Goal: Task Accomplishment & Management: Manage account settings

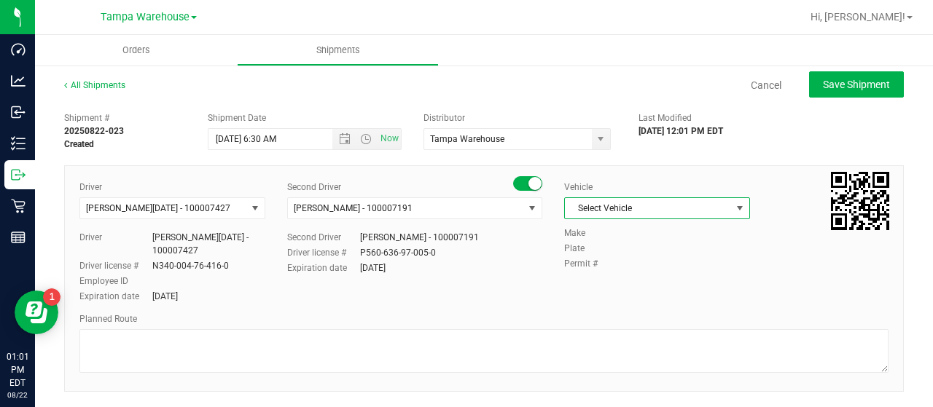
click at [709, 206] on span "Select Vehicle" at bounding box center [648, 208] width 166 height 20
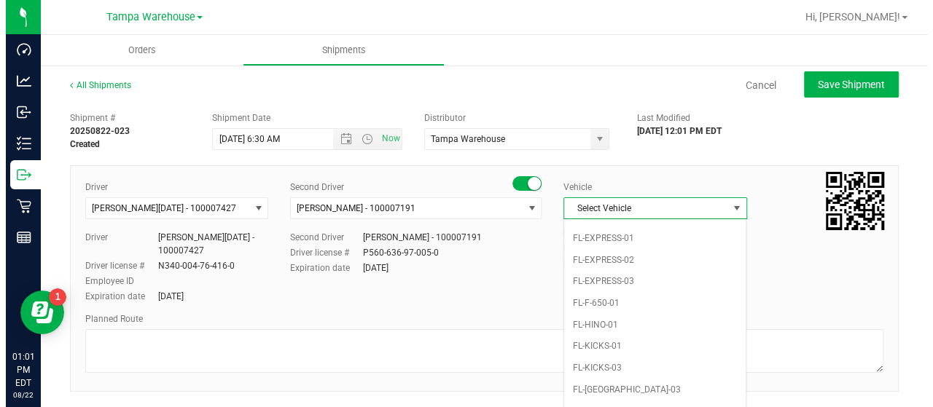
scroll to position [321, 0]
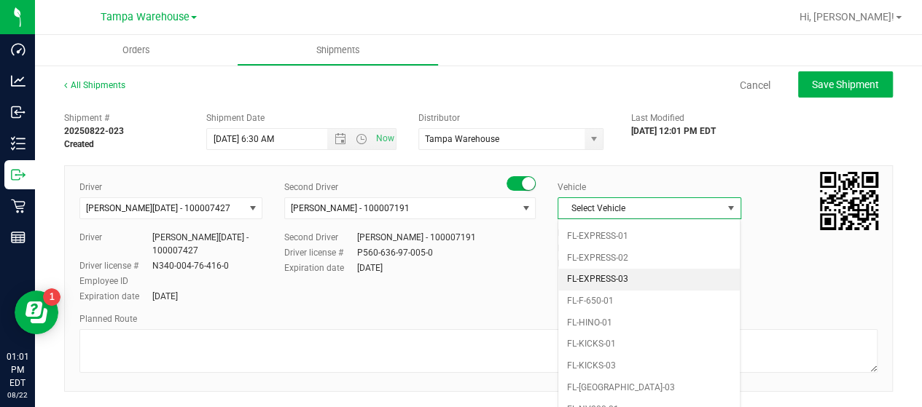
click at [659, 269] on li "FL-EXPRESS-03" at bounding box center [648, 280] width 181 height 22
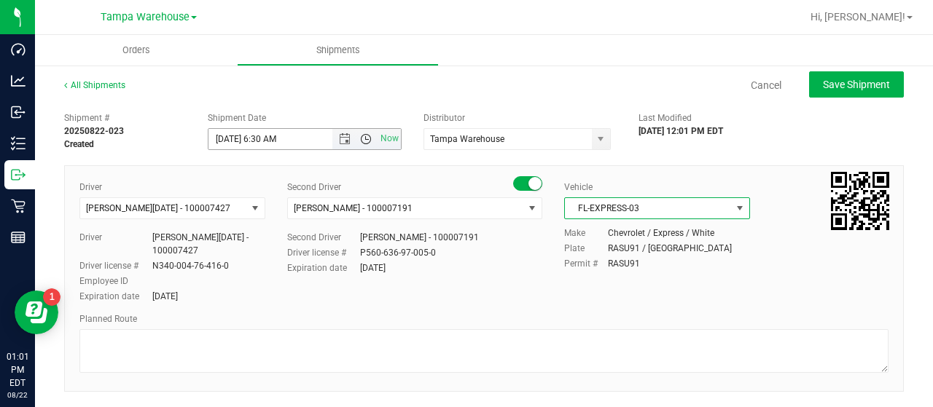
click at [361, 138] on span "Open the time view" at bounding box center [366, 139] width 12 height 12
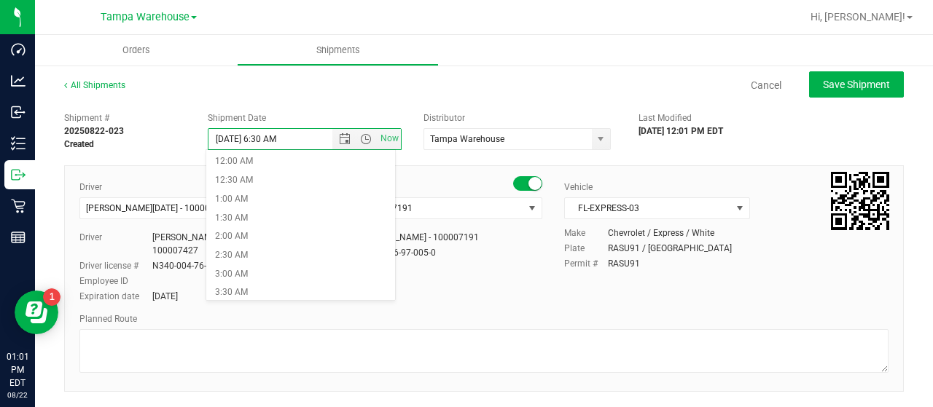
click at [282, 396] on li "6:30 AM" at bounding box center [300, 405] width 188 height 19
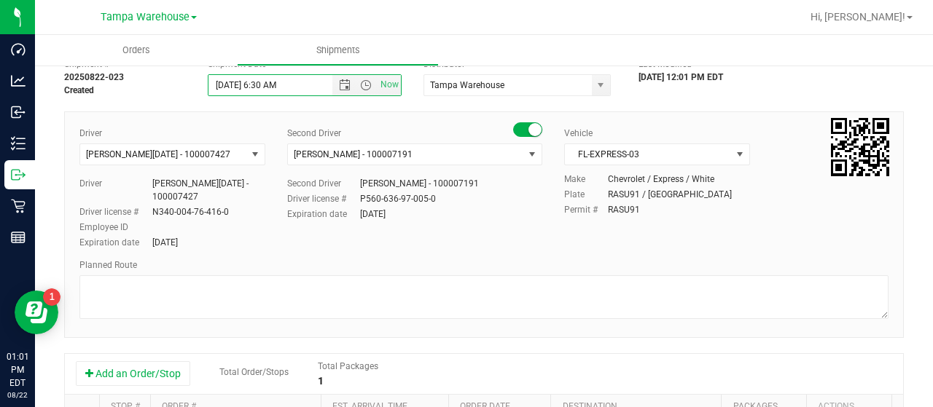
scroll to position [73, 0]
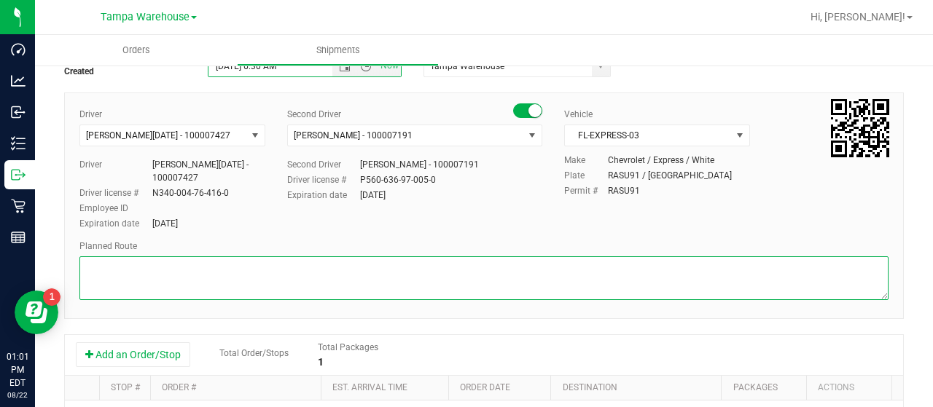
click at [203, 270] on textarea at bounding box center [483, 279] width 809 height 44
type textarea "n"
paste textarea "HARDWARE"
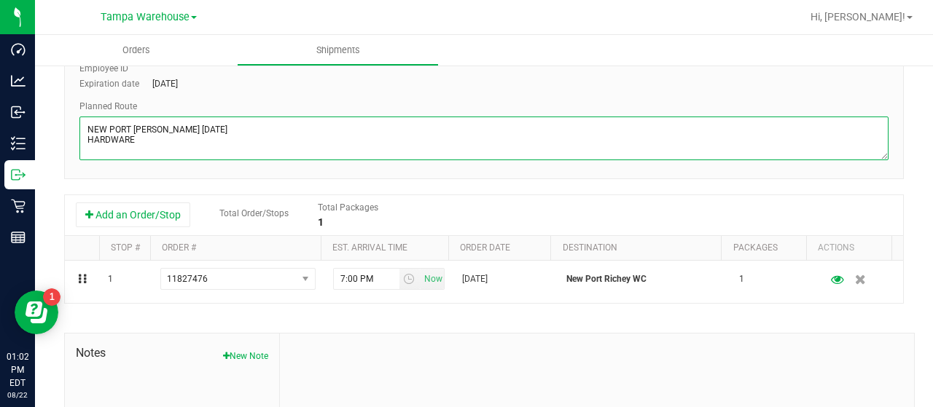
scroll to position [219, 0]
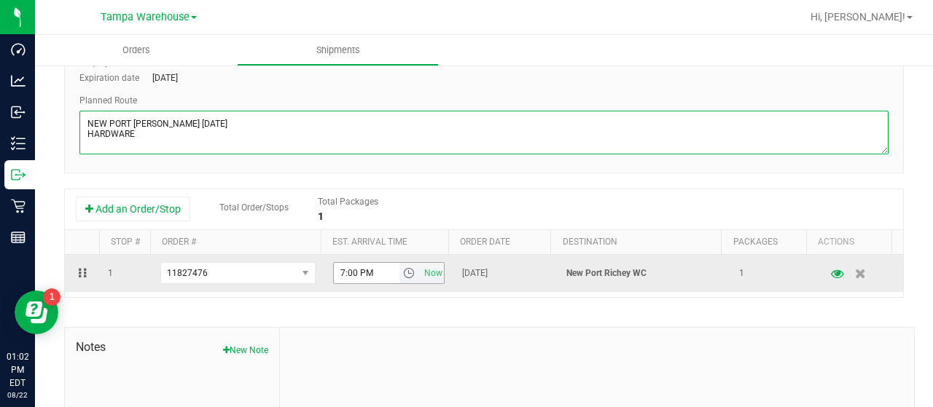
click at [403, 275] on span "select" at bounding box center [409, 273] width 12 height 12
type textarea "NEW PORT [PERSON_NAME] [DATE] HARDWARE"
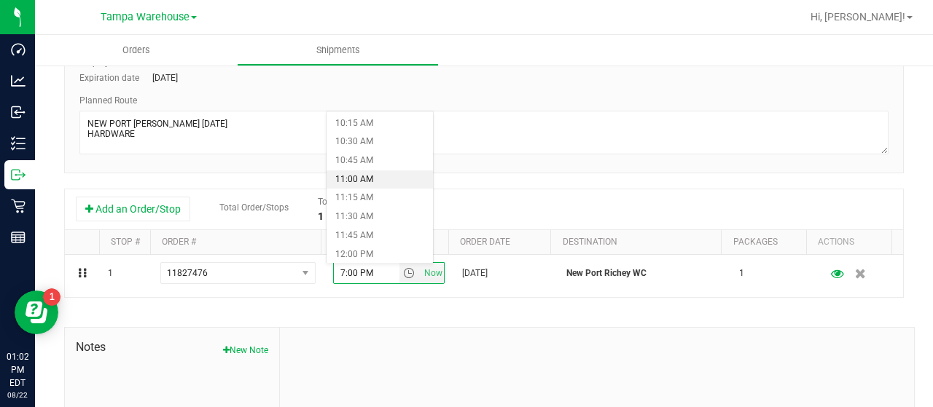
scroll to position [802, 0]
click at [378, 216] on li "12:00 PM" at bounding box center [379, 221] width 106 height 19
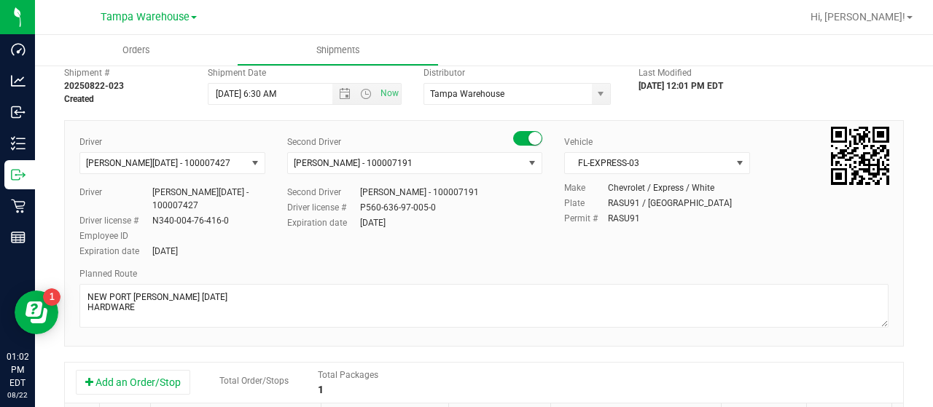
scroll to position [0, 0]
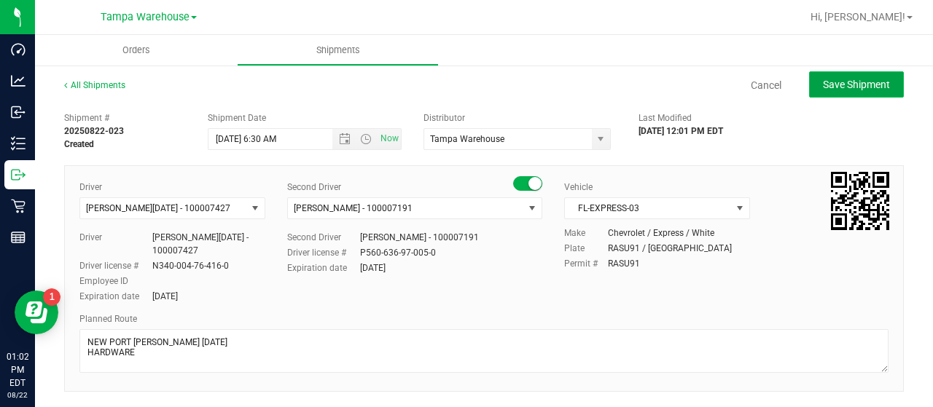
click at [834, 82] on span "Save Shipment" at bounding box center [856, 85] width 67 height 12
type input "[DATE] 10:30 AM"
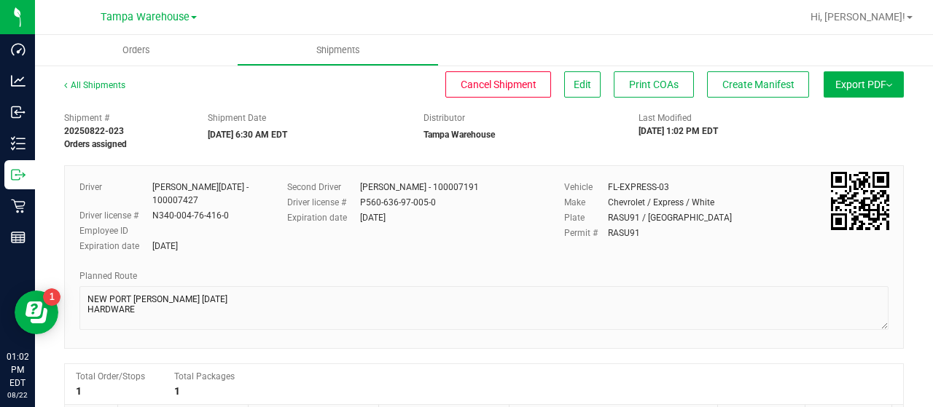
click at [864, 82] on button "Export PDF" at bounding box center [864, 84] width 80 height 26
click at [853, 139] on div "Manifest by Lot" at bounding box center [863, 138] width 134 height 10
click at [752, 85] on span "Create Manifest" at bounding box center [758, 85] width 72 height 12
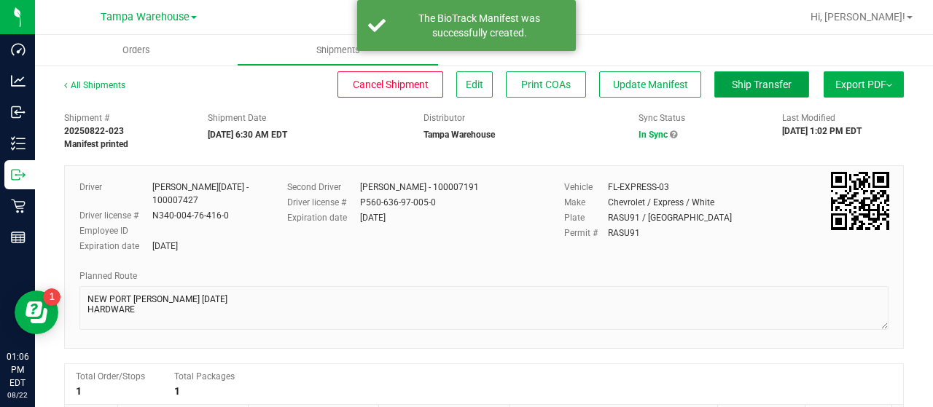
click at [749, 82] on span "Ship Transfer" at bounding box center [762, 85] width 60 height 12
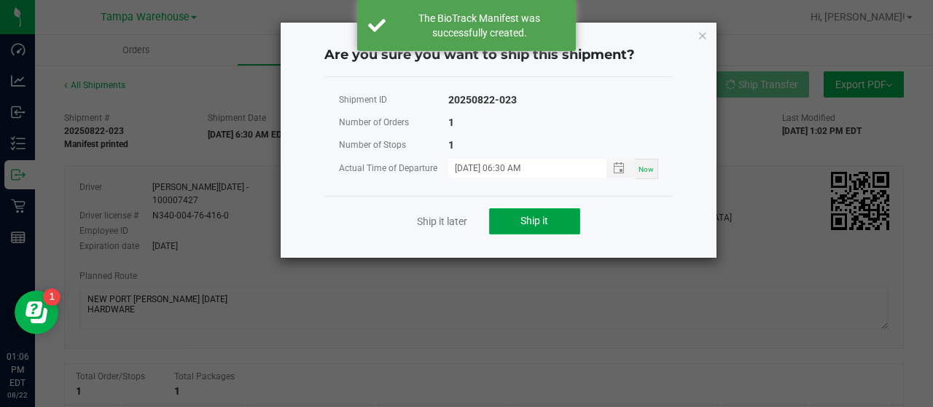
click at [545, 221] on span "Ship it" at bounding box center [534, 221] width 28 height 12
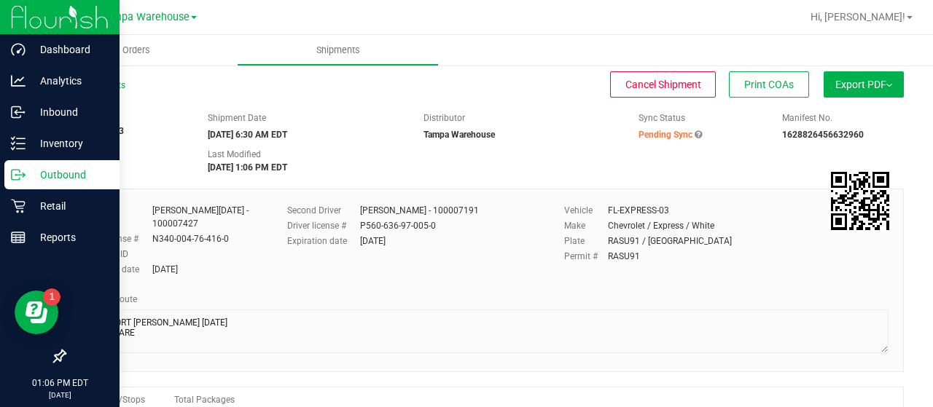
click at [58, 176] on p "Outbound" at bounding box center [69, 174] width 87 height 17
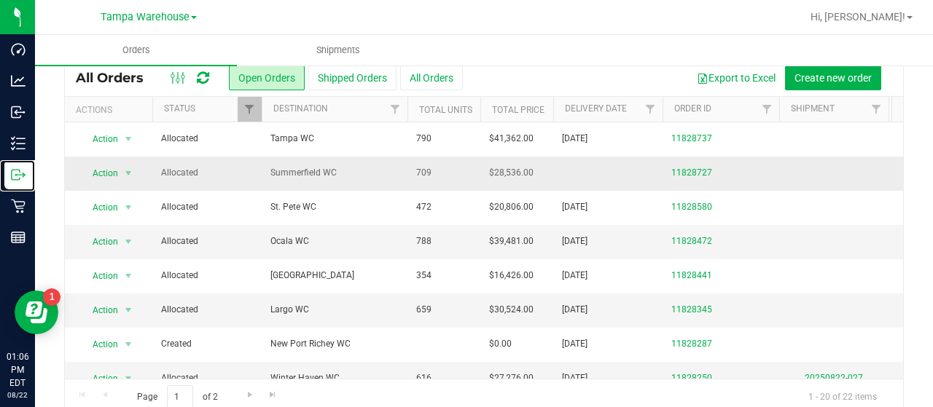
scroll to position [74, 0]
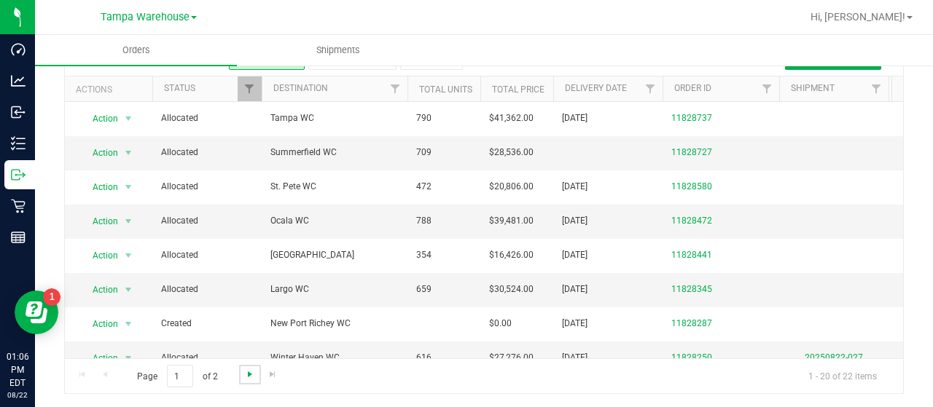
click at [247, 372] on span "Go to the next page" at bounding box center [250, 375] width 12 height 12
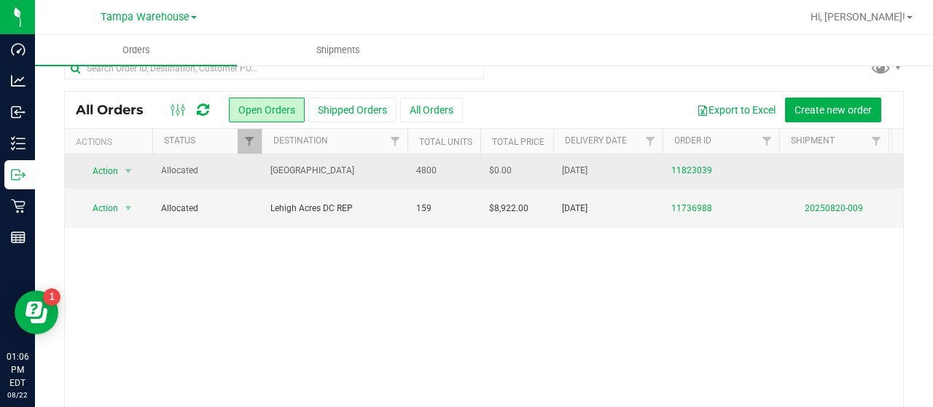
scroll to position [0, 0]
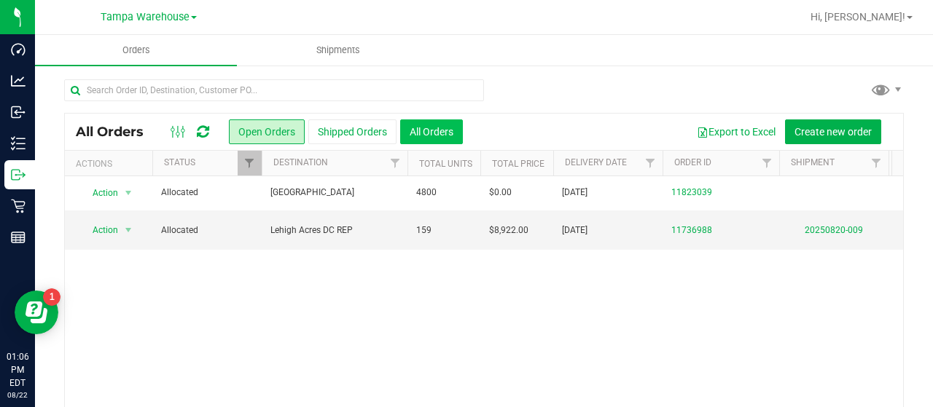
click at [440, 130] on button "All Orders" at bounding box center [431, 132] width 63 height 25
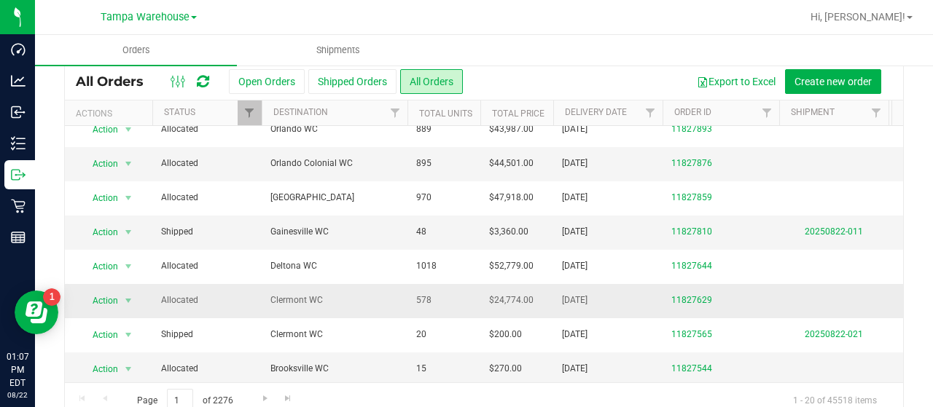
scroll to position [73, 0]
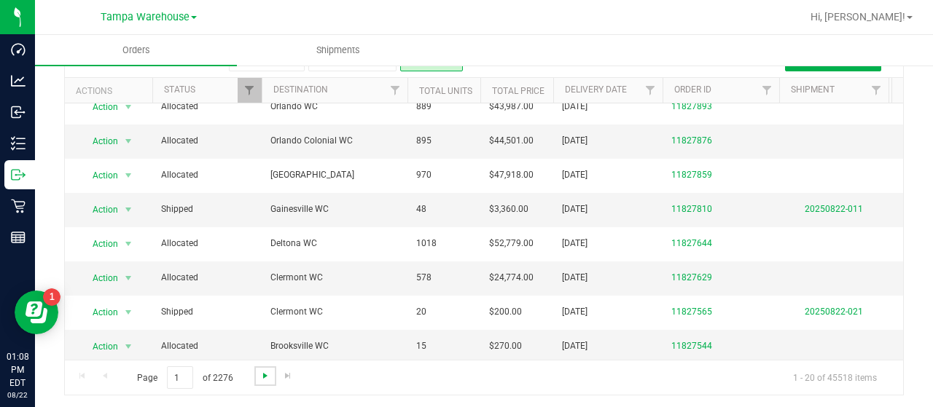
click at [261, 372] on span "Go to the next page" at bounding box center [265, 376] width 12 height 12
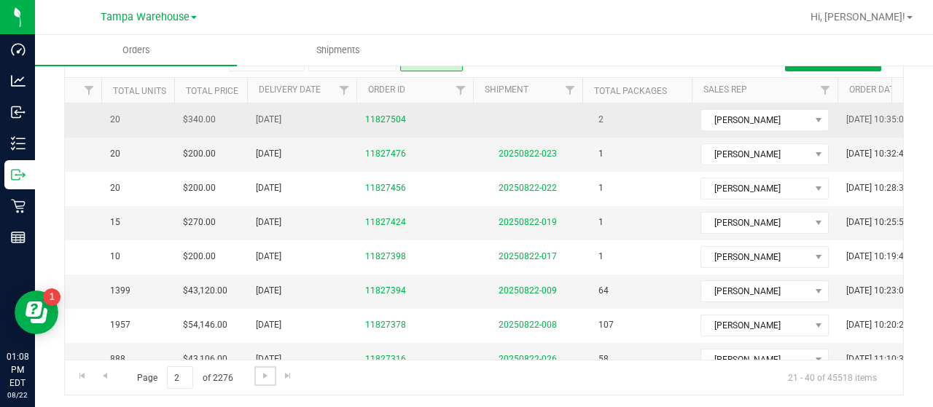
scroll to position [0, 0]
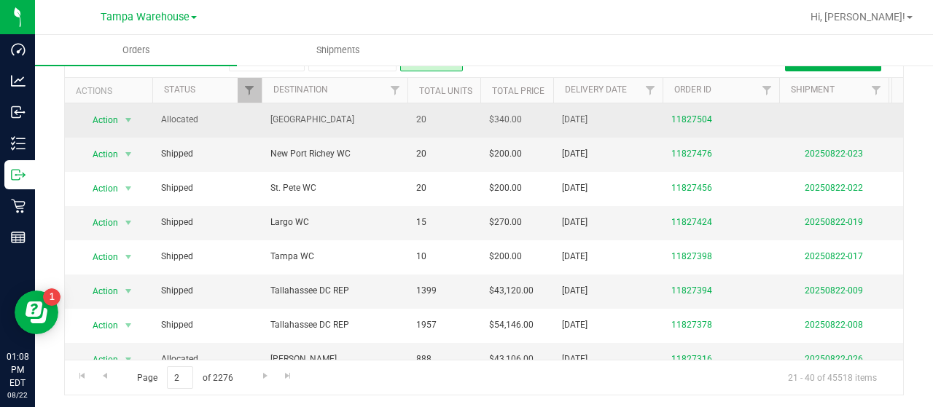
click at [363, 117] on span "[GEOGRAPHIC_DATA]" at bounding box center [334, 120] width 128 height 14
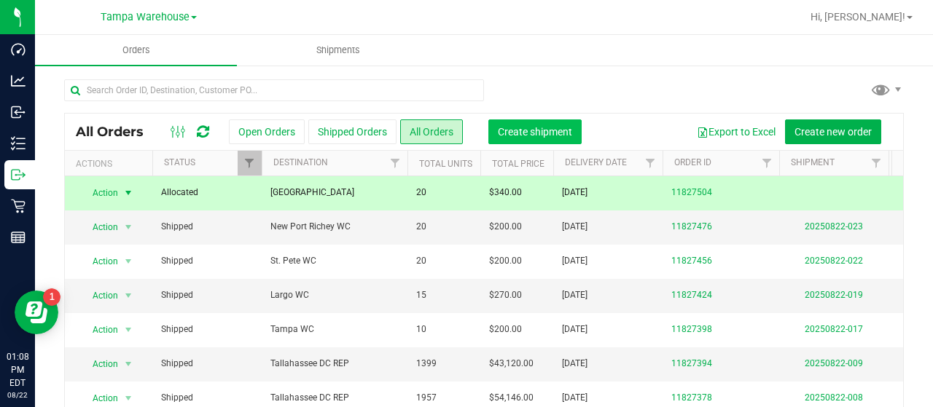
click at [539, 131] on span "Create shipment" at bounding box center [535, 132] width 74 height 12
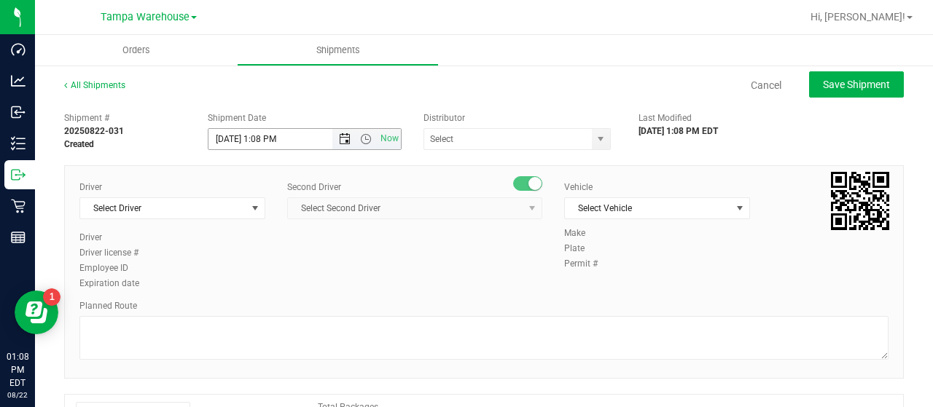
click at [339, 134] on span "Open the date view" at bounding box center [345, 139] width 12 height 12
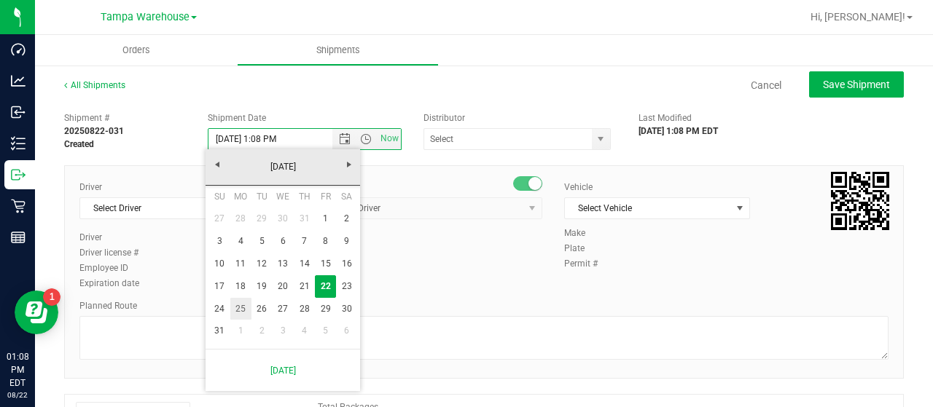
click at [242, 304] on link "25" at bounding box center [240, 309] width 21 height 23
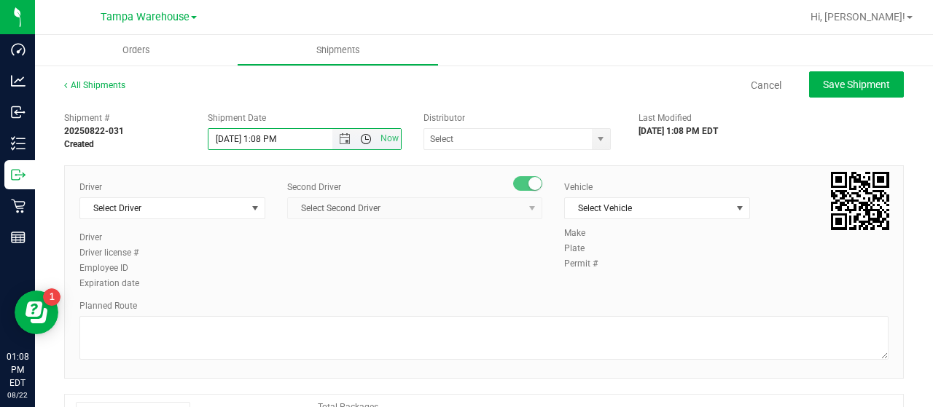
click at [364, 136] on span "Open the time view" at bounding box center [366, 139] width 12 height 12
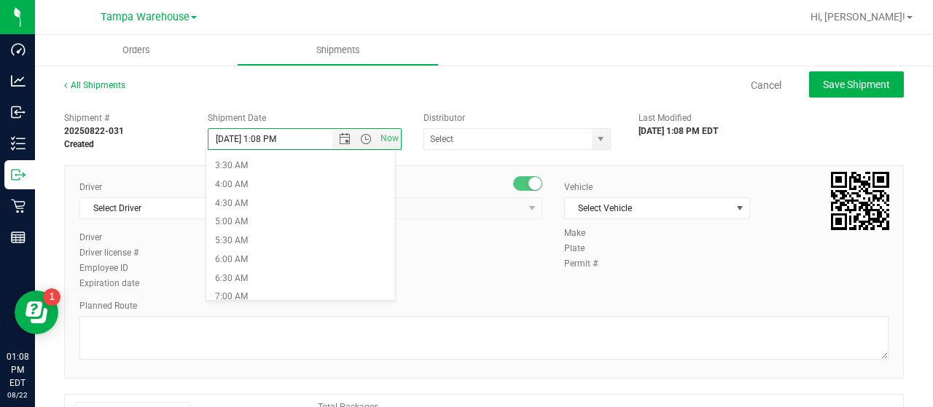
scroll to position [146, 0]
click at [279, 254] on li "6:30 AM" at bounding box center [300, 260] width 188 height 19
type input "[DATE] 6:30 AM"
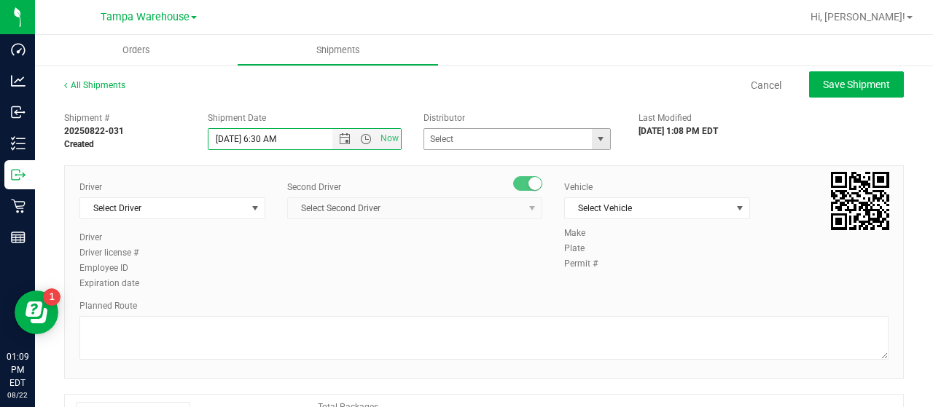
click at [595, 137] on span "select" at bounding box center [601, 139] width 12 height 12
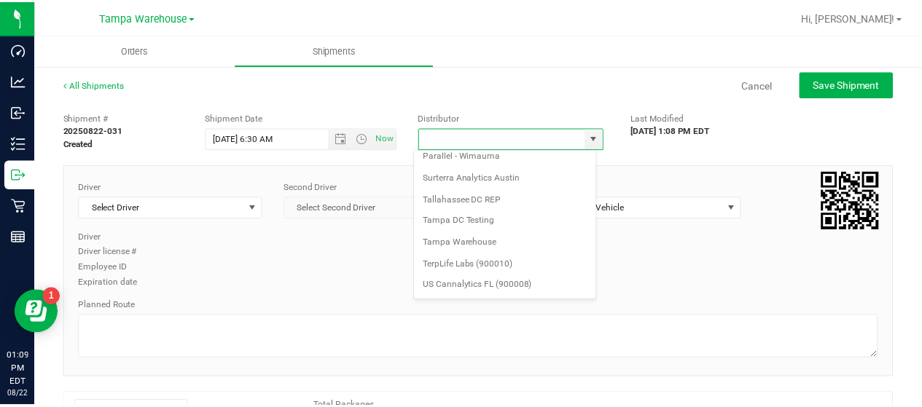
scroll to position [571, 0]
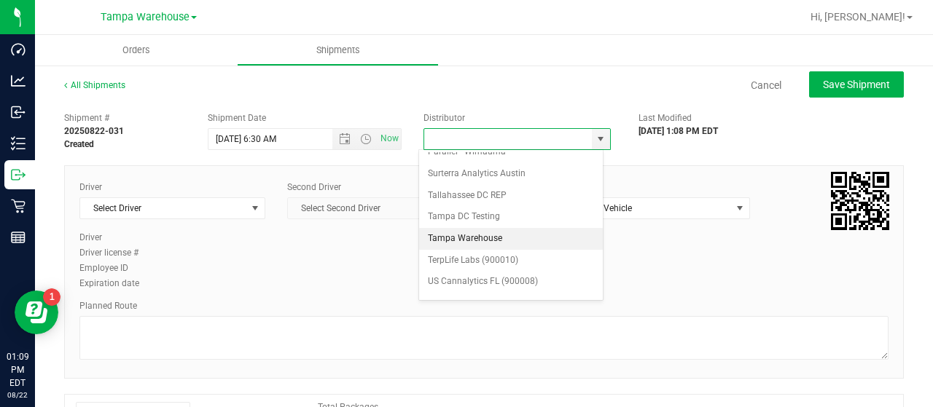
click at [463, 228] on li "Tampa Warehouse" at bounding box center [511, 239] width 184 height 22
type input "Tampa Warehouse"
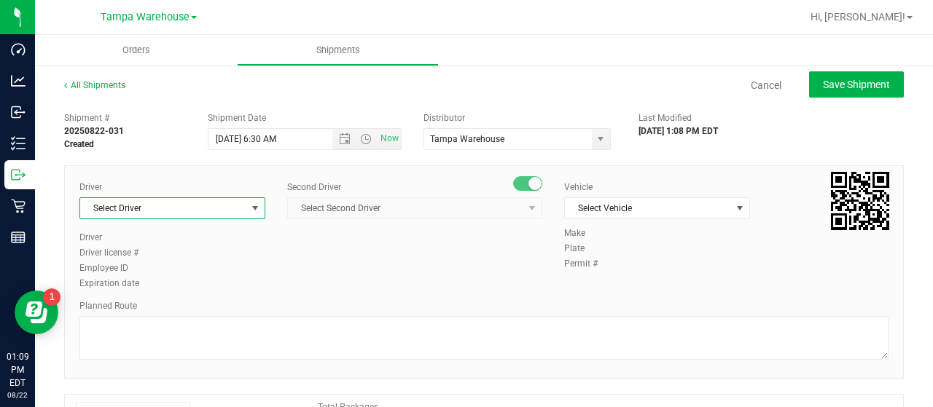
click at [252, 206] on span "select" at bounding box center [255, 209] width 12 height 12
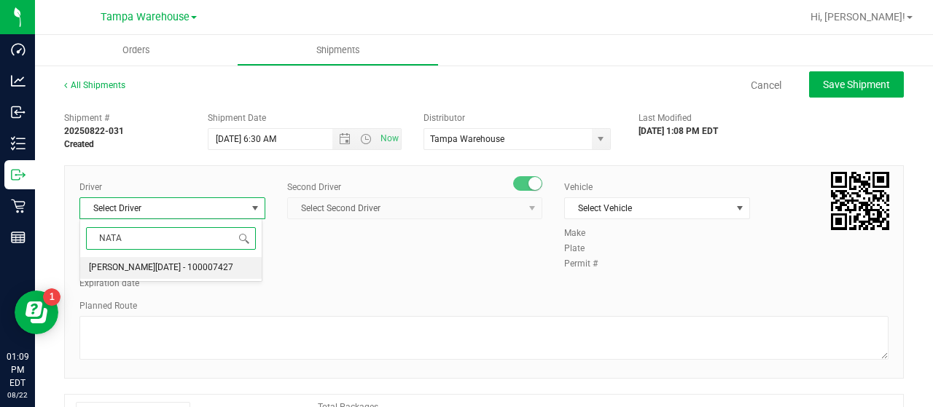
click at [157, 267] on span "[PERSON_NAME][DATE] - 100007427" at bounding box center [161, 268] width 144 height 19
type input "NATA"
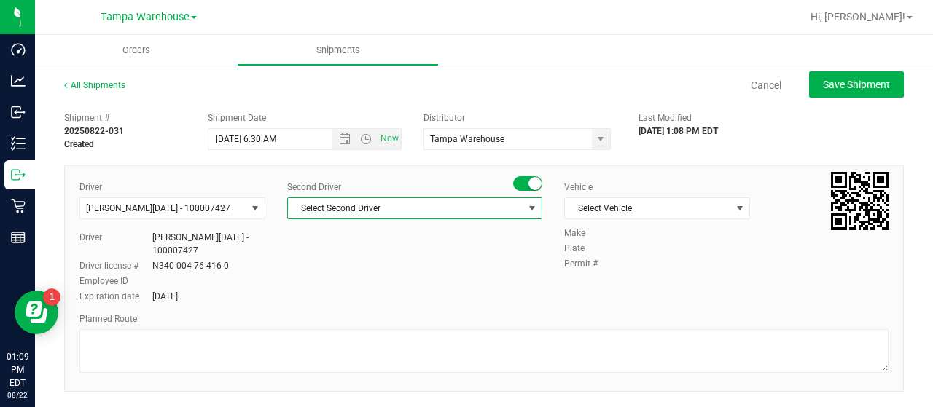
click at [396, 208] on span "Select Second Driver" at bounding box center [405, 208] width 235 height 20
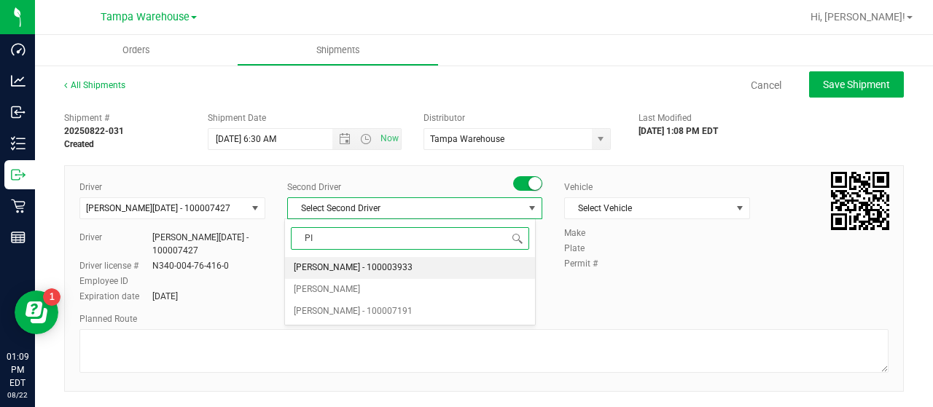
type input "PIN"
click at [367, 267] on span "[PERSON_NAME] - 100007191" at bounding box center [353, 268] width 119 height 19
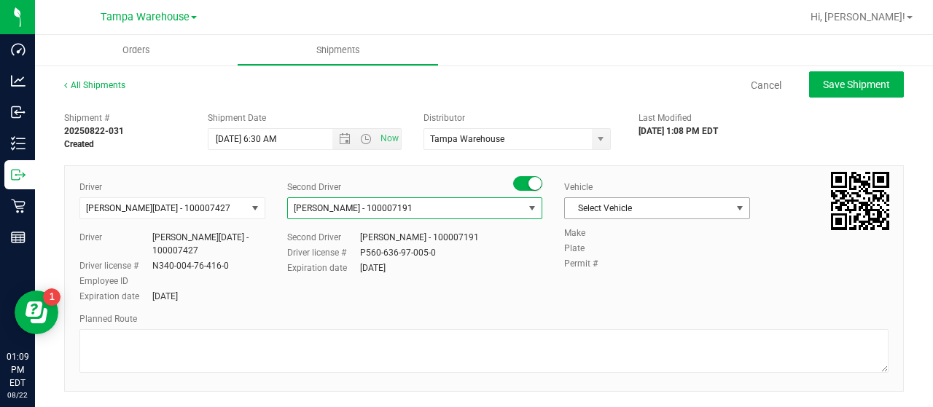
click at [716, 211] on span "Select Vehicle" at bounding box center [648, 208] width 166 height 20
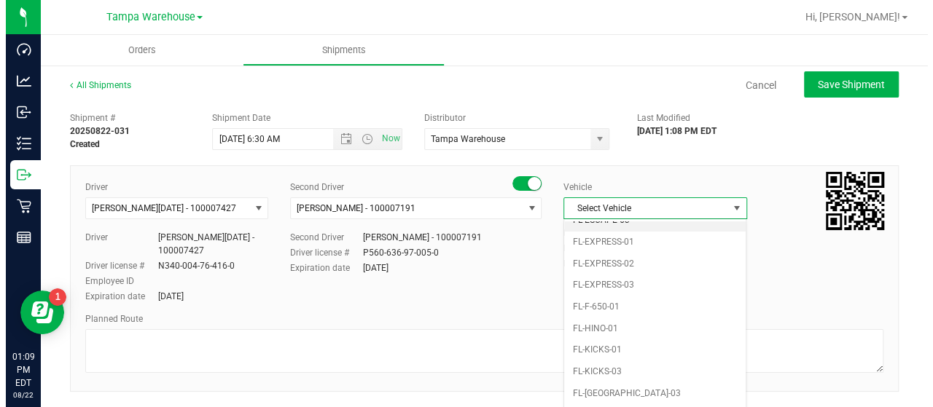
scroll to position [321, 0]
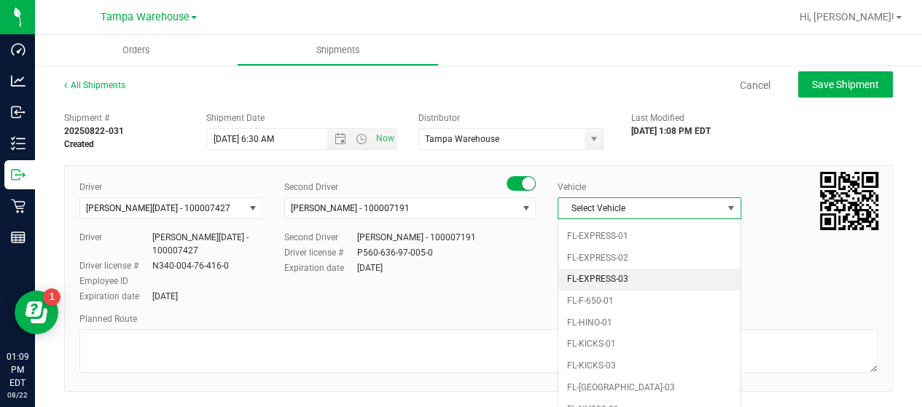
click at [624, 273] on li "FL-EXPRESS-03" at bounding box center [648, 280] width 181 height 22
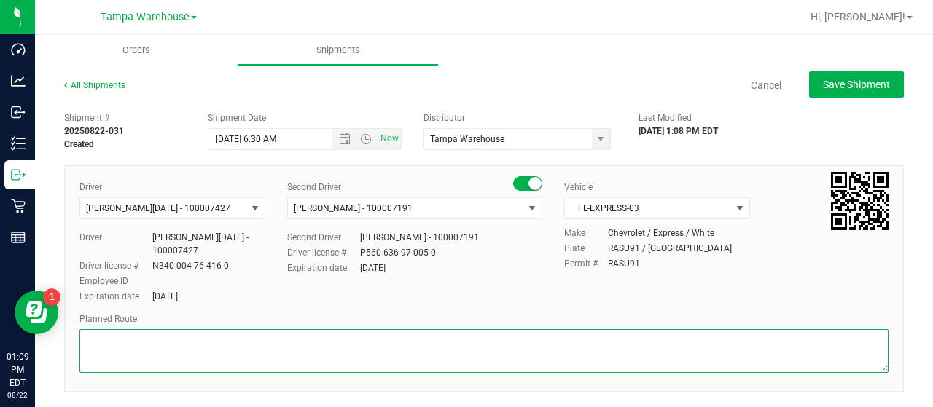
click at [179, 341] on textarea at bounding box center [483, 351] width 809 height 44
paste textarea "HARDWARE"
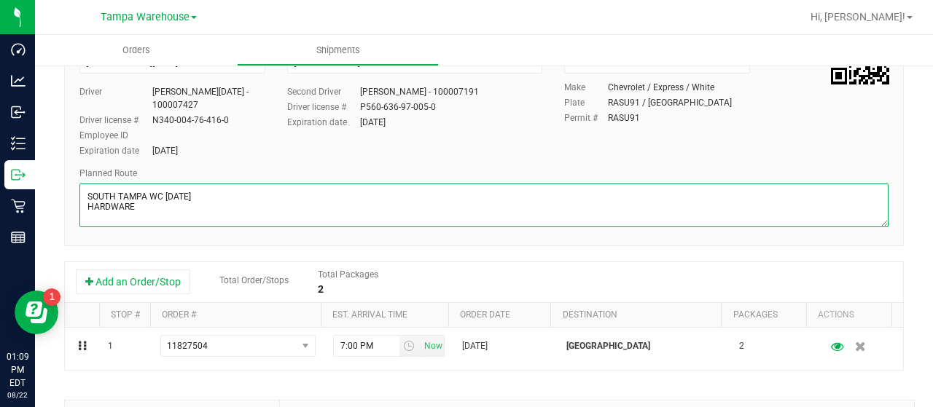
scroll to position [219, 0]
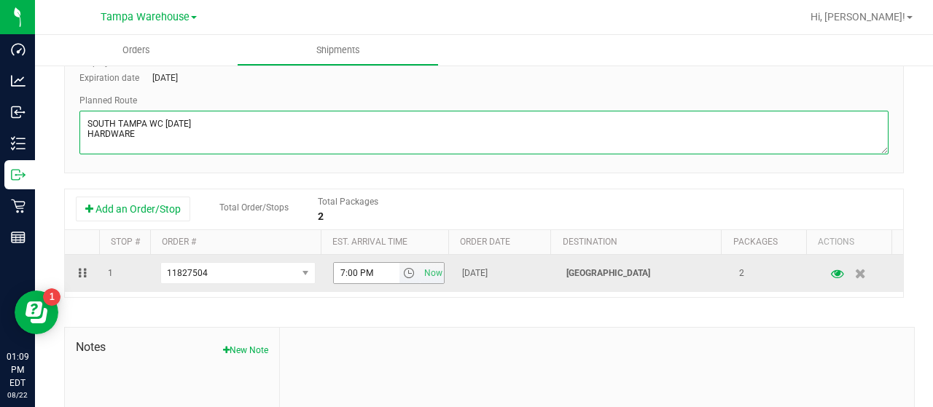
click at [403, 275] on span "select" at bounding box center [409, 273] width 12 height 12
type textarea "SOUTH TAMPA WC [DATE] HARDWARE"
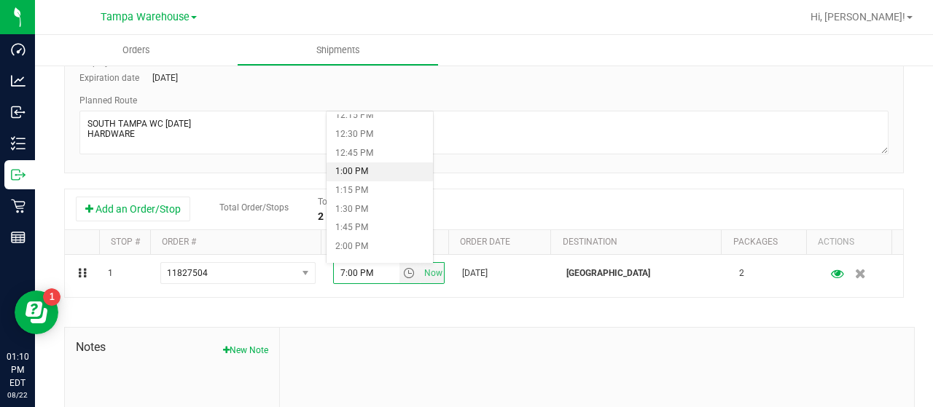
scroll to position [947, 0]
click at [385, 222] on li "2:00 PM" at bounding box center [379, 225] width 106 height 19
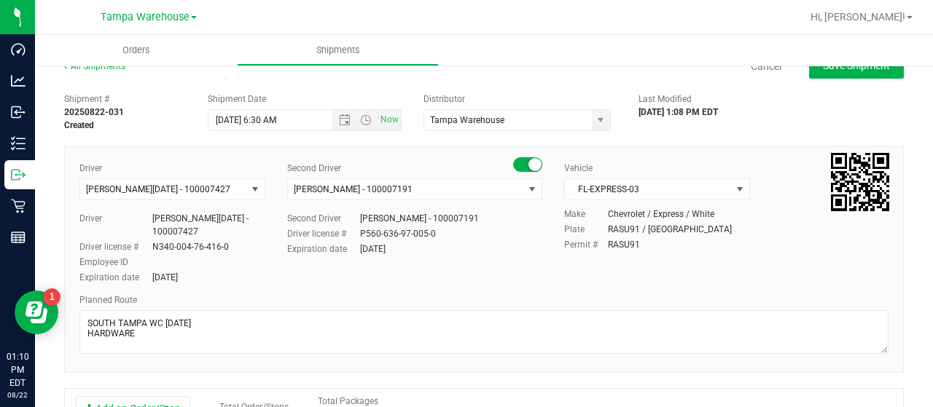
scroll to position [0, 0]
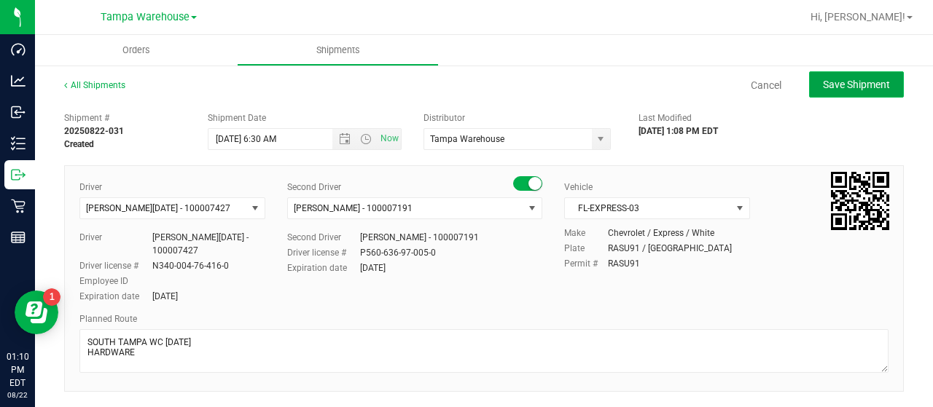
click at [838, 83] on span "Save Shipment" at bounding box center [856, 85] width 67 height 12
type input "[DATE] 10:30 AM"
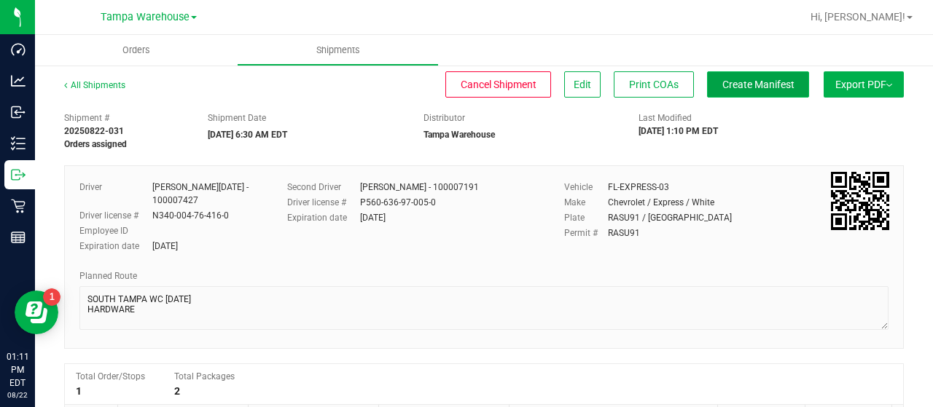
click at [752, 82] on span "Create Manifest" at bounding box center [758, 85] width 72 height 12
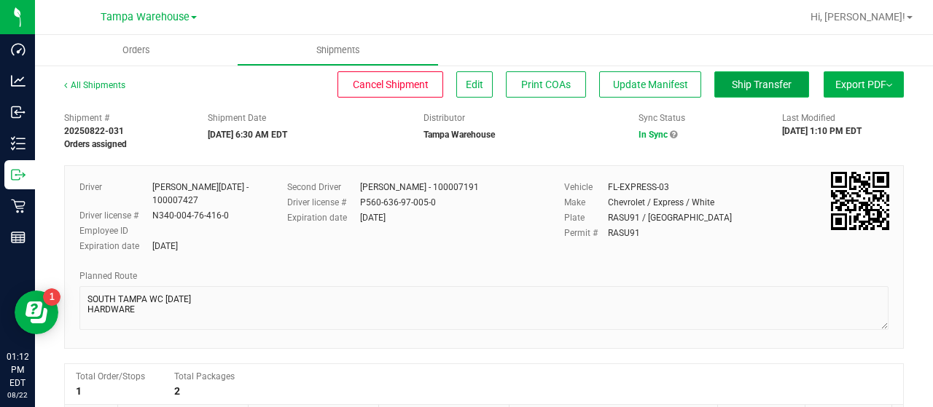
click at [742, 85] on span "Ship Transfer" at bounding box center [762, 85] width 60 height 12
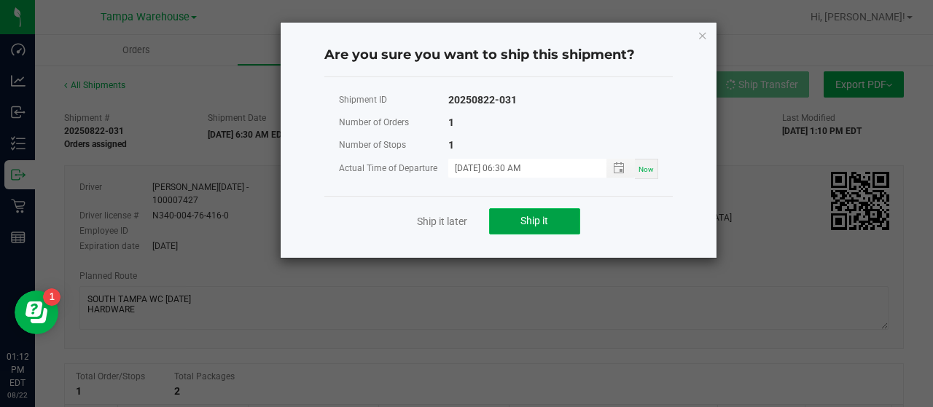
click at [547, 216] on span "Ship it" at bounding box center [534, 221] width 28 height 12
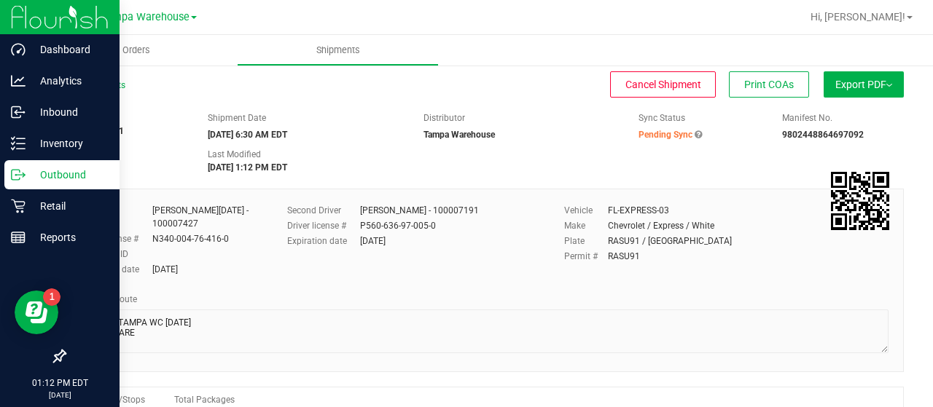
click at [50, 174] on p "Outbound" at bounding box center [69, 174] width 87 height 17
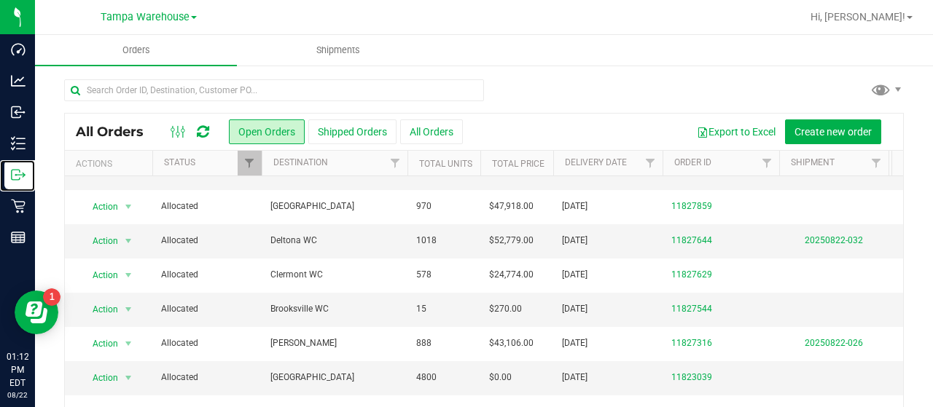
scroll to position [73, 0]
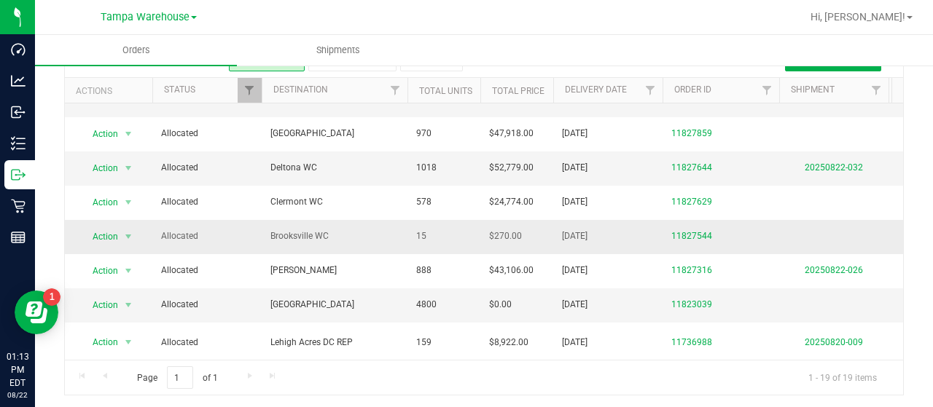
click at [376, 230] on span "Brooksville WC" at bounding box center [334, 237] width 128 height 14
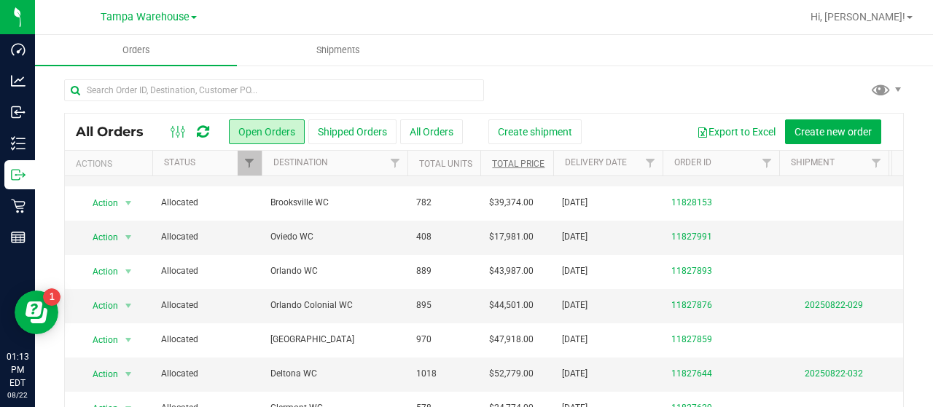
scroll to position [251, 0]
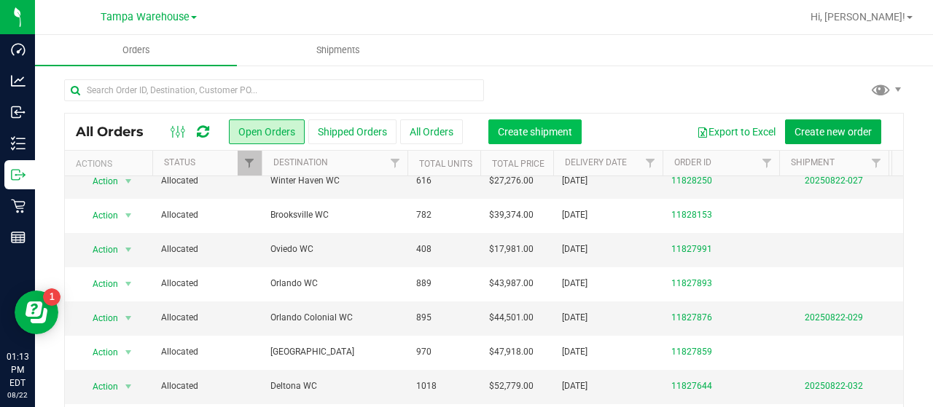
click at [536, 138] on button "Create shipment" at bounding box center [534, 132] width 93 height 25
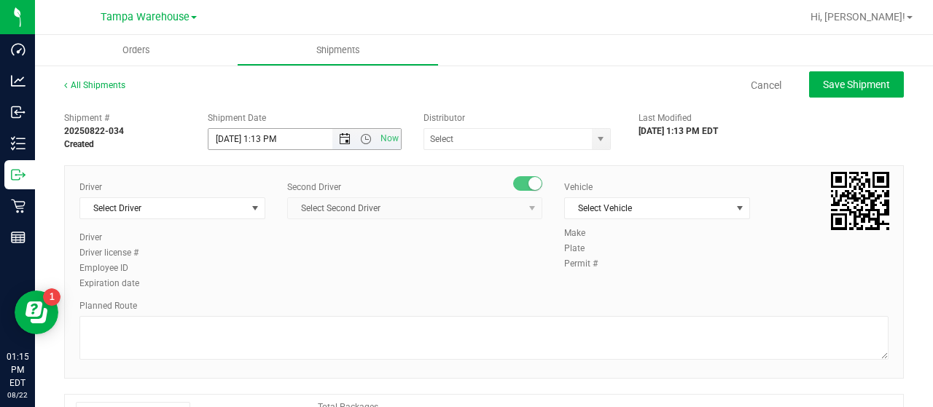
click at [340, 135] on span "Open the date view" at bounding box center [345, 139] width 12 height 12
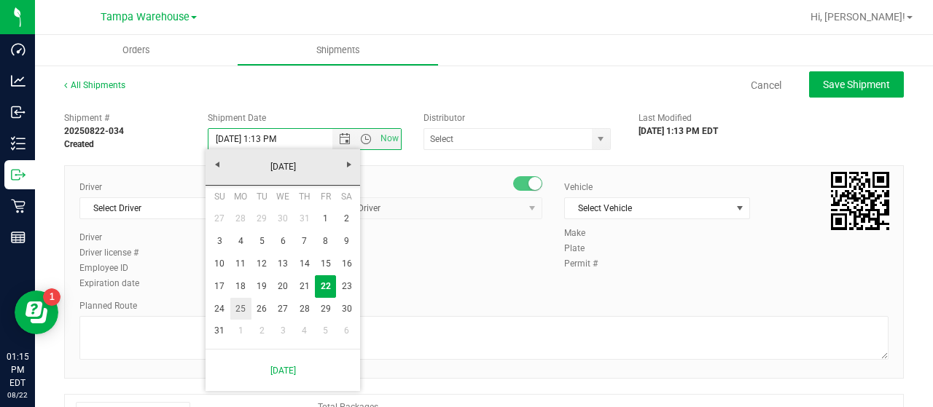
click at [239, 309] on link "25" at bounding box center [240, 309] width 21 height 23
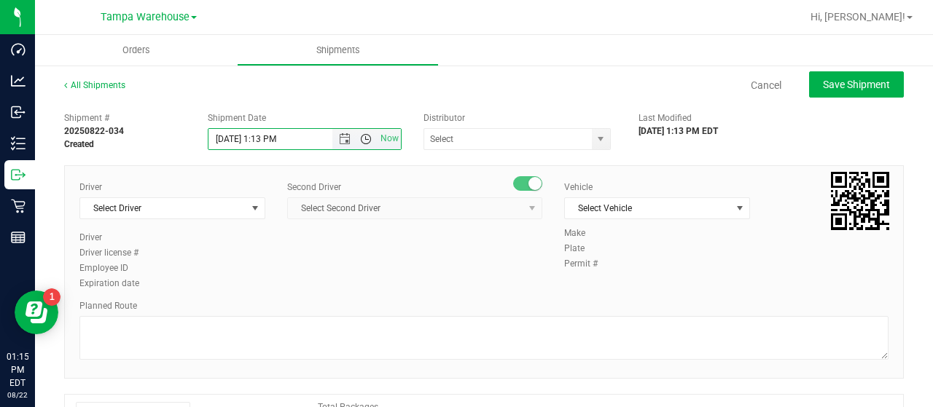
click at [361, 139] on span "Open the time view" at bounding box center [366, 139] width 12 height 12
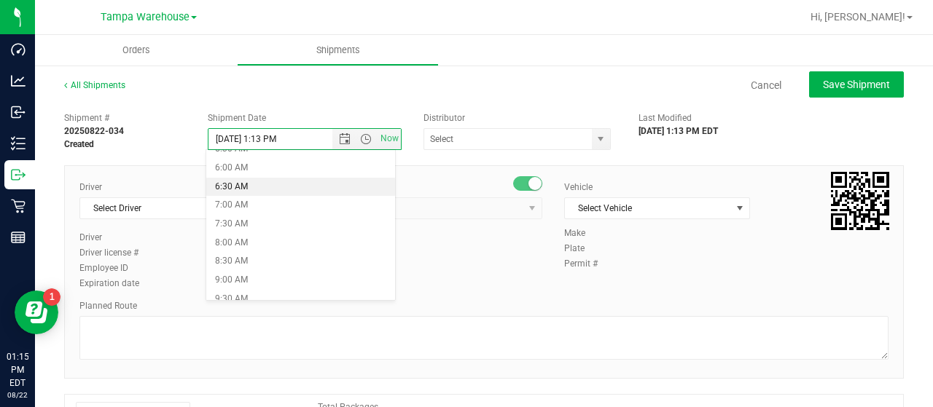
click at [284, 179] on li "6:30 AM" at bounding box center [300, 187] width 188 height 19
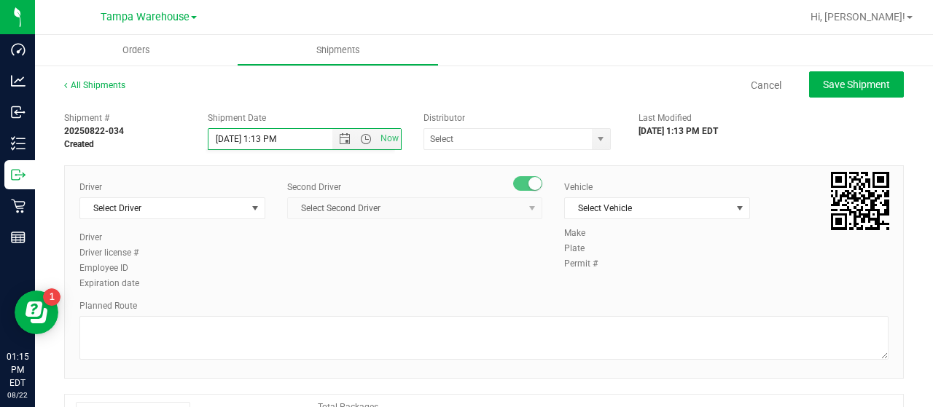
type input "[DATE] 6:30 AM"
click at [595, 136] on span "select" at bounding box center [601, 139] width 12 height 12
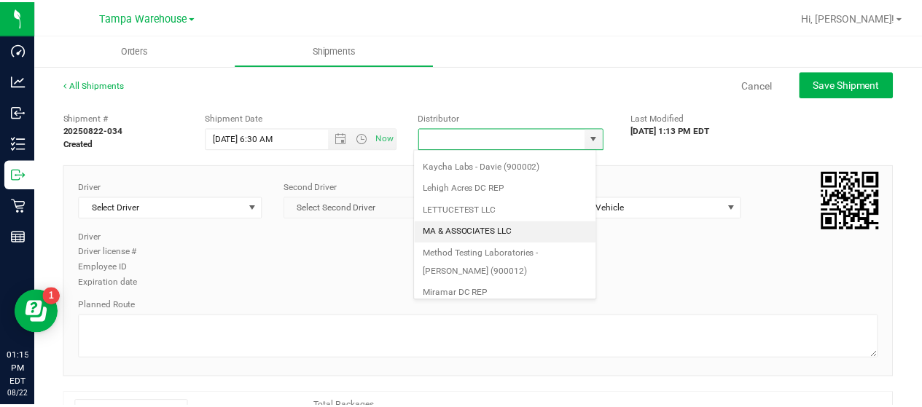
scroll to position [571, 0]
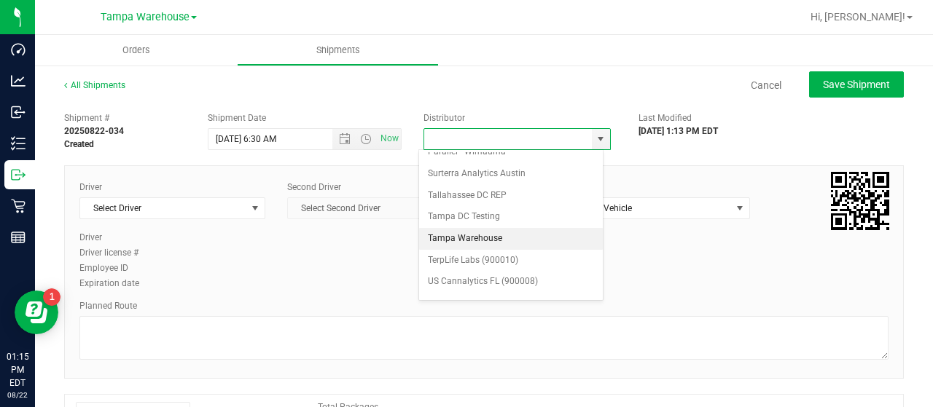
click at [475, 228] on li "Tampa Warehouse" at bounding box center [511, 239] width 184 height 22
type input "Tampa Warehouse"
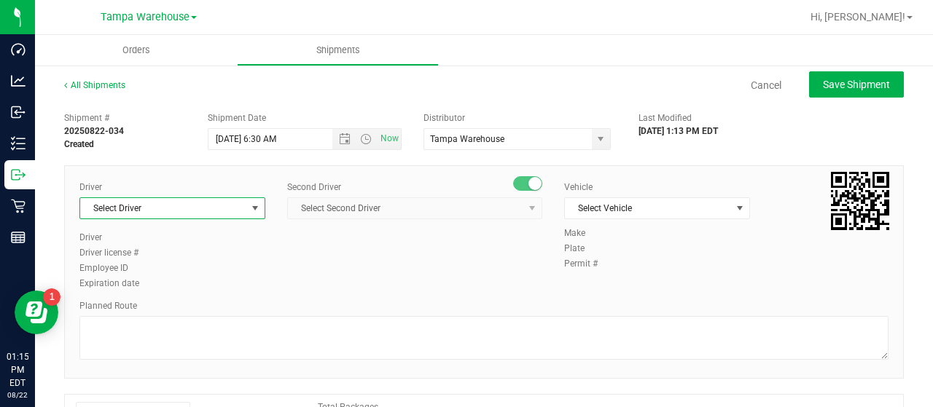
click at [246, 210] on span "select" at bounding box center [255, 208] width 18 height 20
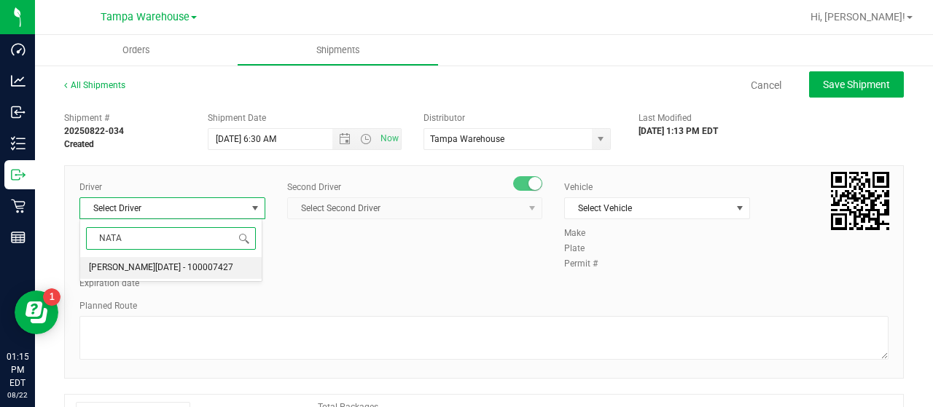
click at [171, 265] on span "[PERSON_NAME][DATE] - 100007427" at bounding box center [161, 268] width 144 height 19
type input "NATA"
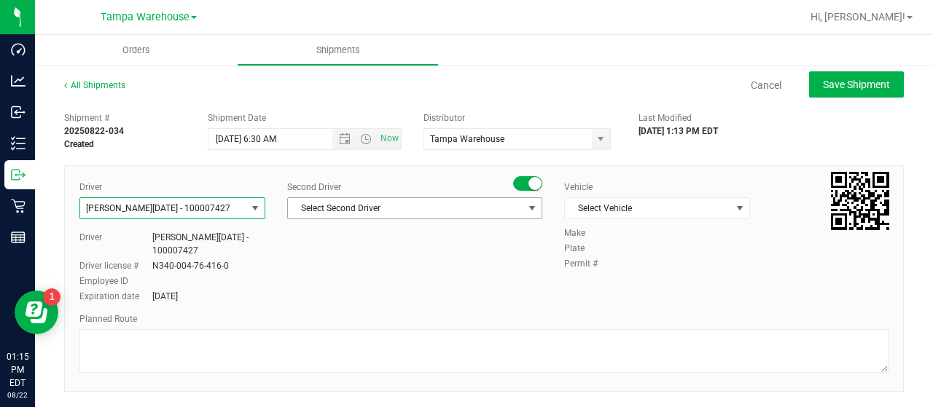
click at [458, 208] on span "Select Second Driver" at bounding box center [405, 208] width 235 height 20
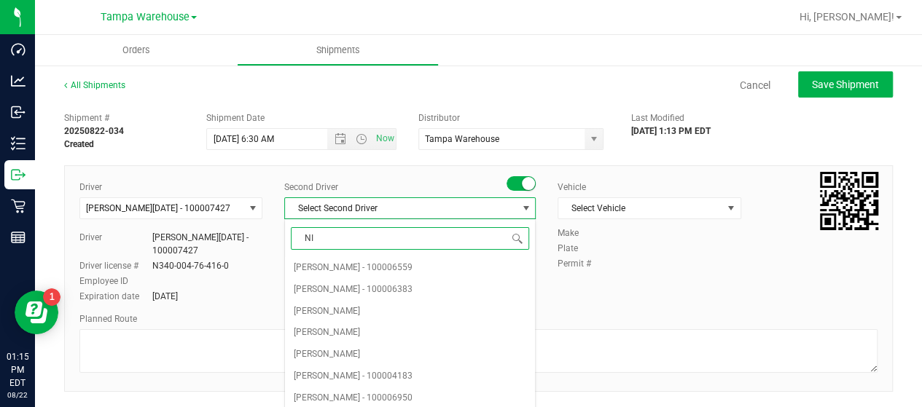
type input "NIC"
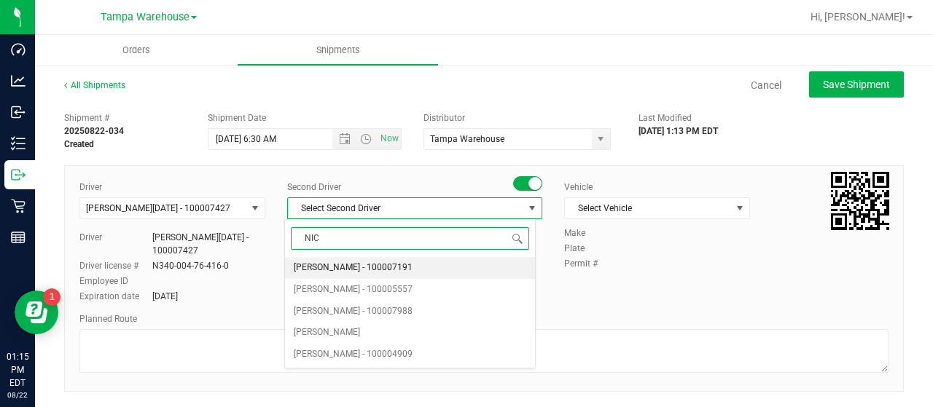
click at [370, 263] on span "[PERSON_NAME] - 100007191" at bounding box center [353, 268] width 119 height 19
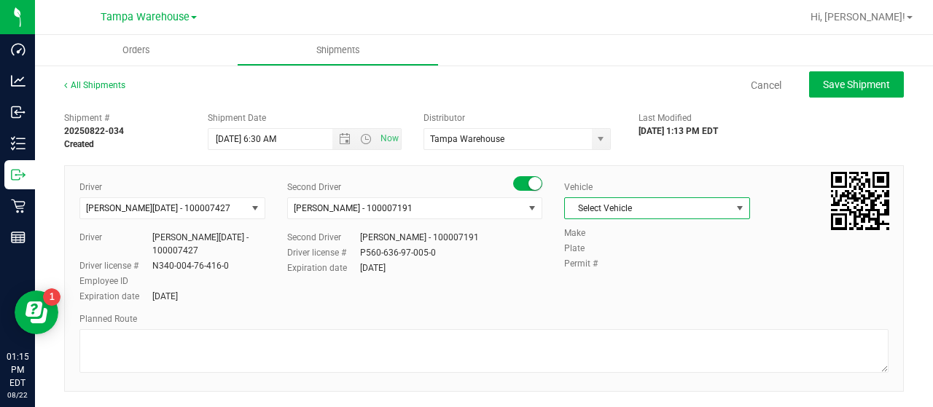
click at [685, 206] on span "Select Vehicle" at bounding box center [648, 208] width 166 height 20
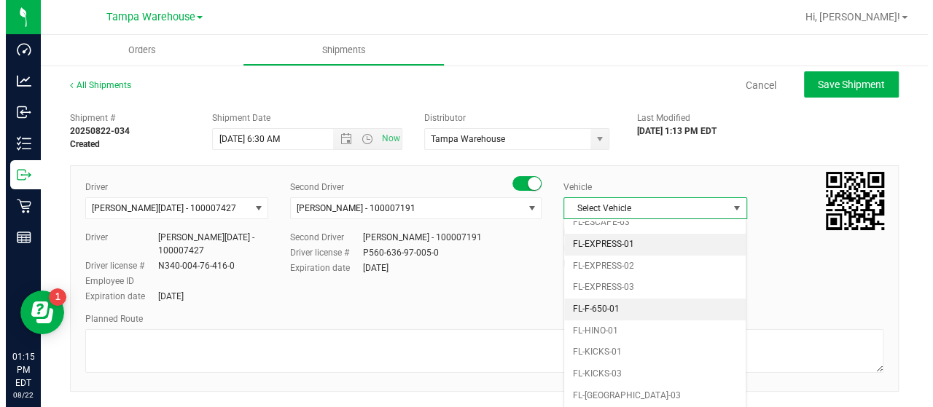
scroll to position [337, 0]
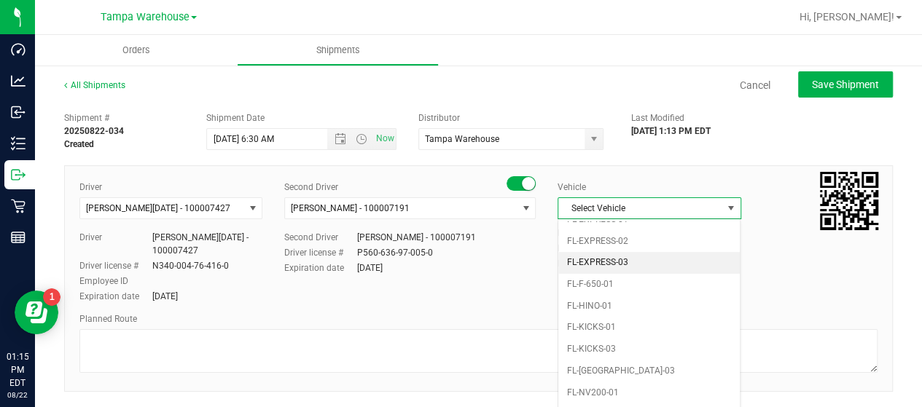
click at [643, 252] on li "FL-EXPRESS-03" at bounding box center [648, 263] width 181 height 22
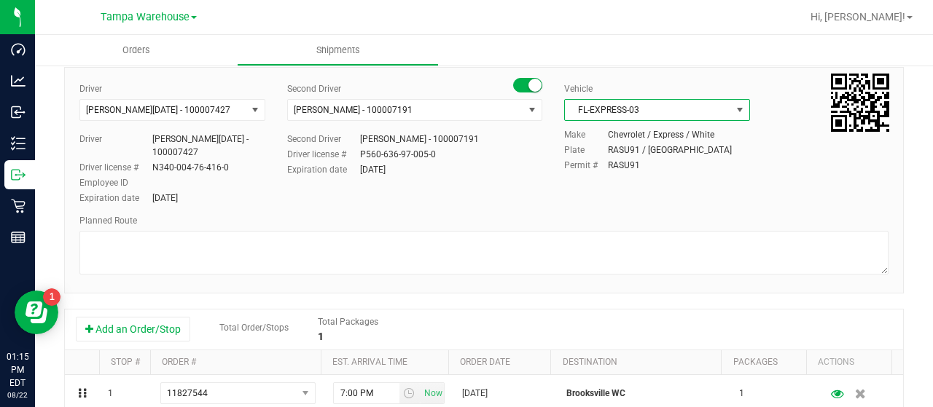
scroll to position [146, 0]
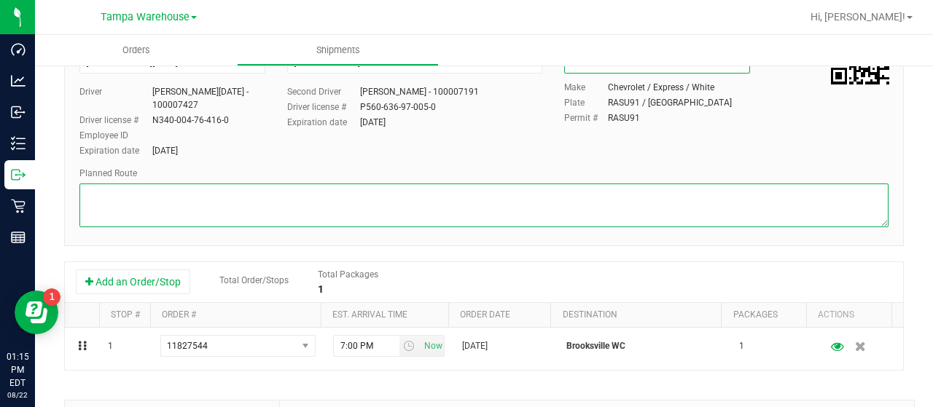
click at [168, 204] on textarea at bounding box center [483, 206] width 809 height 44
paste textarea "HARDWARE"
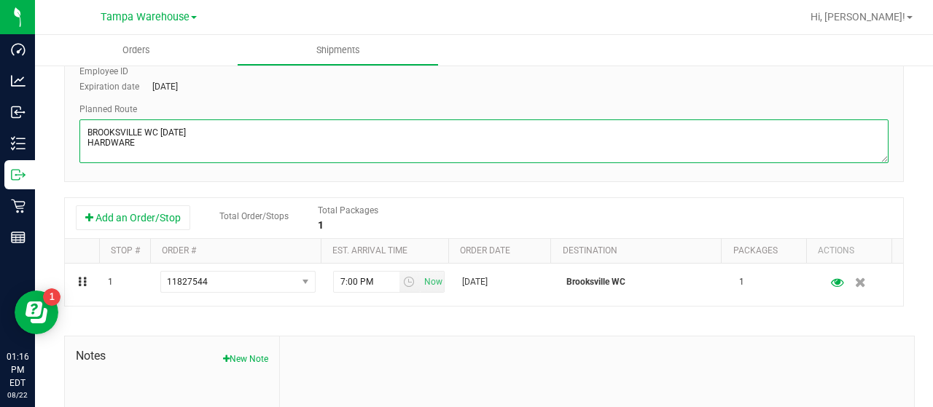
scroll to position [292, 0]
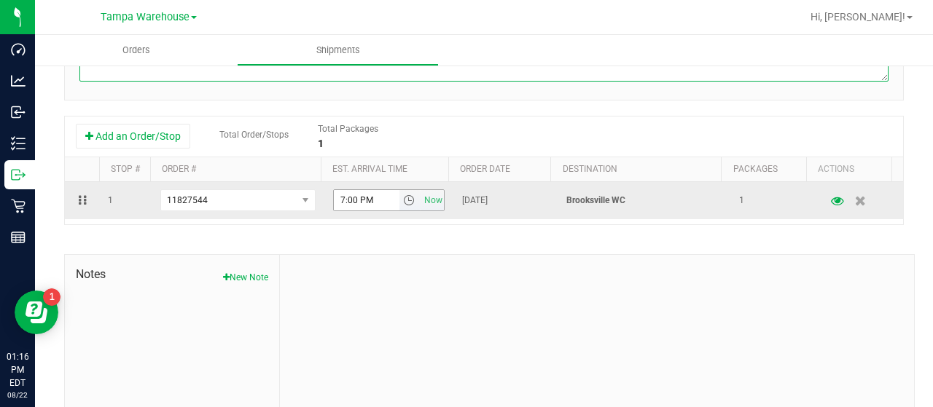
click at [403, 197] on span "select" at bounding box center [409, 201] width 12 height 12
type textarea "BROOKSVILLE WC [DATE] HARDWARE"
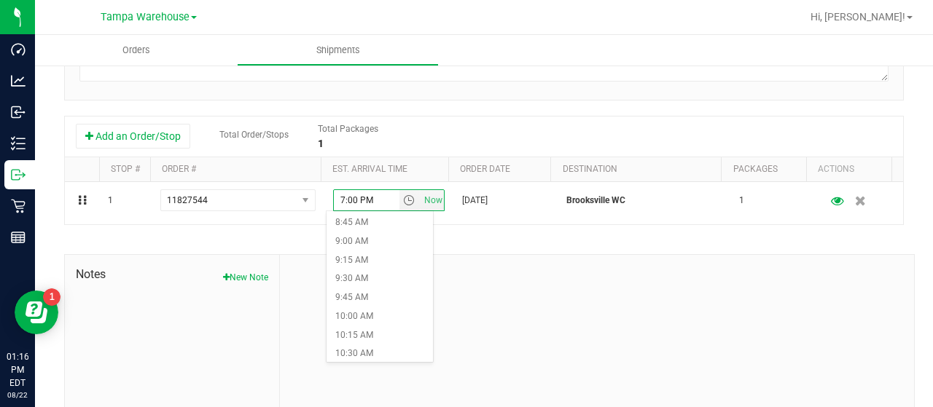
scroll to position [729, 0]
click at [359, 316] on li "11:00 AM" at bounding box center [379, 319] width 106 height 19
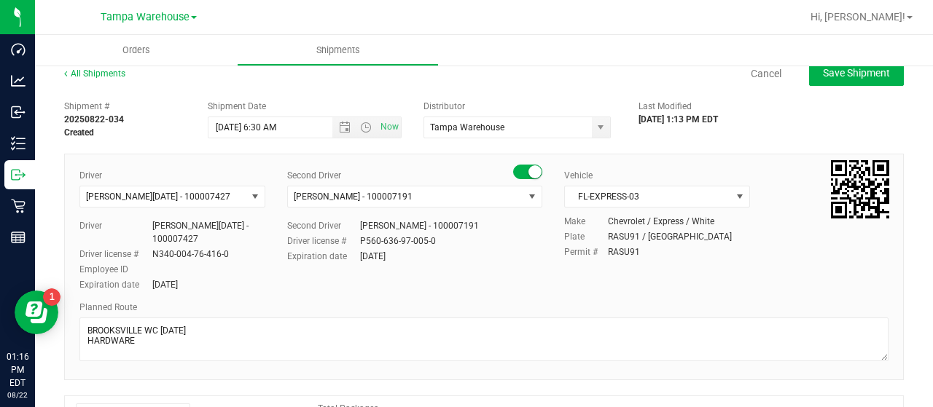
scroll to position [0, 0]
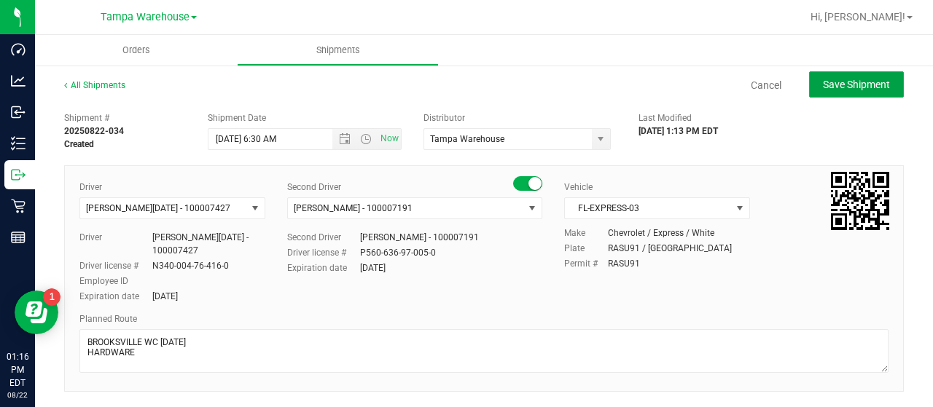
click at [856, 82] on span "Save Shipment" at bounding box center [856, 85] width 67 height 12
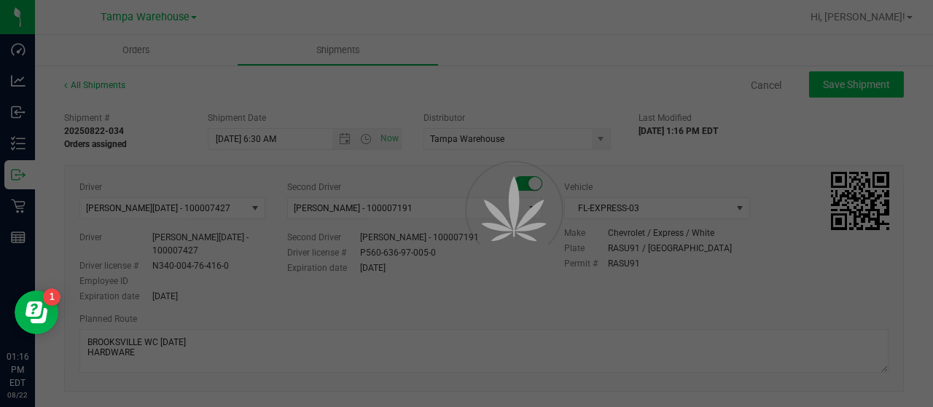
type input "[DATE] 10:30 AM"
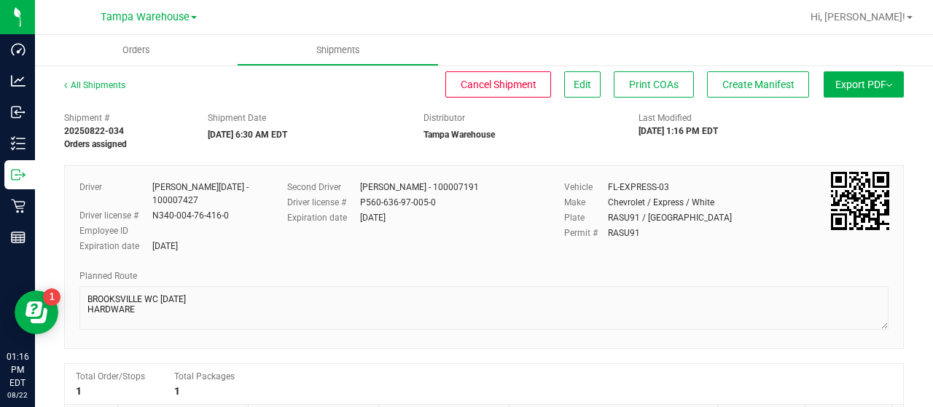
click at [856, 82] on button "Export PDF" at bounding box center [864, 84] width 80 height 26
click at [820, 132] on li "Manifest by Lot" at bounding box center [859, 139] width 147 height 22
click at [751, 88] on span "Create Manifest" at bounding box center [758, 85] width 72 height 12
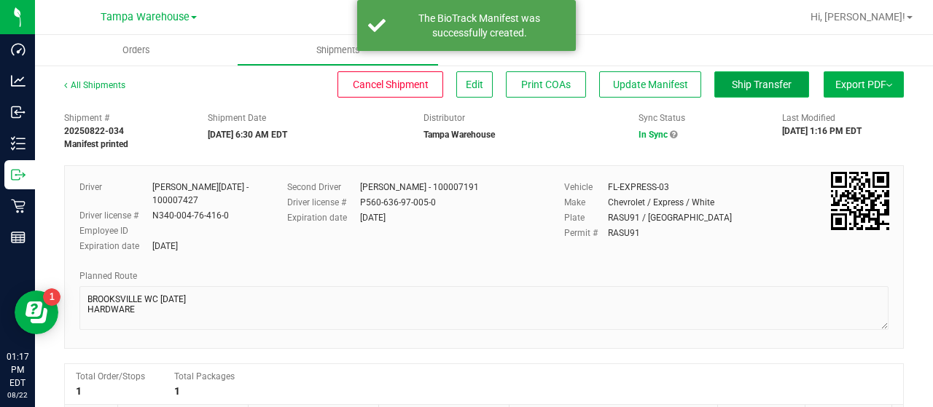
click at [756, 81] on span "Ship Transfer" at bounding box center [762, 85] width 60 height 12
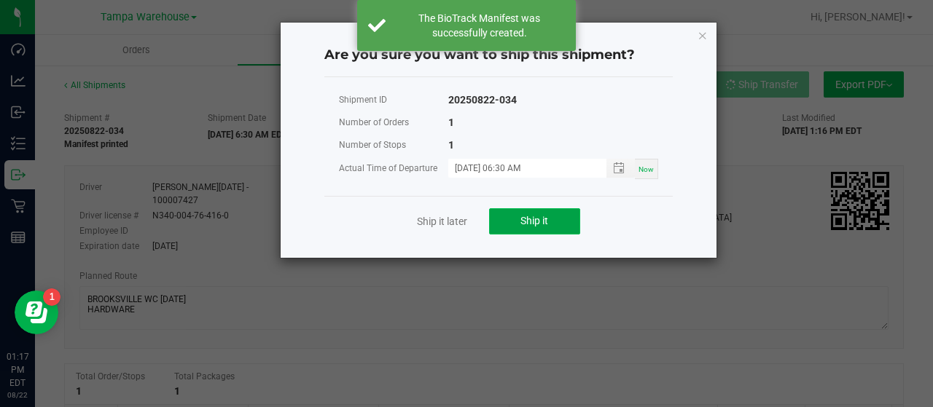
click at [552, 220] on button "Ship it" at bounding box center [534, 221] width 91 height 26
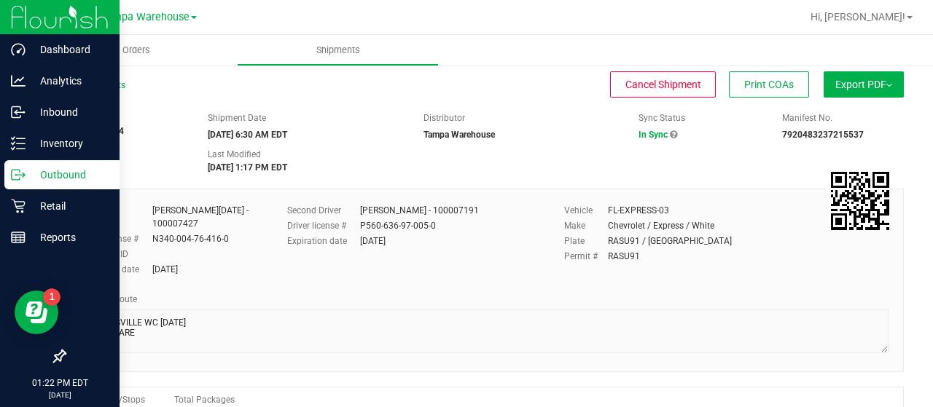
click at [65, 170] on p "Outbound" at bounding box center [69, 174] width 87 height 17
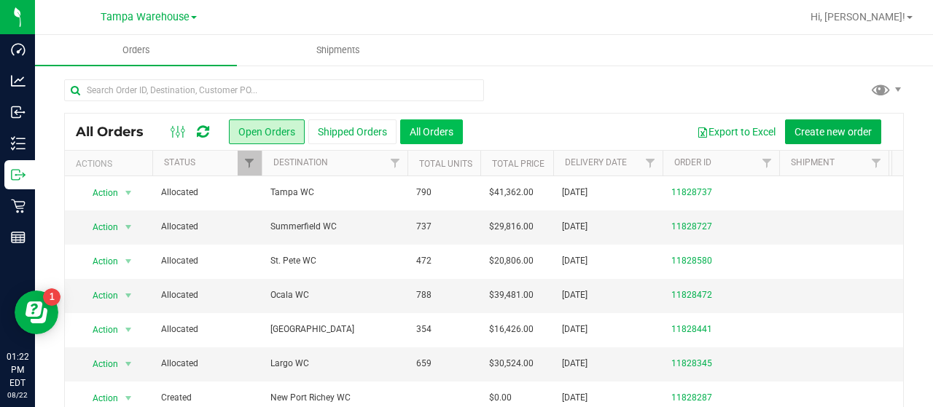
click at [434, 132] on button "All Orders" at bounding box center [431, 132] width 63 height 25
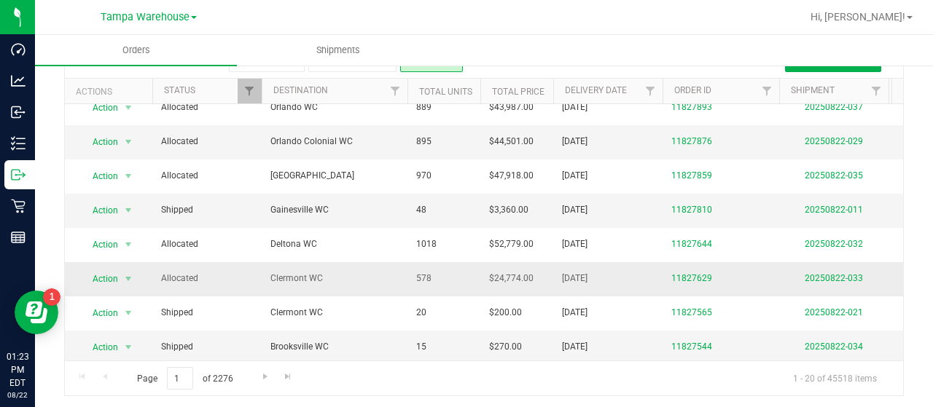
scroll to position [74, 0]
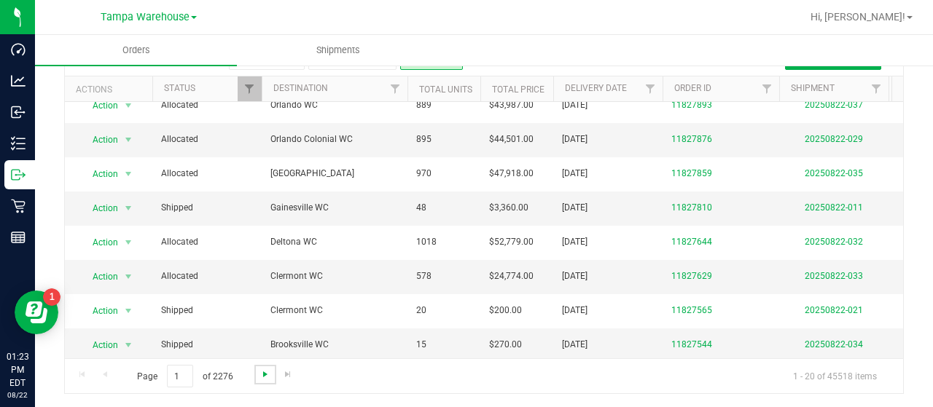
click at [261, 369] on span "Go to the next page" at bounding box center [265, 375] width 12 height 12
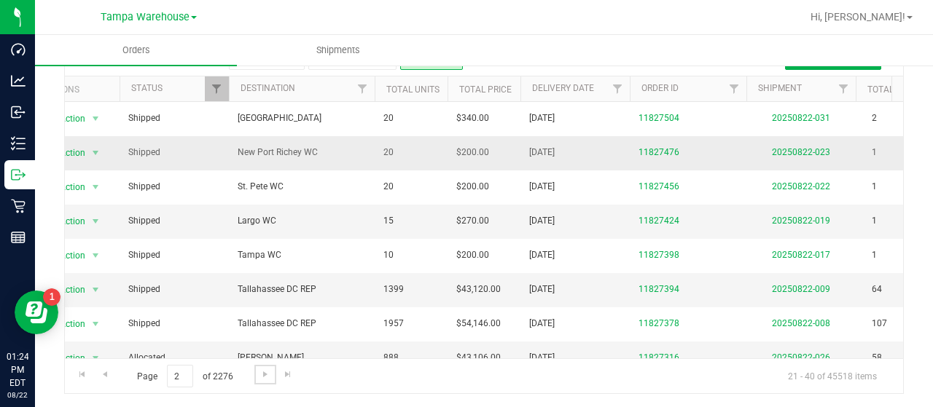
scroll to position [0, 0]
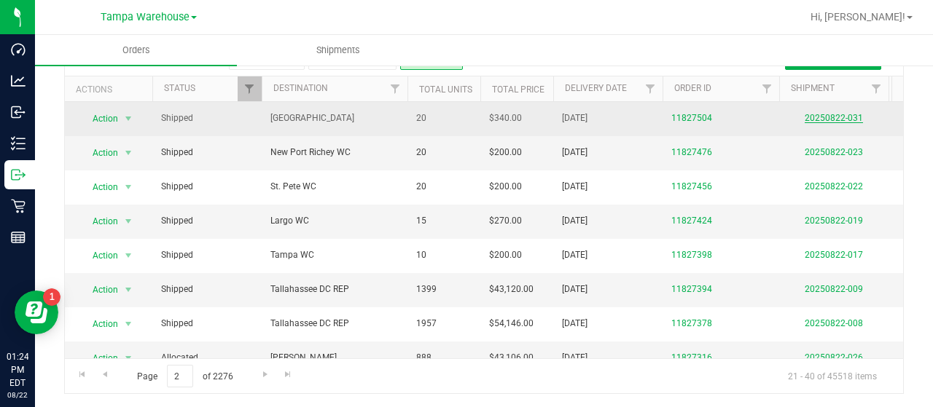
click at [839, 115] on link "20250822-031" at bounding box center [834, 118] width 58 height 10
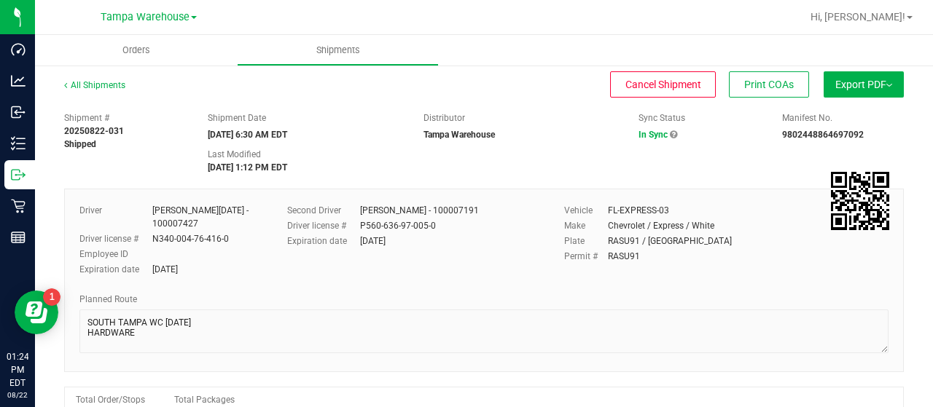
click at [851, 86] on button "Export PDF" at bounding box center [864, 84] width 80 height 26
click at [809, 136] on span "Manifest by Lot" at bounding box center [826, 138] width 60 height 10
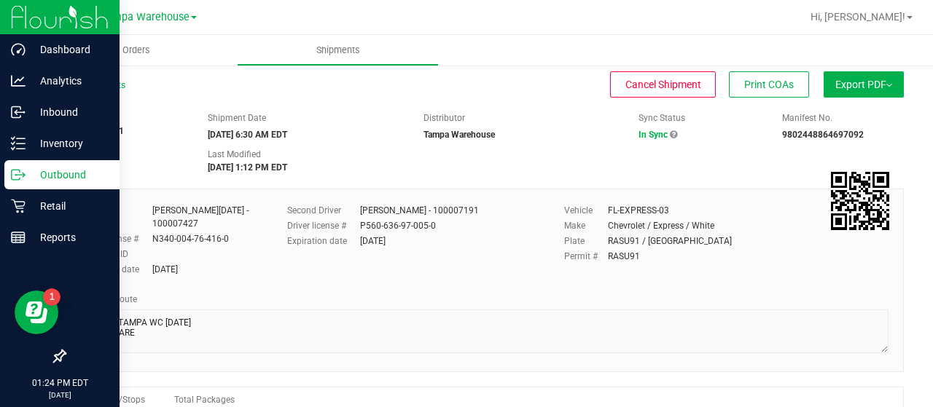
click at [59, 172] on p "Outbound" at bounding box center [69, 174] width 87 height 17
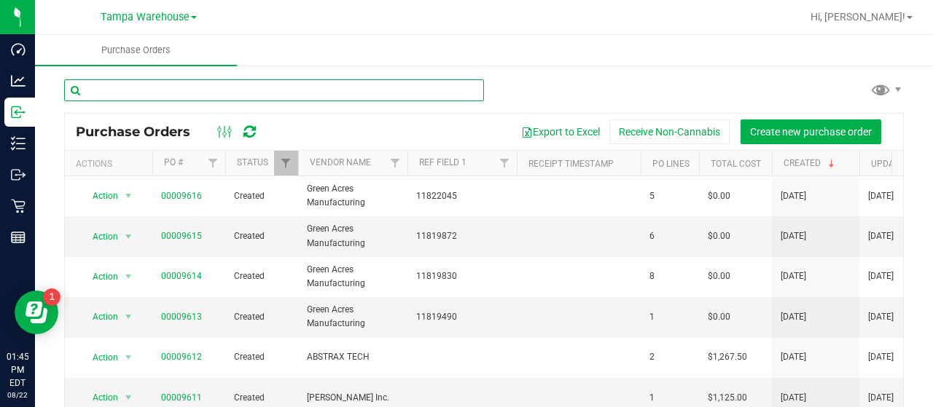
click at [195, 91] on input "text" at bounding box center [274, 90] width 420 height 22
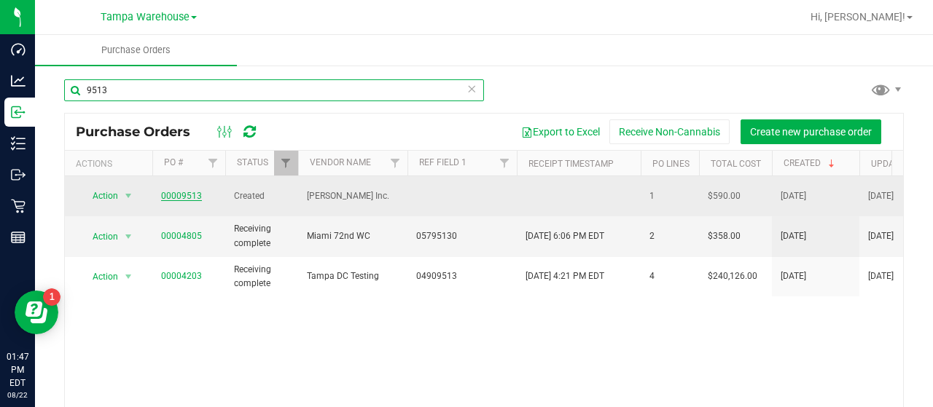
type input "9513"
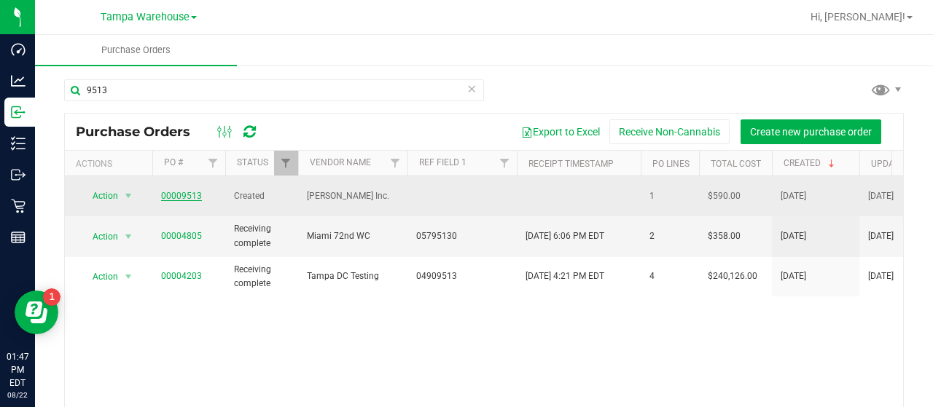
click at [183, 191] on link "00009513" at bounding box center [181, 196] width 41 height 10
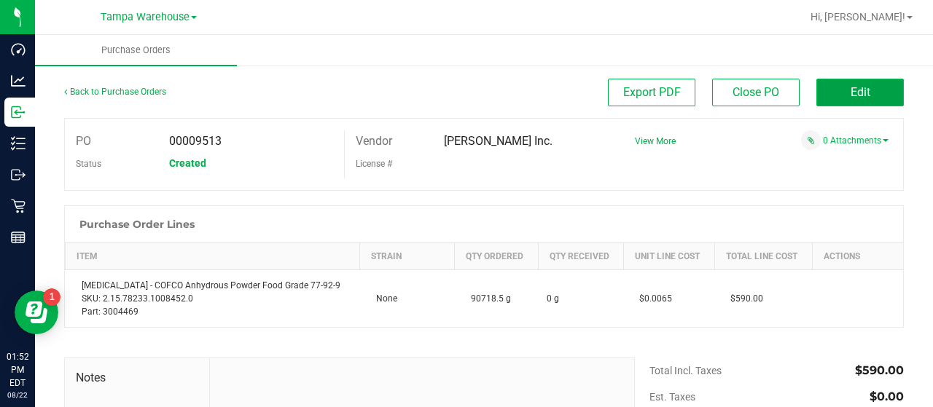
click at [820, 88] on button "Edit" at bounding box center [859, 93] width 87 height 28
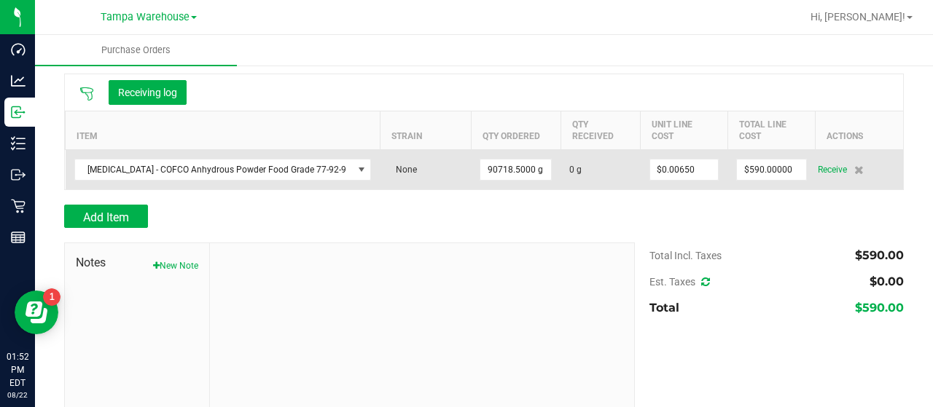
scroll to position [146, 0]
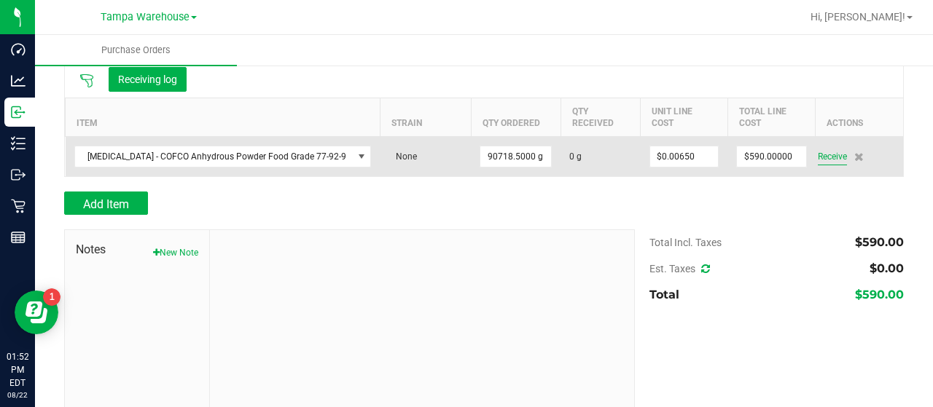
click at [826, 154] on span "Receive" at bounding box center [832, 156] width 29 height 17
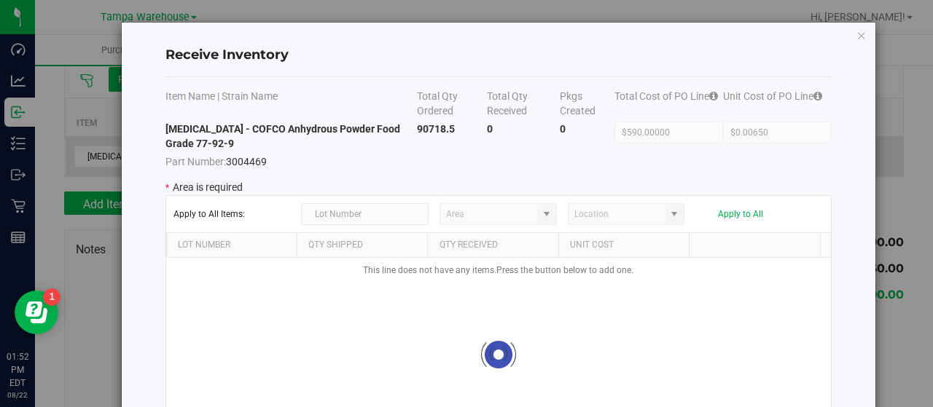
type input "State Pantry 1"
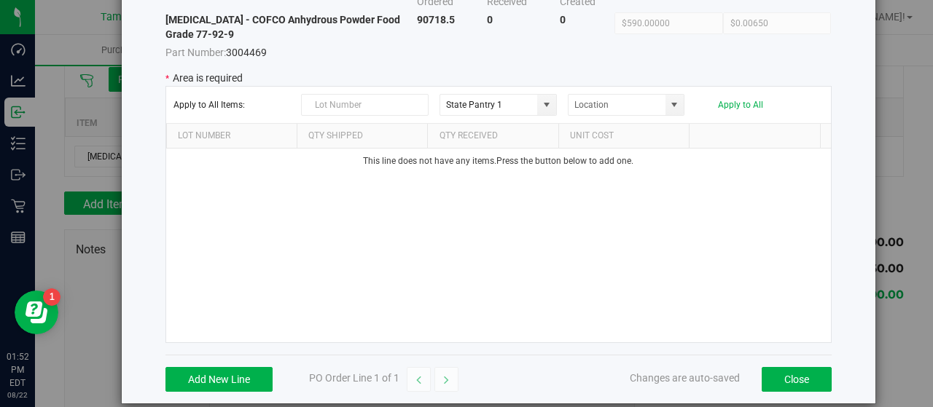
scroll to position [125, 0]
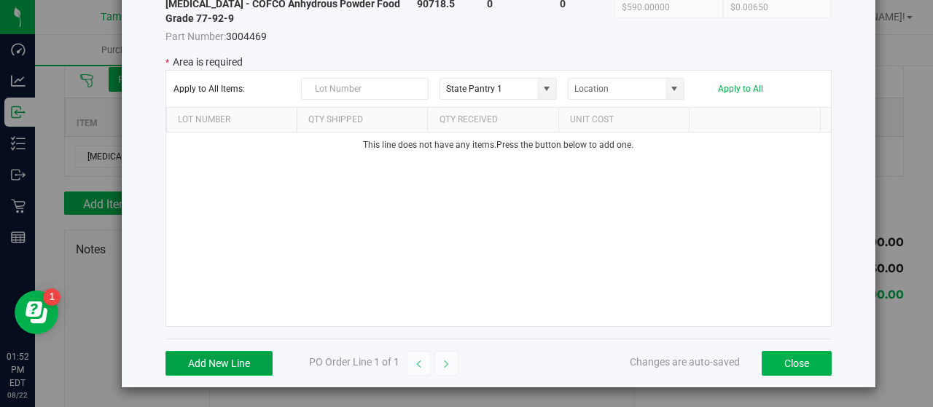
click at [203, 355] on button "Add New Line" at bounding box center [218, 363] width 107 height 25
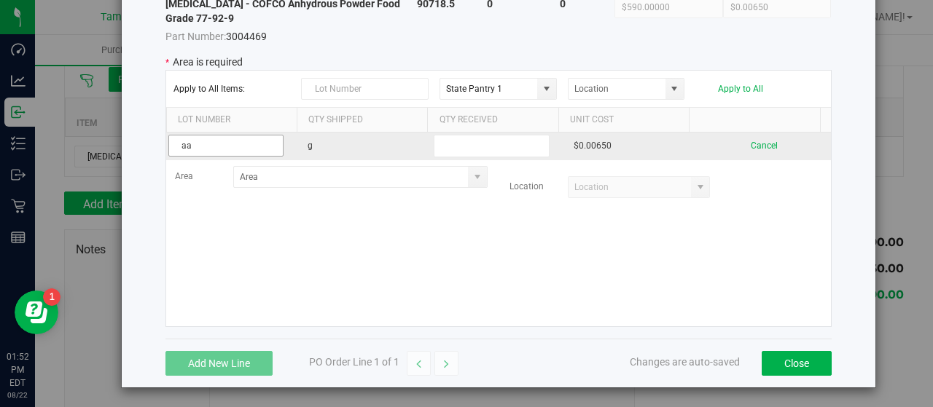
type input "a"
type input "AA-25061252-FG"
click at [482, 148] on input "text" at bounding box center [491, 146] width 115 height 23
type input "0"
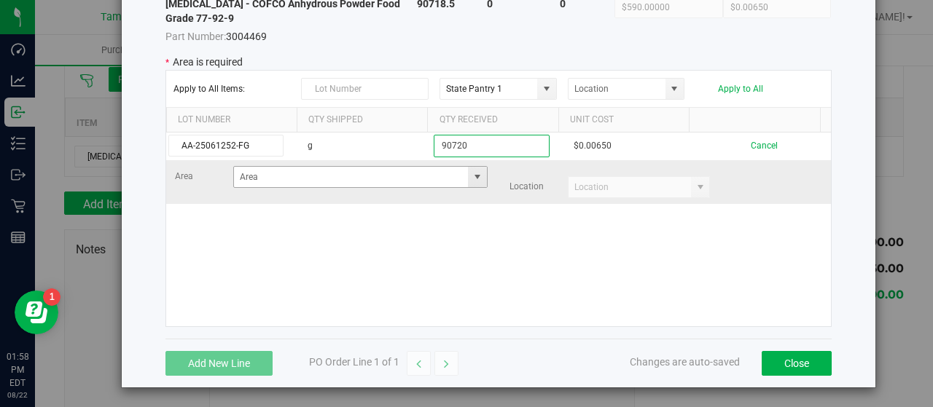
click at [472, 178] on span at bounding box center [478, 177] width 12 height 12
type input "90720"
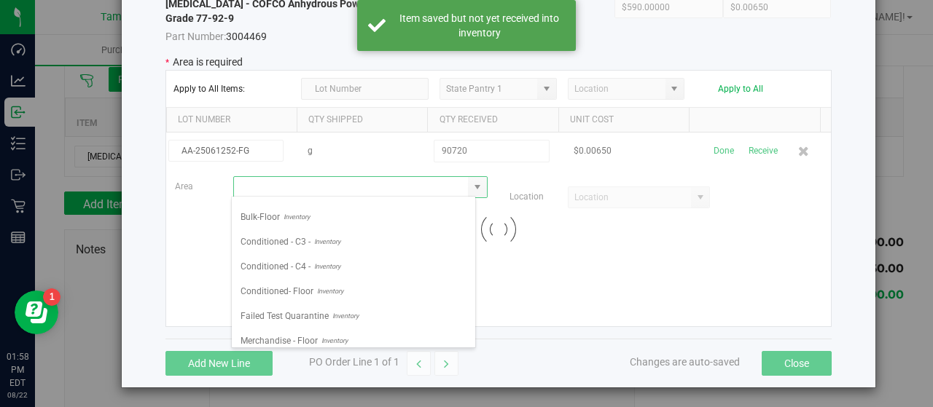
scroll to position [219, 0]
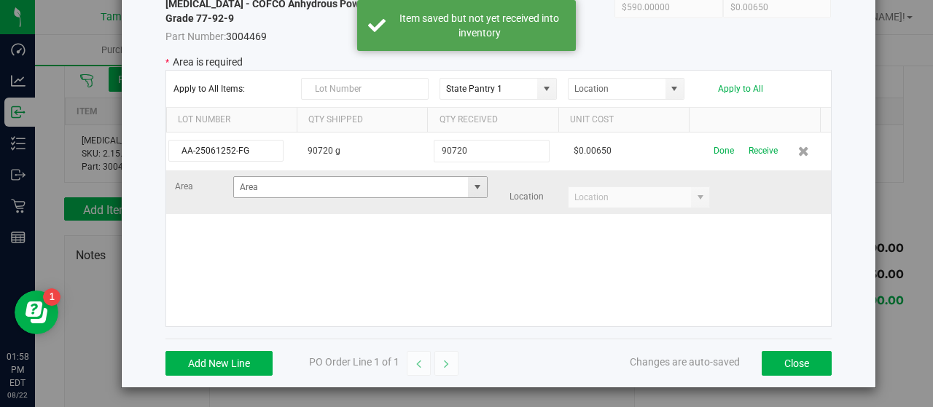
click at [472, 183] on span at bounding box center [478, 187] width 12 height 12
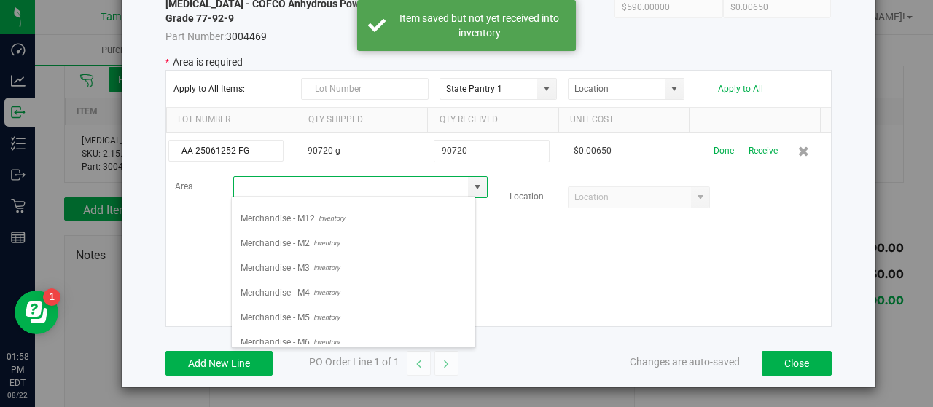
scroll to position [437, 0]
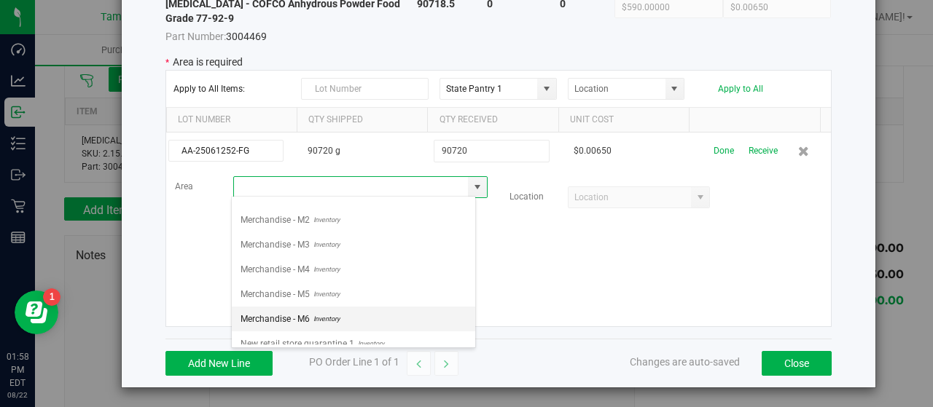
click at [382, 307] on li "Merchandise - M6 Inventory" at bounding box center [353, 319] width 243 height 25
type input "Merchandise - M6"
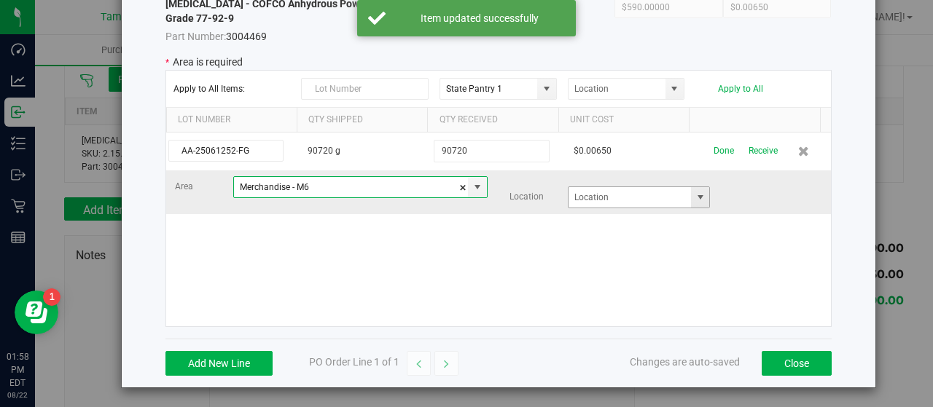
click at [695, 198] on span at bounding box center [701, 198] width 12 height 12
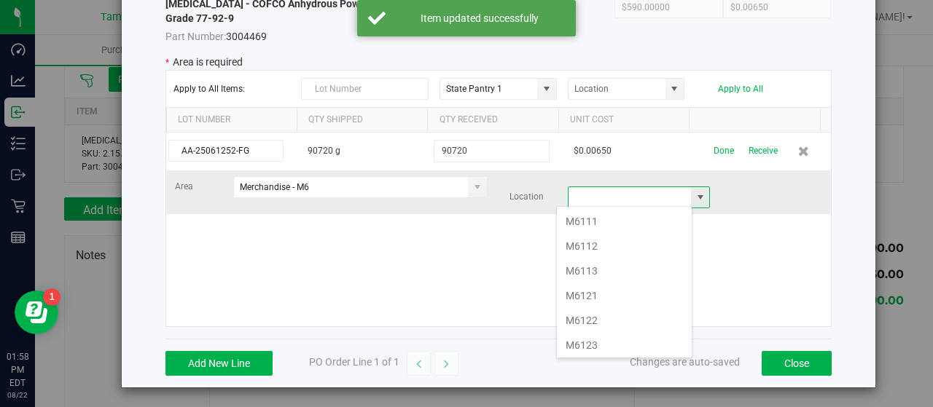
scroll to position [21, 136]
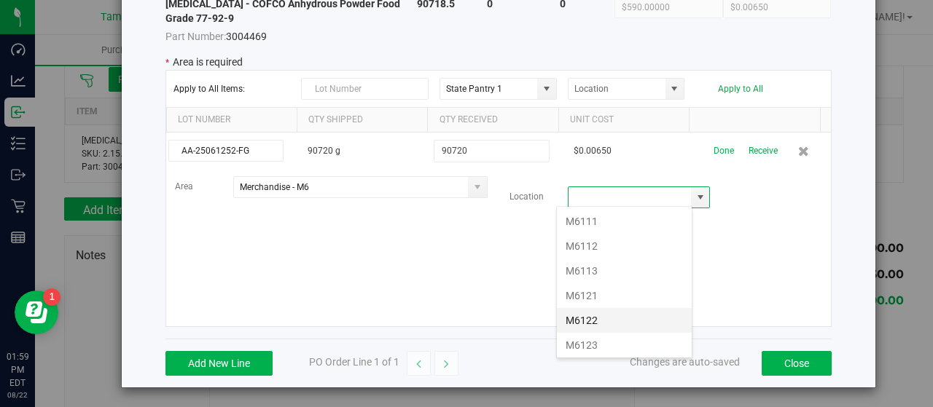
click at [624, 314] on li "M6122" at bounding box center [624, 320] width 135 height 25
type input "M6122"
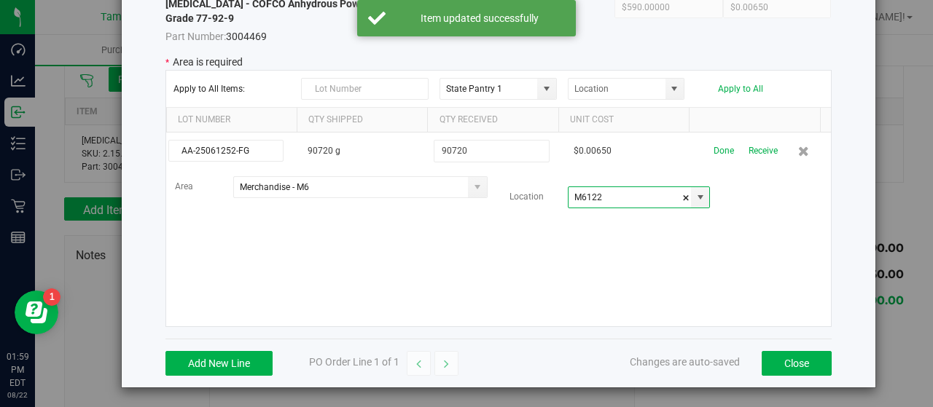
drag, startPoint x: 633, startPoint y: 263, endPoint x: 636, endPoint y: 257, distance: 7.5
click at [633, 263] on div "AA-25061252-FG 90720 g 90720 $0.00650 Done Receive Area Merchandise - M6 Locati…" at bounding box center [498, 230] width 665 height 194
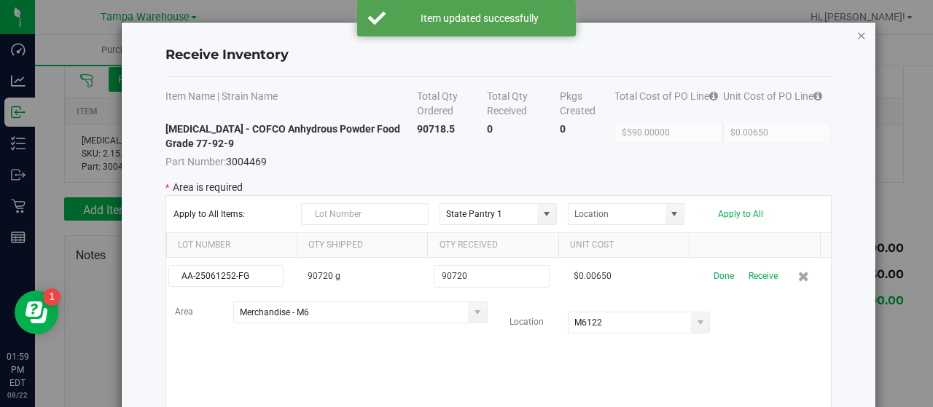
click at [856, 33] on icon "Close modal" at bounding box center [861, 34] width 10 height 17
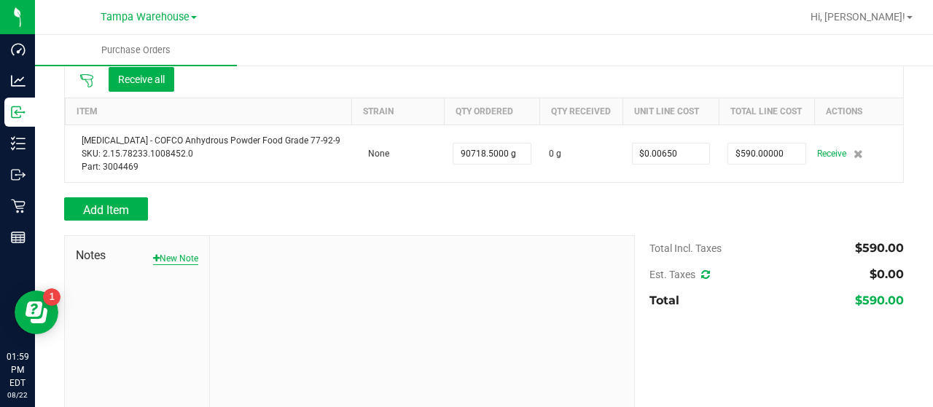
click at [182, 256] on button "New Note" at bounding box center [175, 258] width 45 height 13
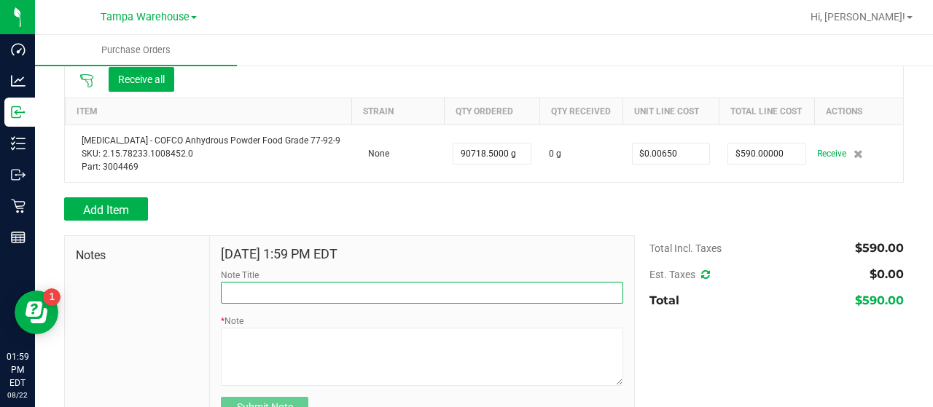
click at [286, 287] on input "Note Title" at bounding box center [422, 293] width 402 height 22
type input "RECEIVED #3004469"
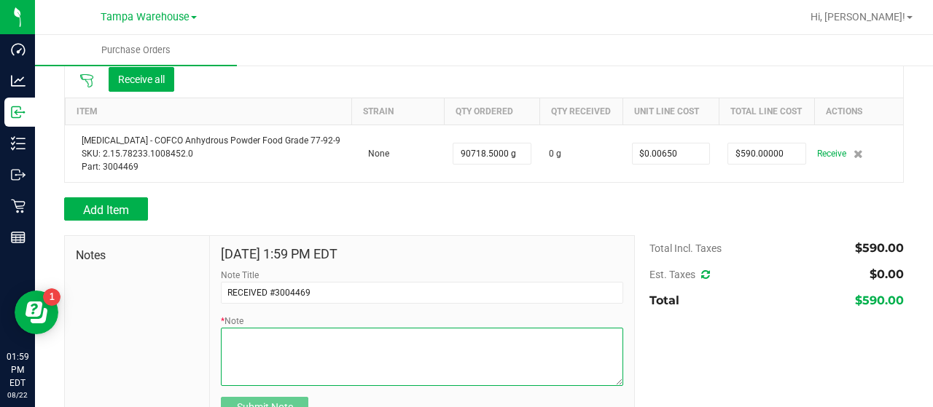
click at [322, 340] on textarea "* Note" at bounding box center [422, 357] width 402 height 58
click at [306, 334] on textarea "* Note" at bounding box center [422, 357] width 402 height 58
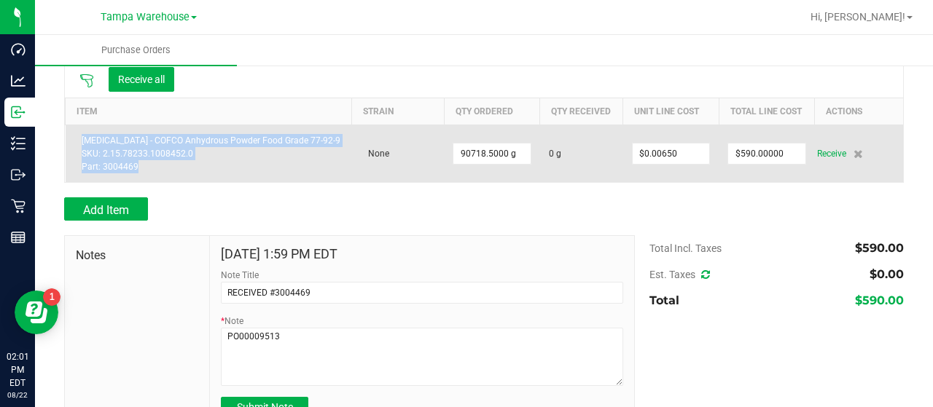
drag, startPoint x: 82, startPoint y: 138, endPoint x: 137, endPoint y: 167, distance: 62.3
click at [137, 167] on div "Citric Acid - COFCO Anhydrous Powder Food Grade 77-92-9 SKU: 2.15.78233.1008452…" at bounding box center [208, 153] width 269 height 39
copy div "Citric Acid - COFCO Anhydrous Powder Food Grade 77-92-9 SKU: 2.15.78233.1008452…"
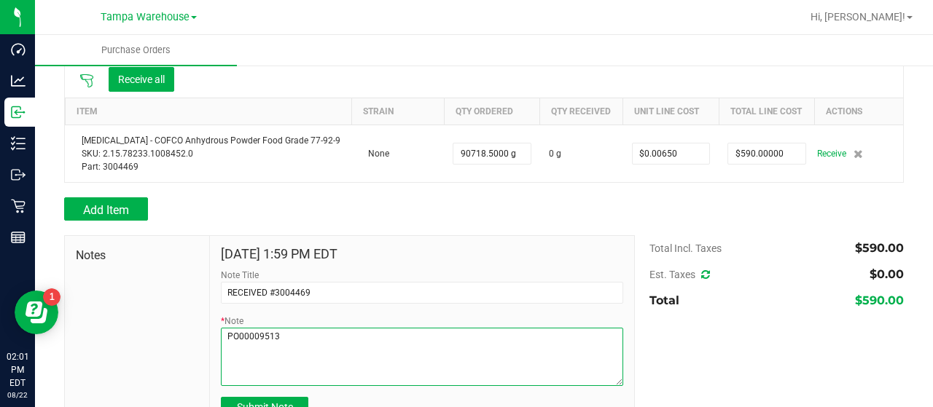
click at [316, 332] on textarea "* Note" at bounding box center [422, 357] width 402 height 58
paste textarea "Citric Acid - COFCO Anhydrous Powder Food Grade 77-92-9 SKU: 2.15.78233.1008452…"
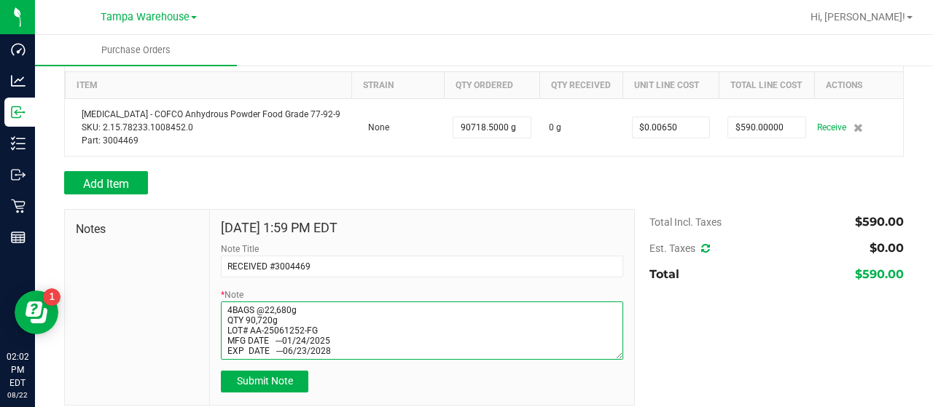
scroll to position [184, 0]
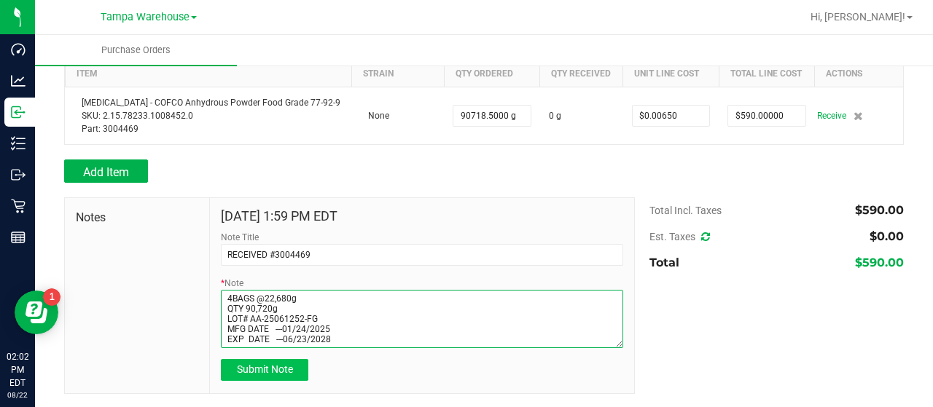
type textarea "PO00009513 Citric Acid - COFCO Anhydrous Powder Food Grade 77-92-9 SKU: 2.15.78…"
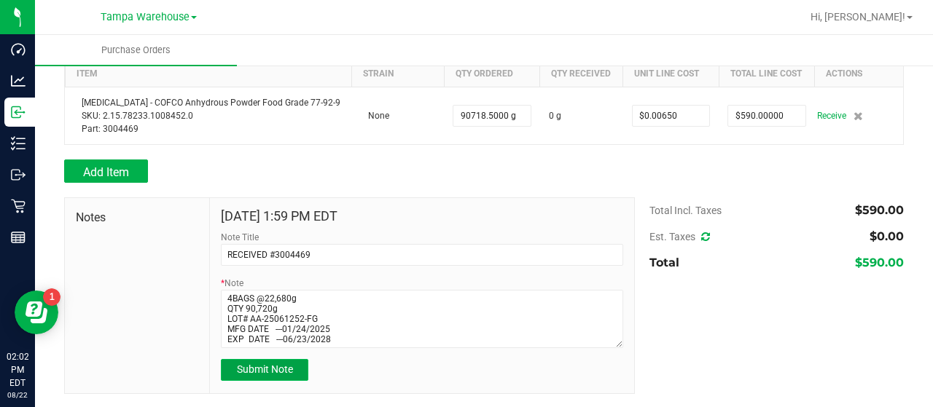
click at [264, 369] on span "Submit Note" at bounding box center [265, 370] width 56 height 12
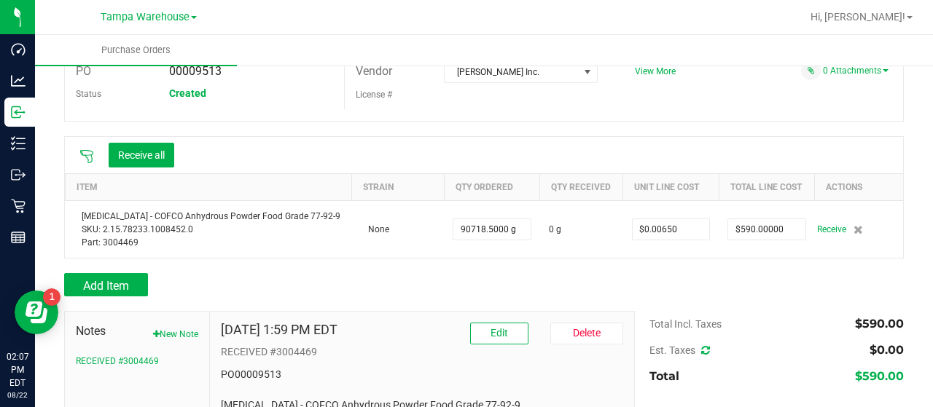
scroll to position [38, 0]
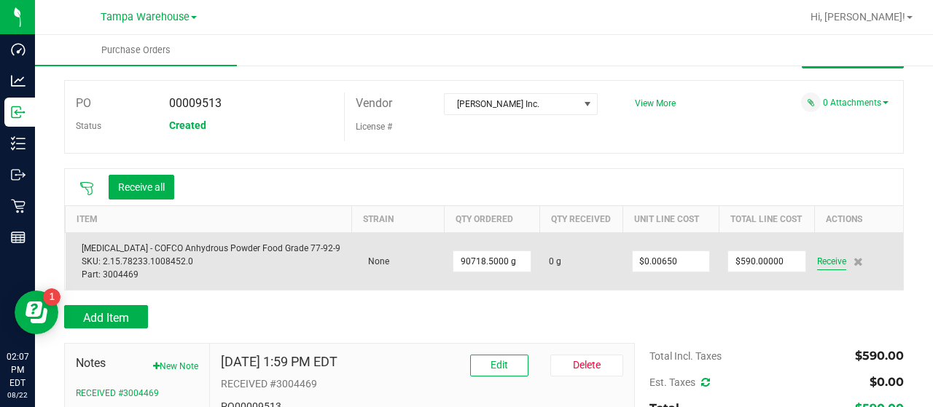
click at [818, 261] on span "Receive" at bounding box center [831, 261] width 29 height 17
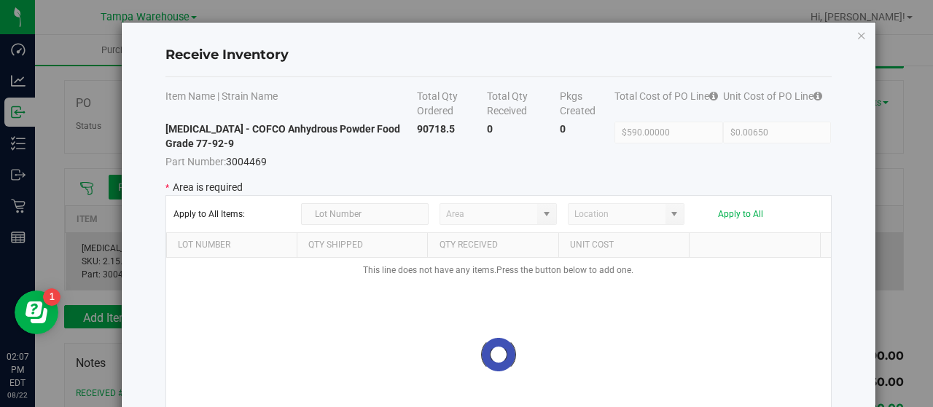
type input "State Pantry 1"
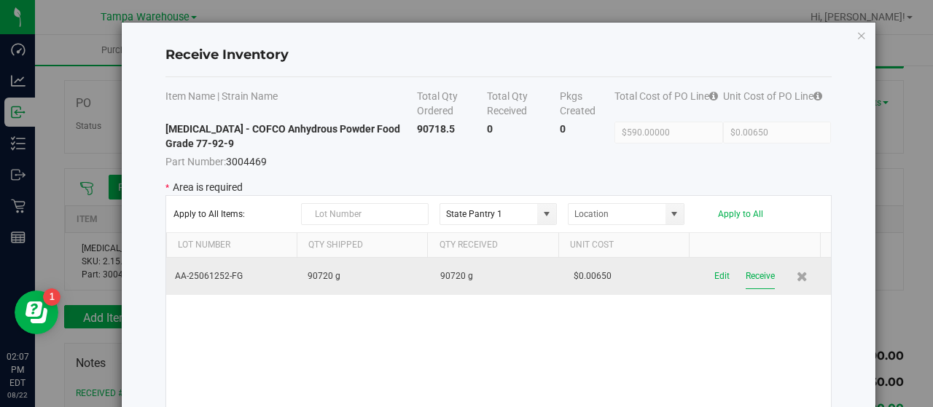
click at [746, 275] on button "Receive" at bounding box center [760, 277] width 29 height 26
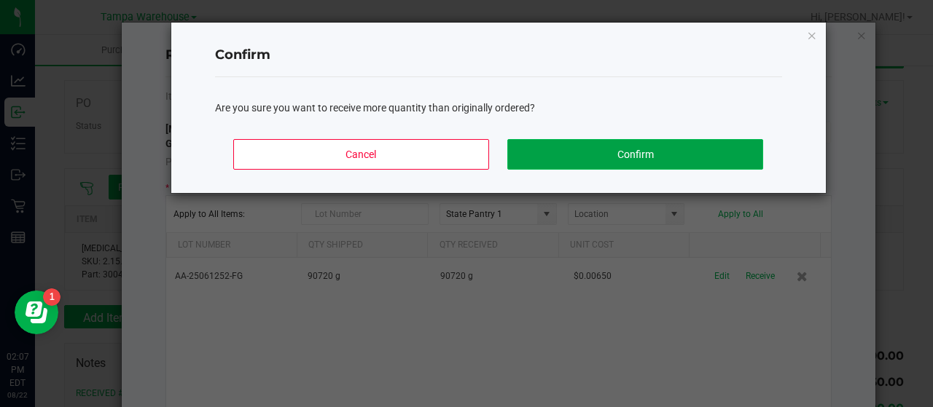
click at [736, 155] on button "Confirm" at bounding box center [634, 154] width 255 height 31
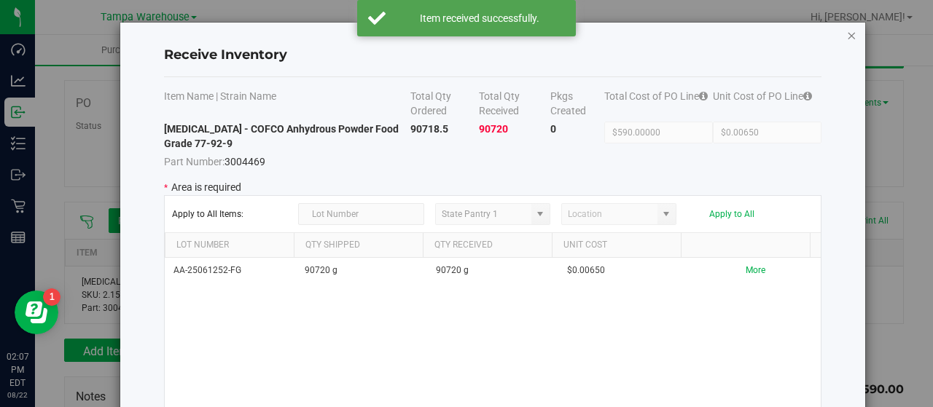
click at [850, 34] on icon "Close modal" at bounding box center [851, 34] width 10 height 17
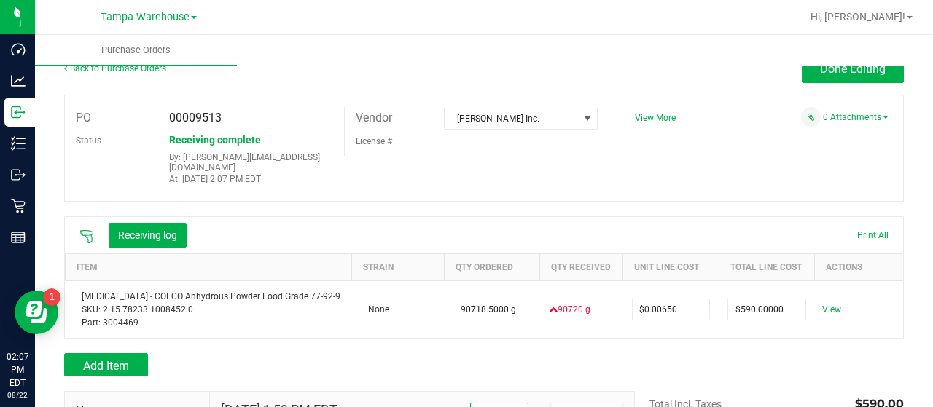
scroll to position [0, 0]
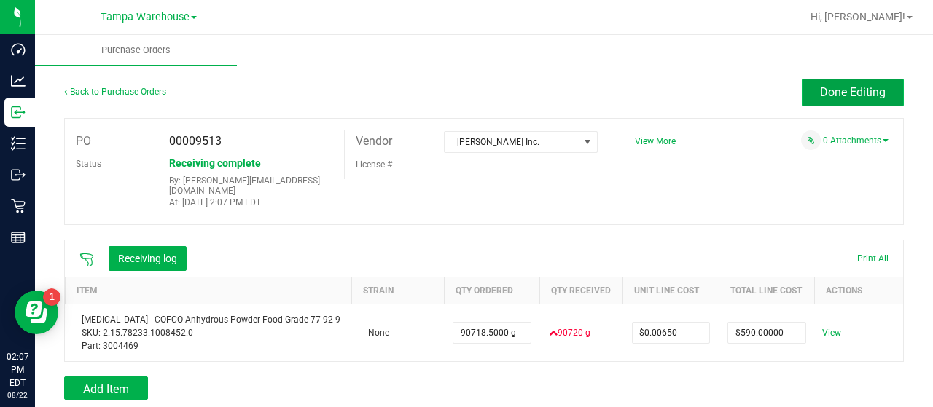
click at [840, 88] on span "Done Editing" at bounding box center [853, 92] width 66 height 14
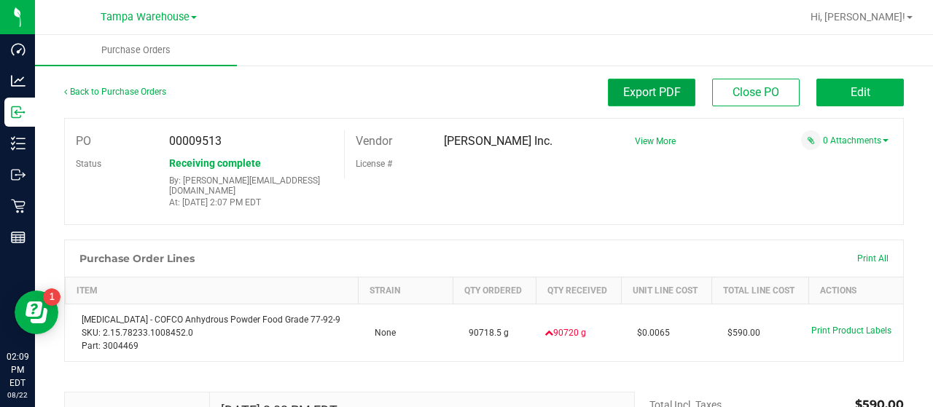
click at [623, 97] on span "Export PDF" at bounding box center [652, 92] width 58 height 14
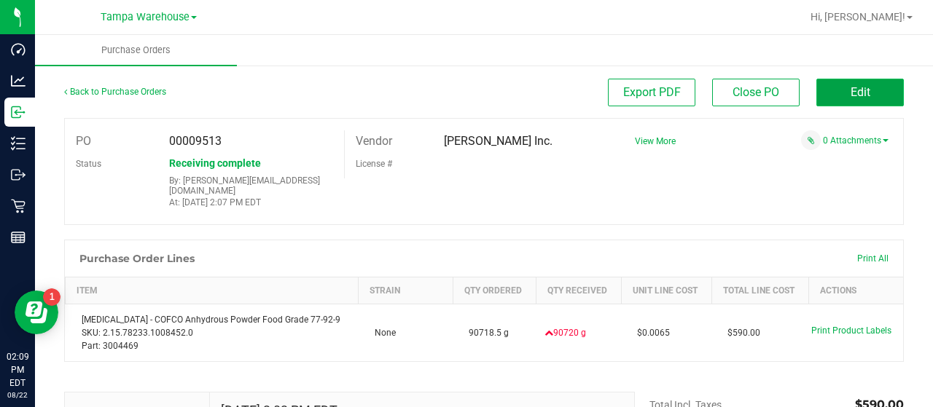
click at [816, 90] on button "Edit" at bounding box center [859, 93] width 87 height 28
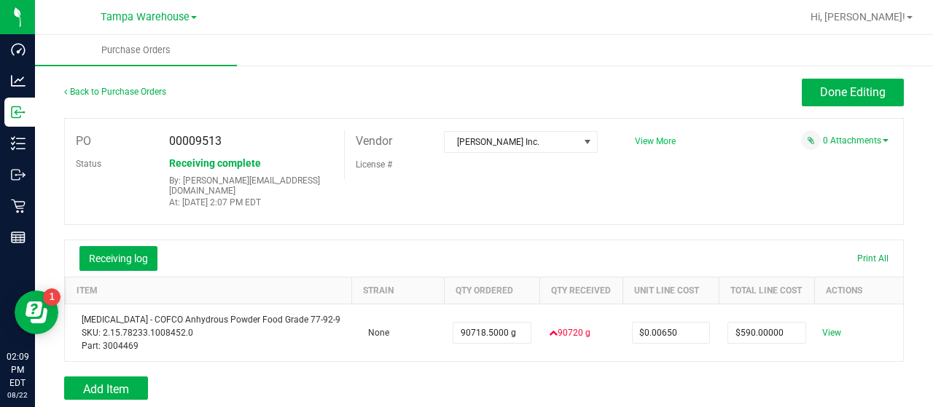
click at [654, 141] on span "View More" at bounding box center [655, 141] width 41 height 10
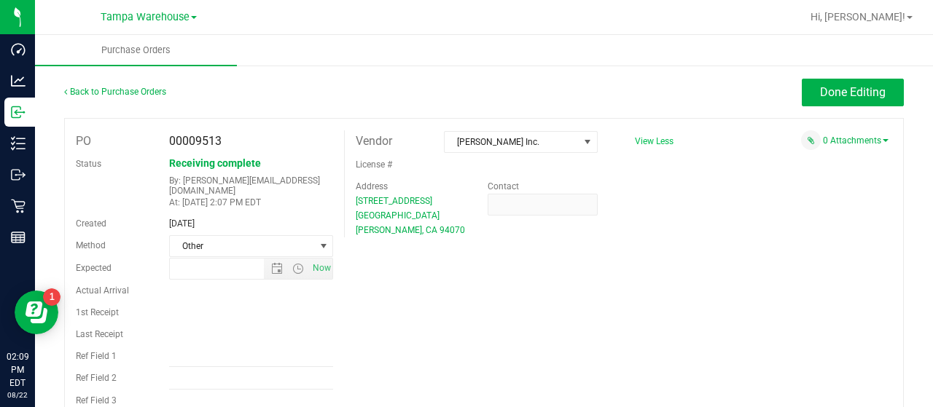
type input "8/7/2025 10:47 AM"
click at [273, 352] on input "Ref Field 1" at bounding box center [251, 356] width 165 height 22
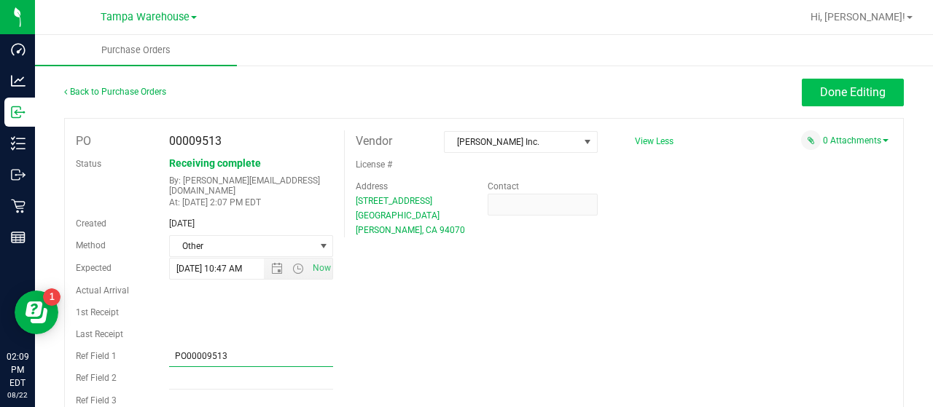
type input "PO00009513"
click at [821, 88] on span "Done Editing" at bounding box center [853, 92] width 66 height 14
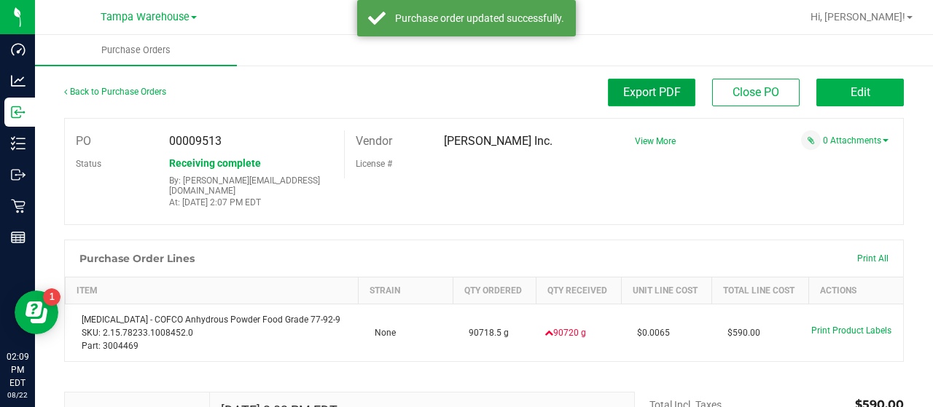
click at [637, 87] on span "Export PDF" at bounding box center [652, 92] width 58 height 14
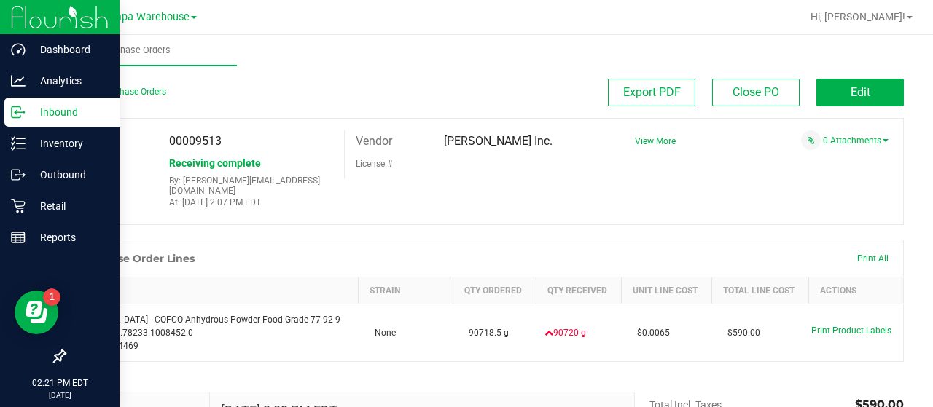
click at [55, 110] on p "Inbound" at bounding box center [69, 111] width 87 height 17
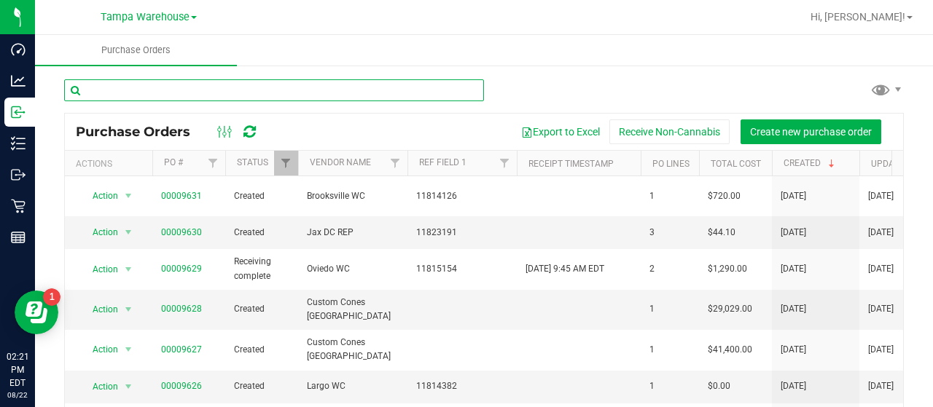
click at [316, 89] on input "text" at bounding box center [274, 90] width 420 height 22
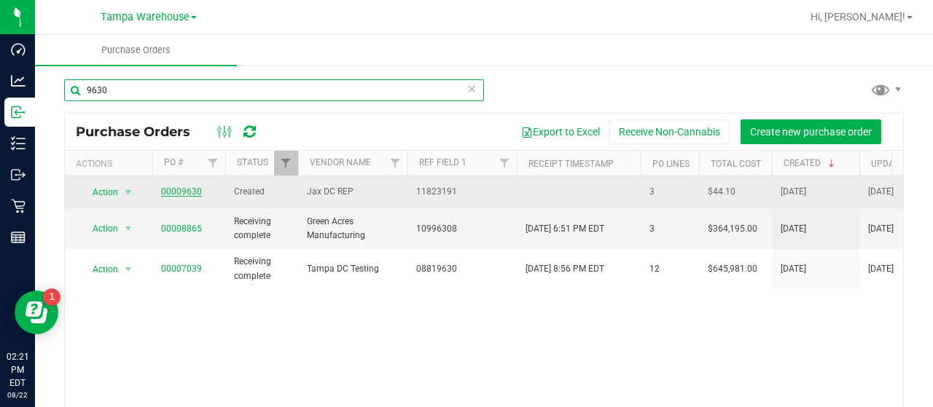
type input "9630"
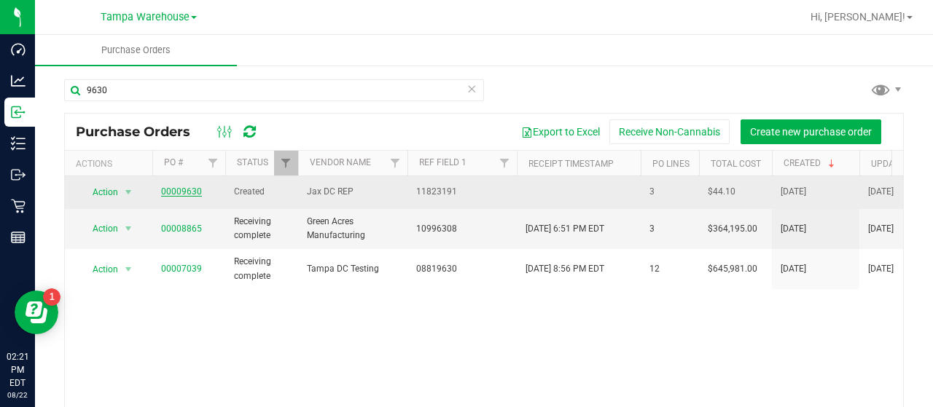
click at [175, 192] on link "00009630" at bounding box center [181, 192] width 41 height 10
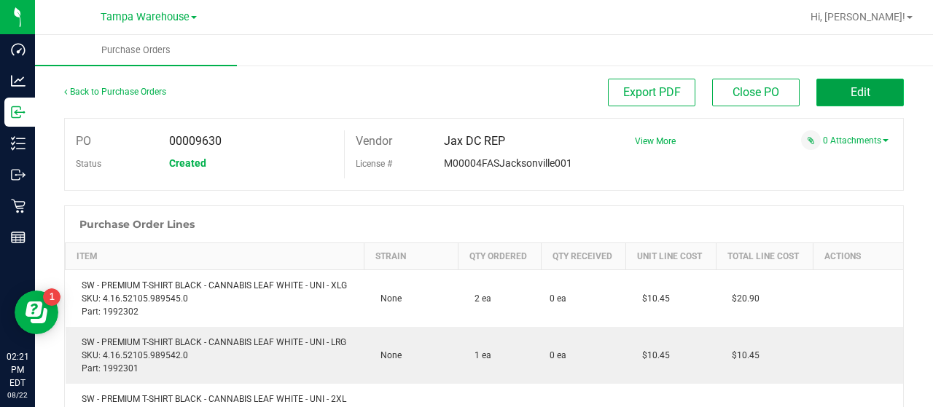
click at [816, 88] on button "Edit" at bounding box center [859, 93] width 87 height 28
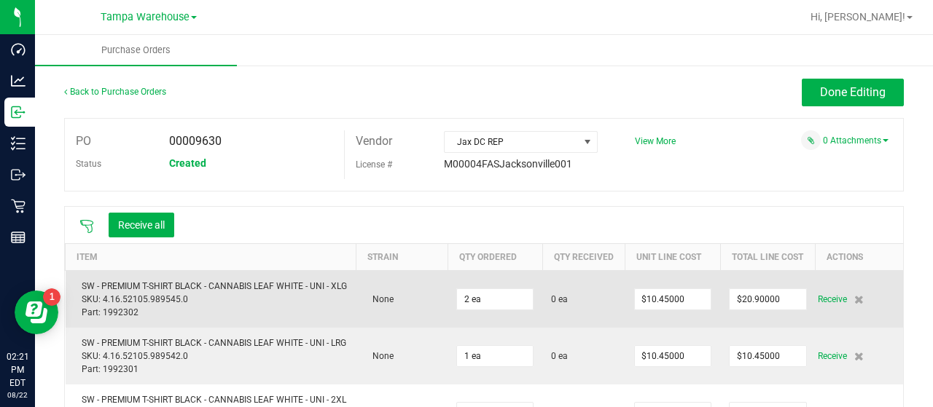
scroll to position [73, 0]
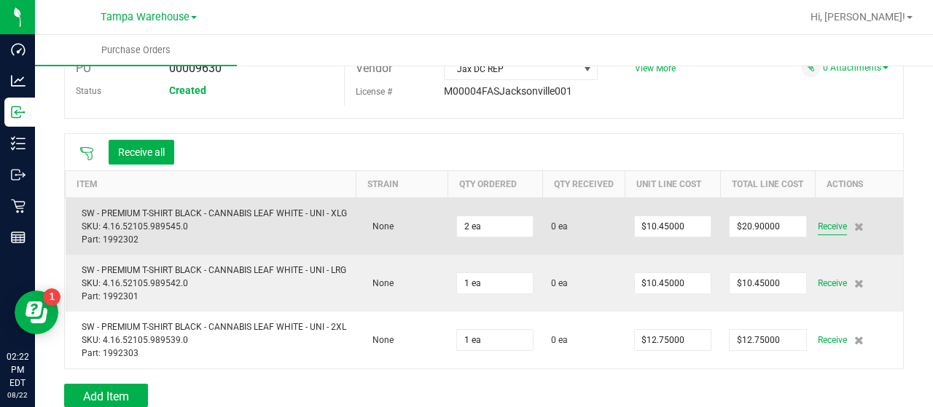
click at [819, 235] on span "Receive" at bounding box center [832, 226] width 29 height 17
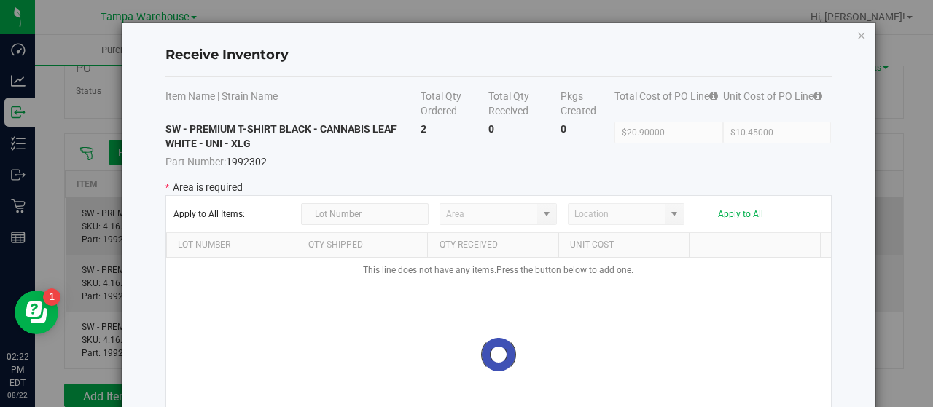
type input "State Pantry 1"
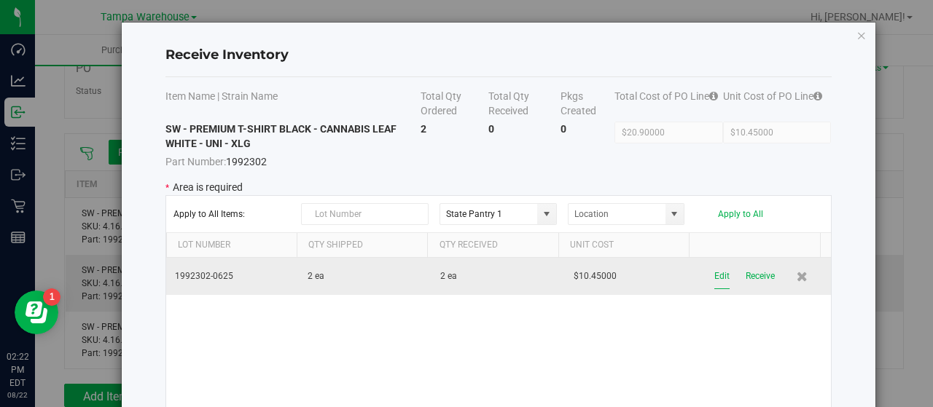
click at [714, 275] on button "Edit" at bounding box center [721, 277] width 15 height 26
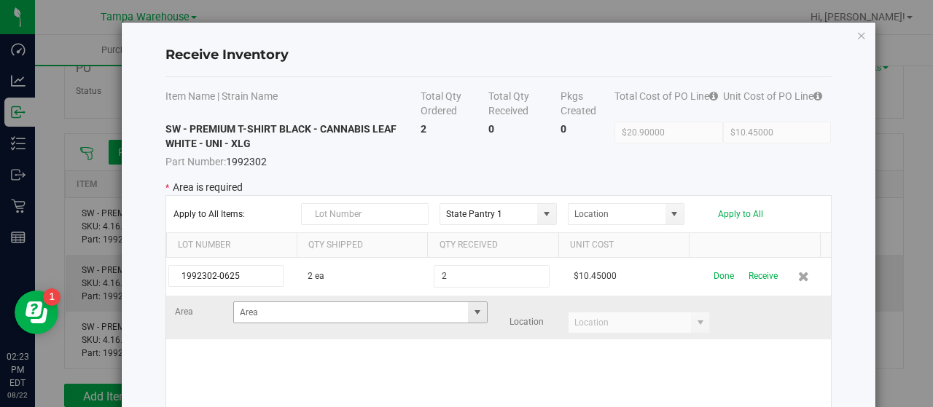
click at [472, 311] on span at bounding box center [478, 313] width 12 height 12
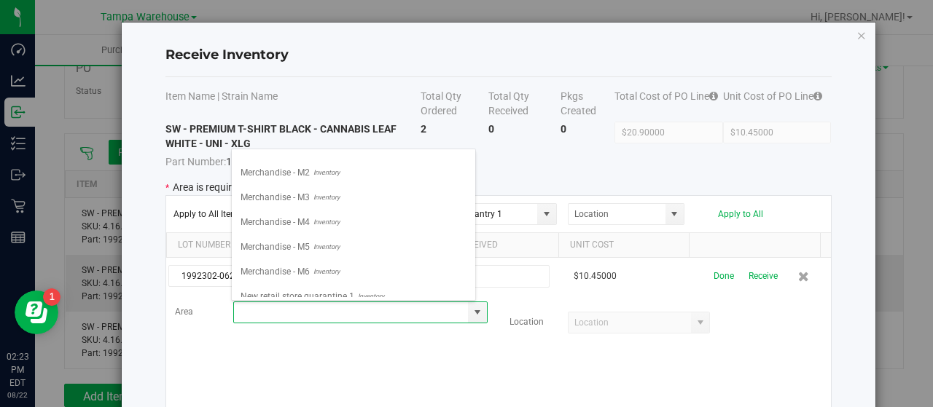
scroll to position [364, 0]
click at [290, 163] on span "Merchandise - M1" at bounding box center [274, 171] width 69 height 22
type input "Merchandise - M1"
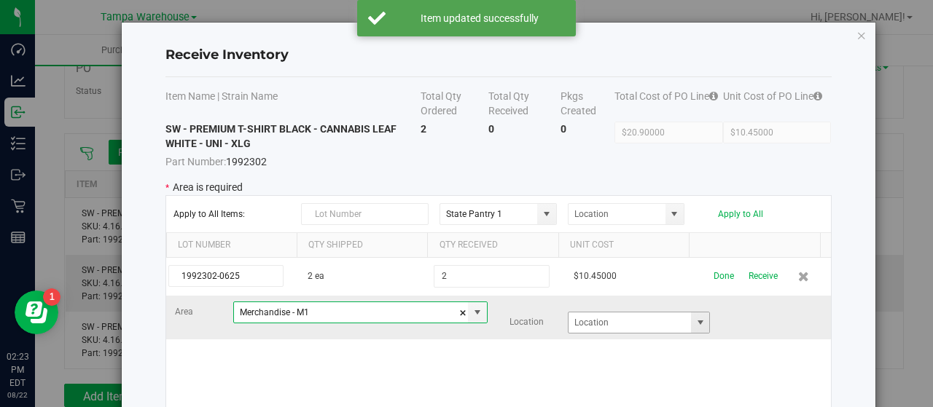
click at [695, 321] on span at bounding box center [701, 323] width 12 height 12
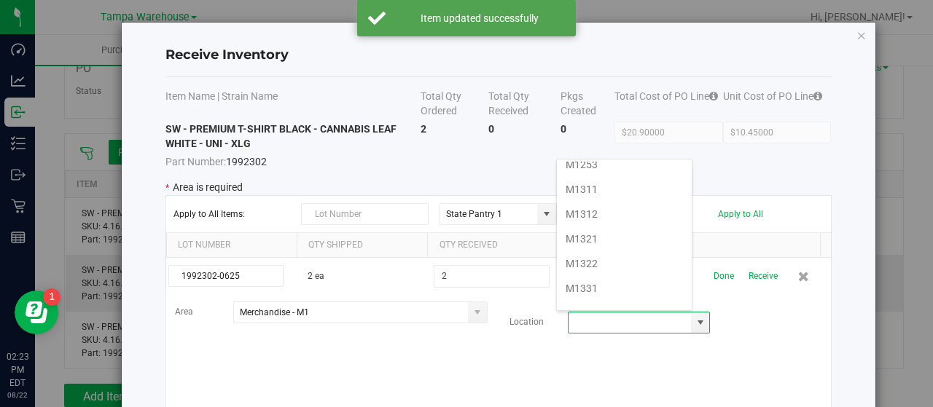
scroll to position [437, 0]
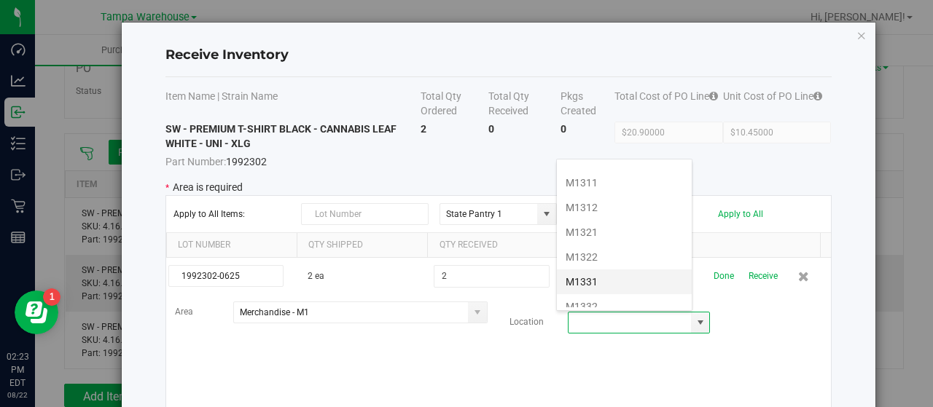
click at [605, 270] on li "M1331" at bounding box center [624, 282] width 135 height 25
type input "M1331"
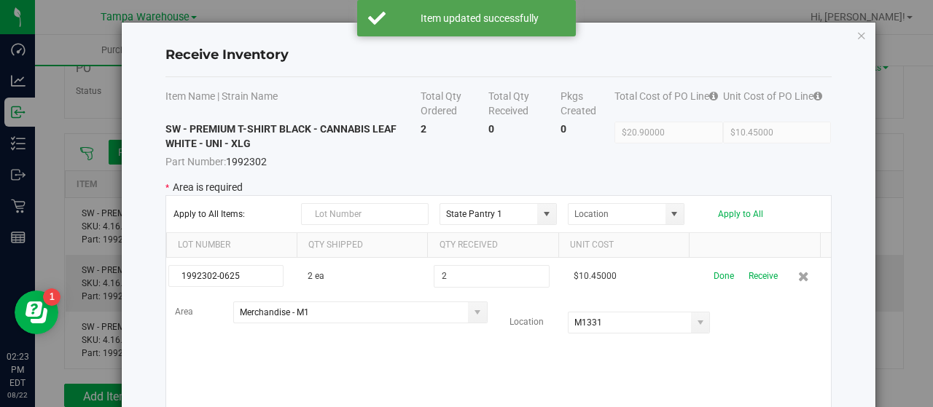
click at [724, 164] on td "$10.45000" at bounding box center [777, 145] width 109 height 47
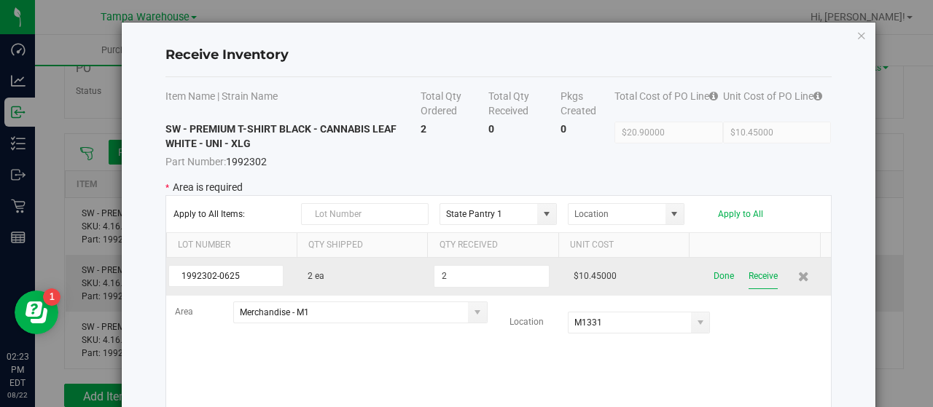
click at [748, 275] on button "Receive" at bounding box center [762, 277] width 29 height 26
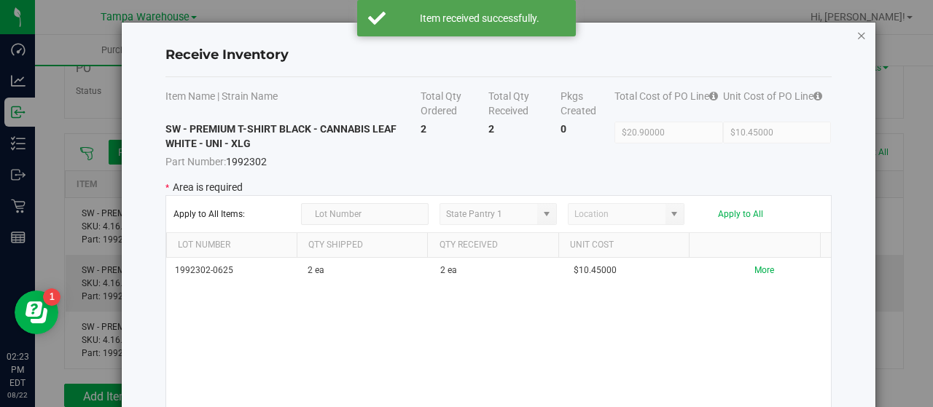
click at [856, 33] on icon "Close modal" at bounding box center [861, 34] width 10 height 17
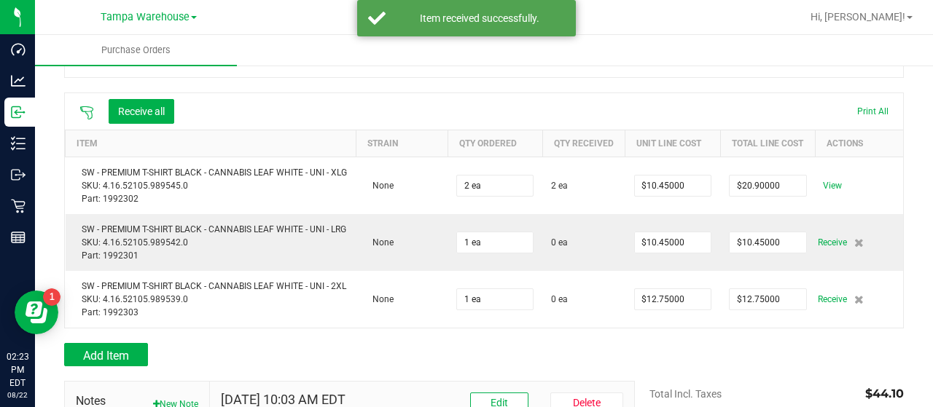
scroll to position [146, 0]
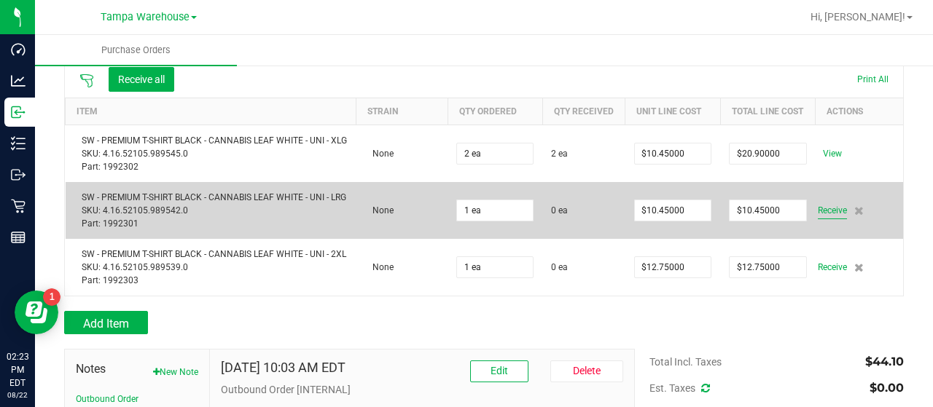
click at [828, 219] on span "Receive" at bounding box center [832, 210] width 29 height 17
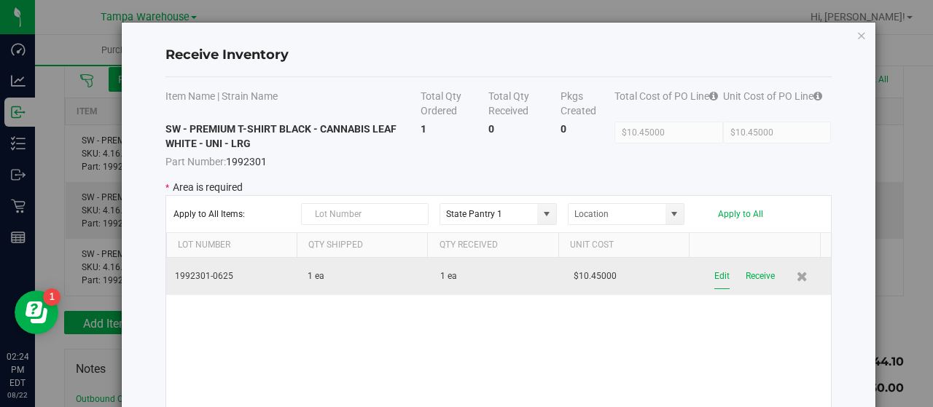
click at [714, 275] on button "Edit" at bounding box center [721, 277] width 15 height 26
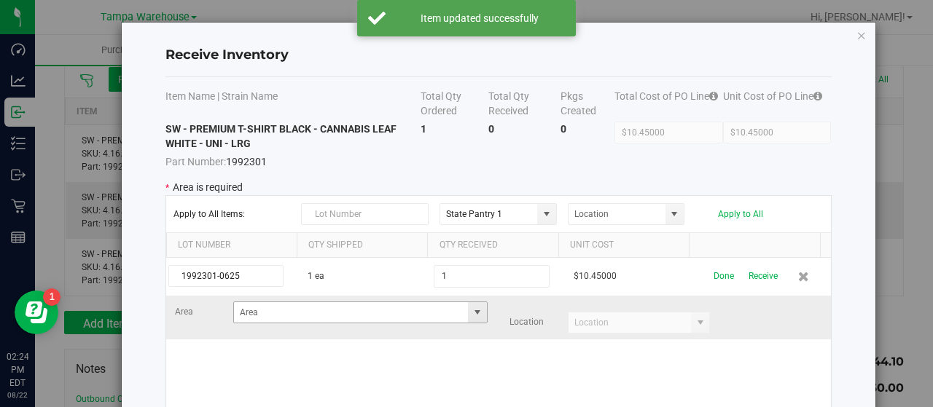
click at [472, 310] on span at bounding box center [478, 313] width 12 height 12
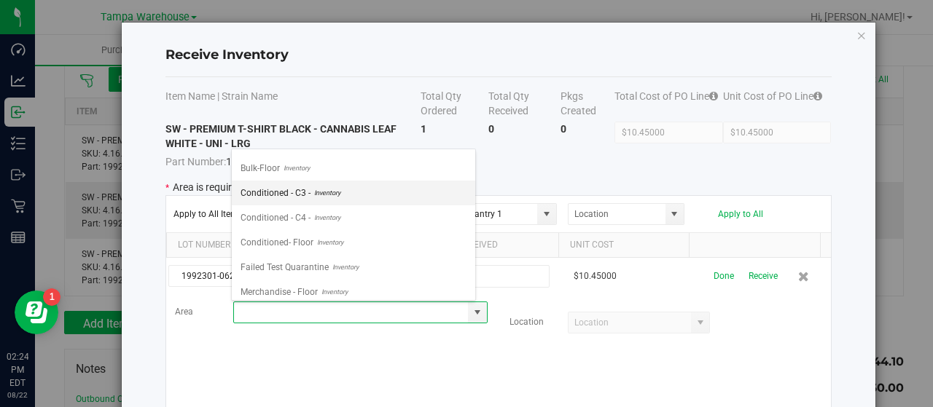
scroll to position [364, 0]
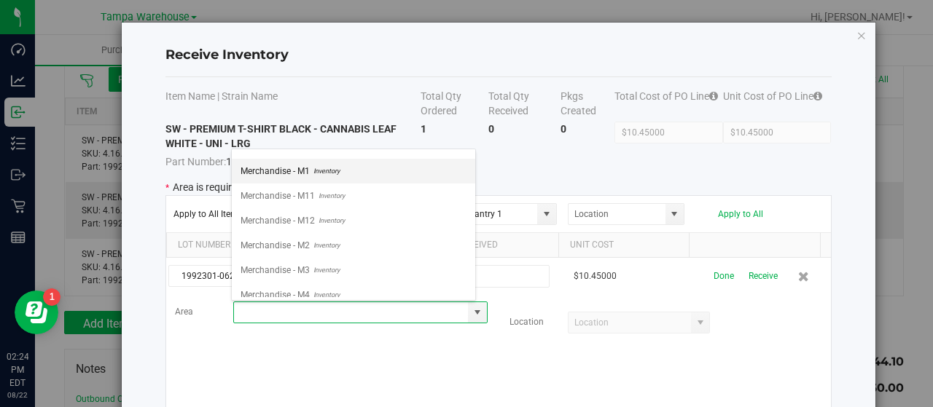
click at [369, 167] on li "Merchandise - M1 Inventory" at bounding box center [353, 171] width 243 height 25
type input "Merchandise - M1"
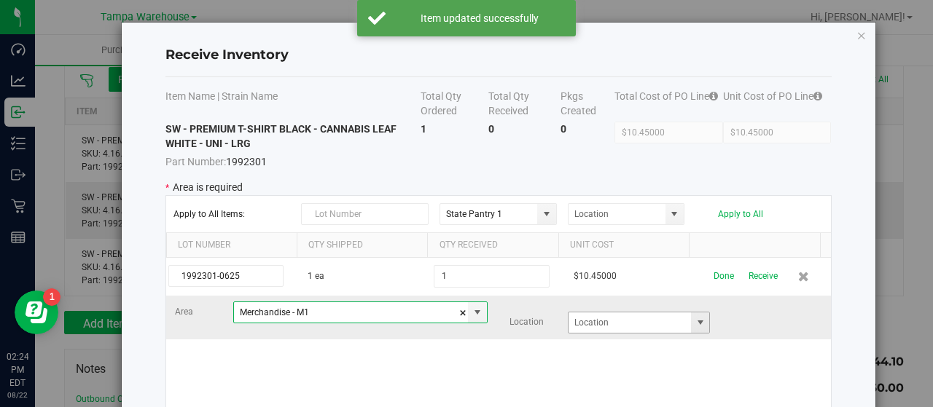
click at [695, 317] on span at bounding box center [701, 323] width 12 height 12
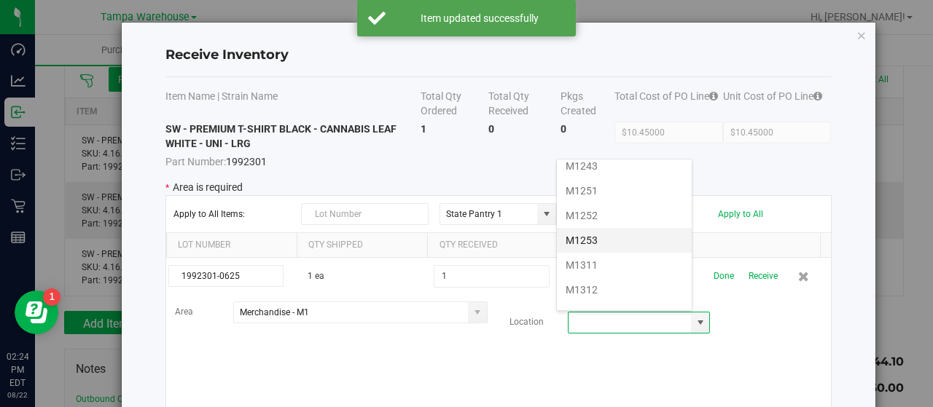
scroll to position [437, 0]
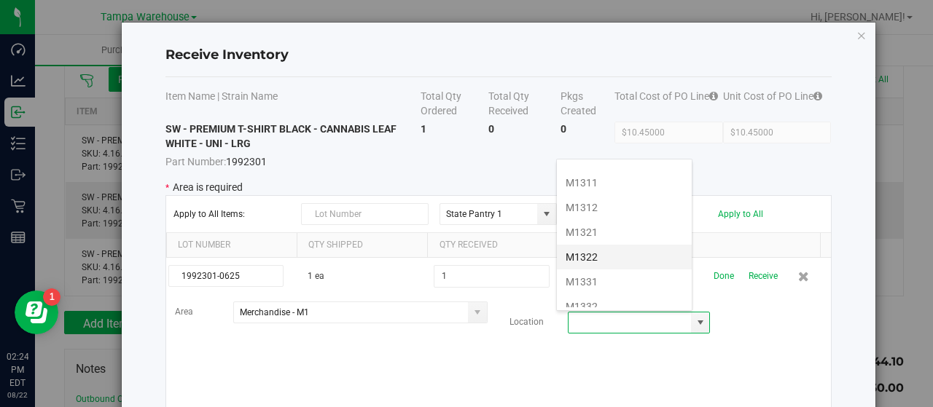
click at [614, 249] on li "M1322" at bounding box center [624, 257] width 135 height 25
type input "M1322"
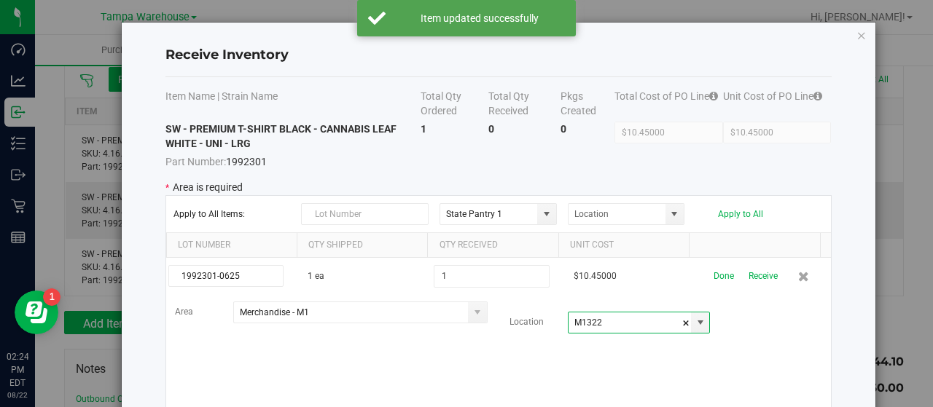
click at [740, 359] on div "1992301-0625 1 ea 1 $10.45000 Done Receive Area Merchandise - M1 Location M1322" at bounding box center [498, 355] width 665 height 194
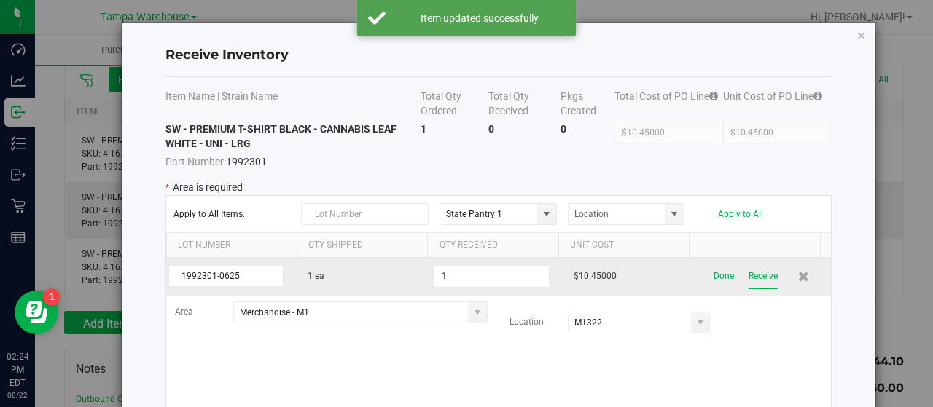
click at [749, 276] on button "Receive" at bounding box center [762, 277] width 29 height 26
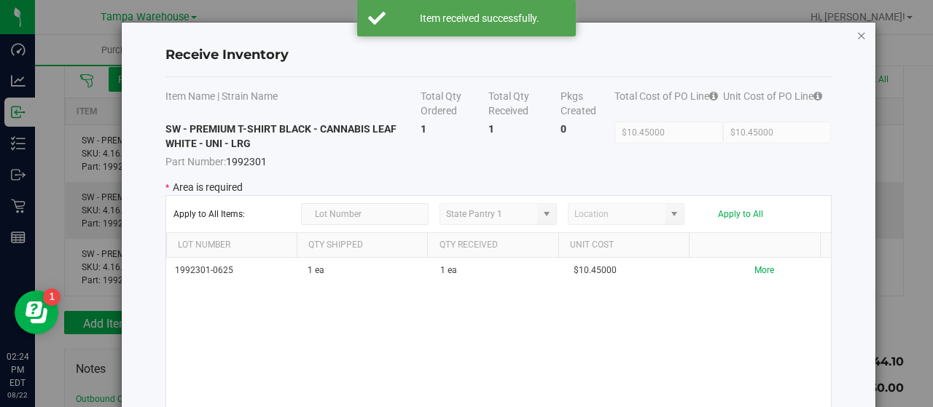
click at [856, 34] on icon "Close modal" at bounding box center [861, 34] width 10 height 17
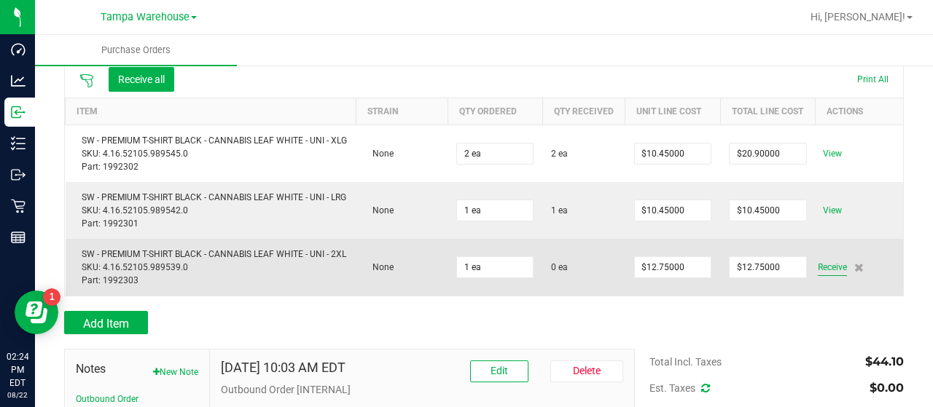
click at [821, 276] on span "Receive" at bounding box center [832, 267] width 29 height 17
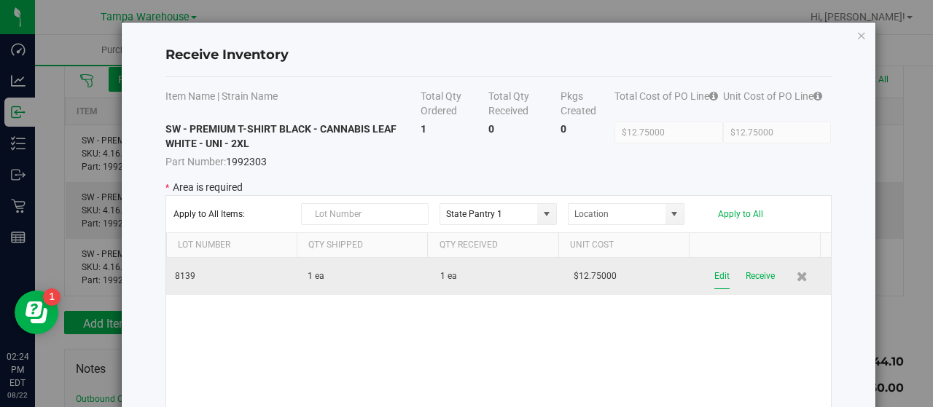
click at [714, 275] on button "Edit" at bounding box center [721, 277] width 15 height 26
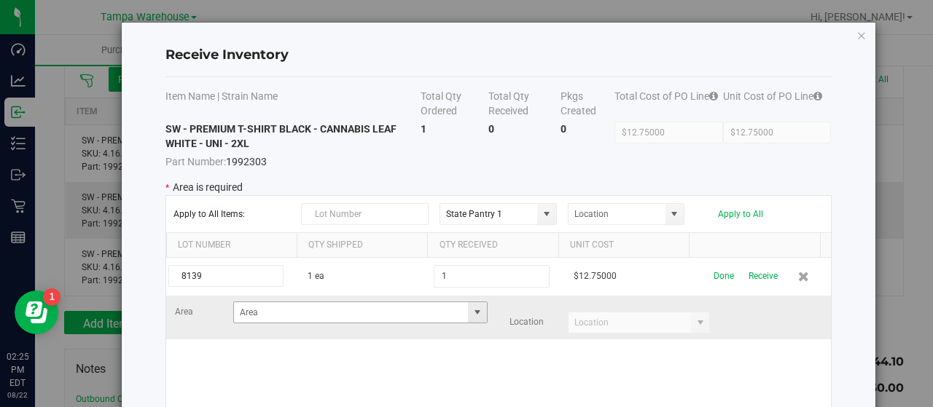
click at [472, 315] on span at bounding box center [478, 313] width 12 height 12
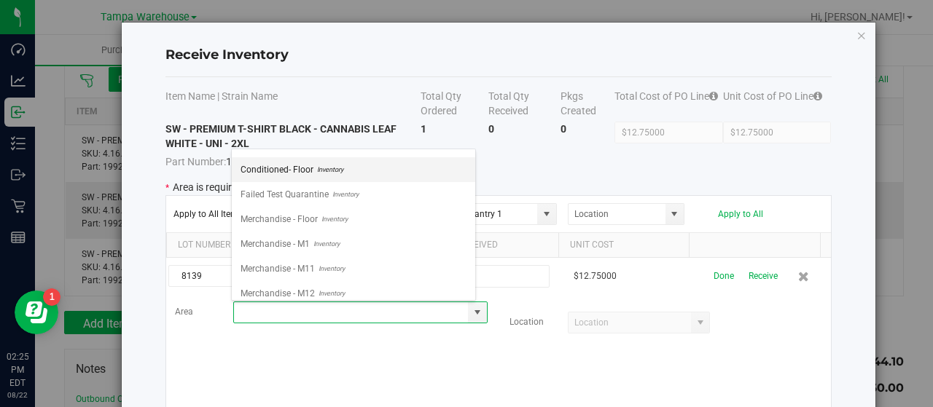
scroll to position [364, 0]
click at [365, 163] on li "Merchandise - M1 Inventory" at bounding box center [353, 171] width 243 height 25
type input "Merchandise - M1"
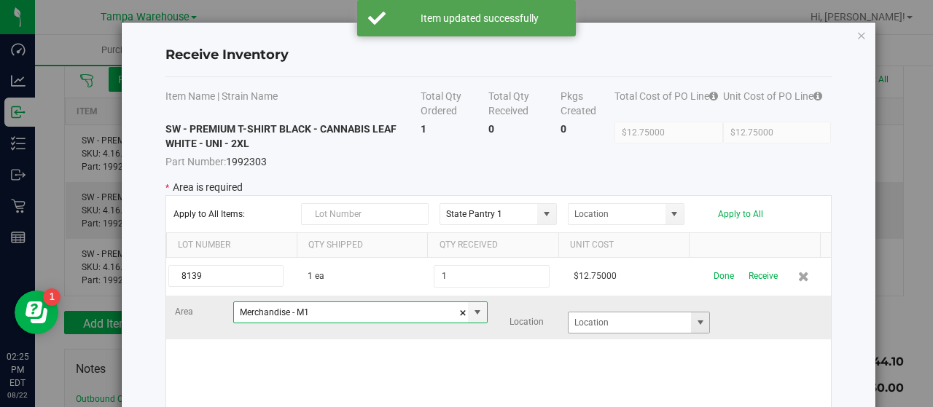
click at [695, 318] on span at bounding box center [701, 323] width 12 height 12
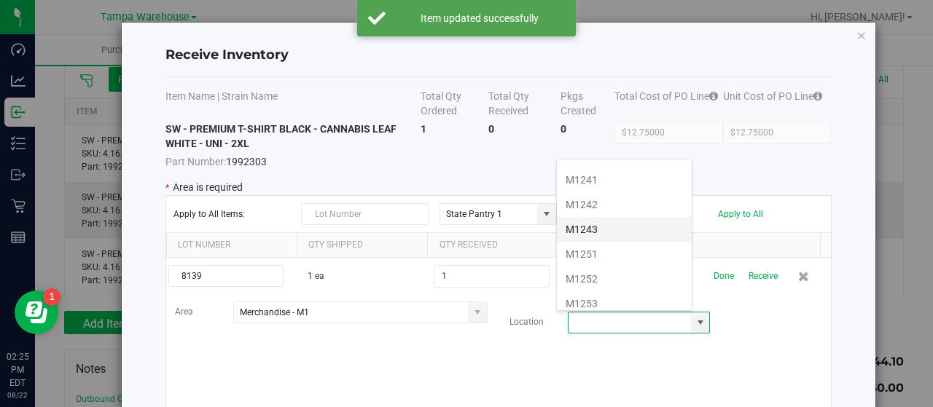
scroll to position [437, 0]
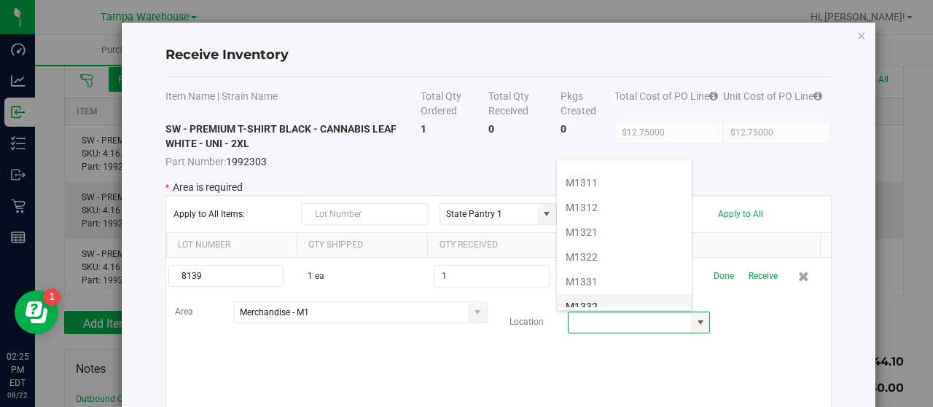
click at [619, 294] on li "M1332" at bounding box center [624, 306] width 135 height 25
type input "M1332"
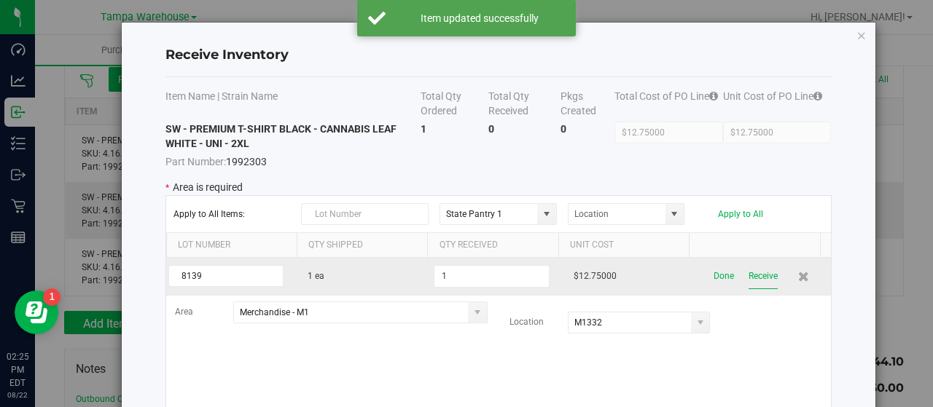
click at [748, 274] on button "Receive" at bounding box center [762, 277] width 29 height 26
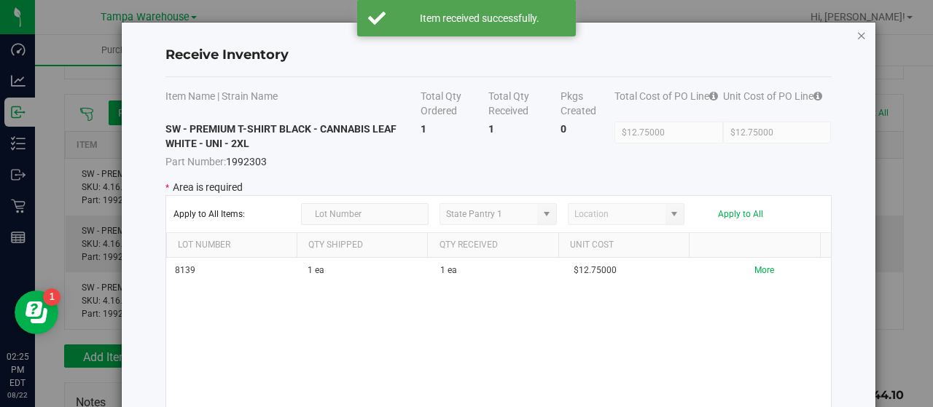
click at [856, 36] on icon "Close modal" at bounding box center [861, 34] width 10 height 17
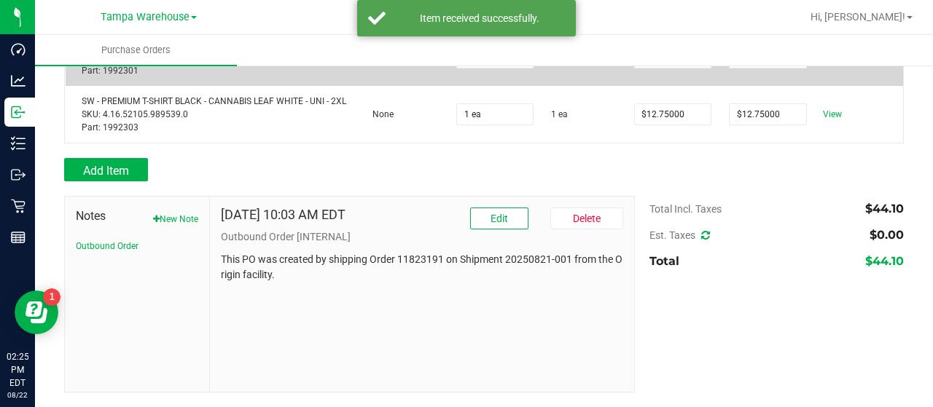
scroll to position [372, 0]
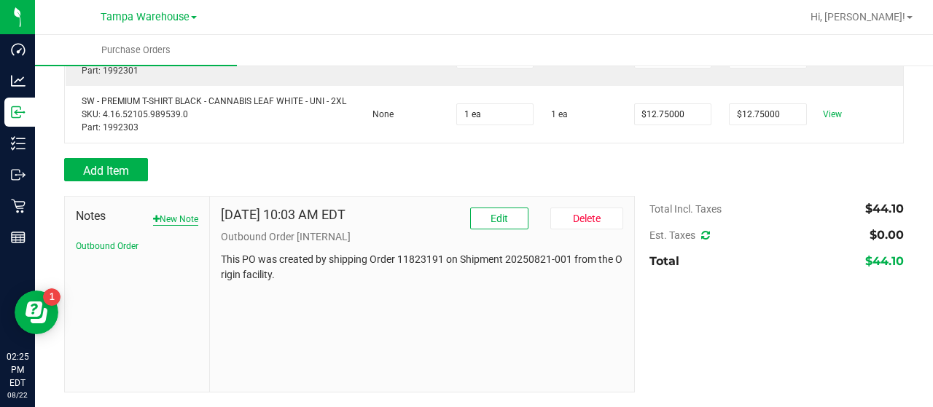
click at [171, 214] on button "New Note" at bounding box center [175, 219] width 45 height 13
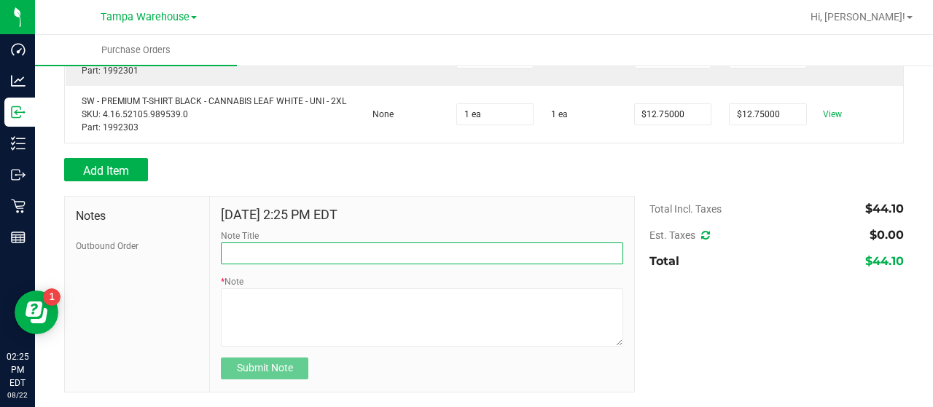
click at [296, 247] on input "Note Title" at bounding box center [422, 254] width 402 height 22
type input "RECEIVED UNIFORMS BACK FROM JAX DC 08/22/25"
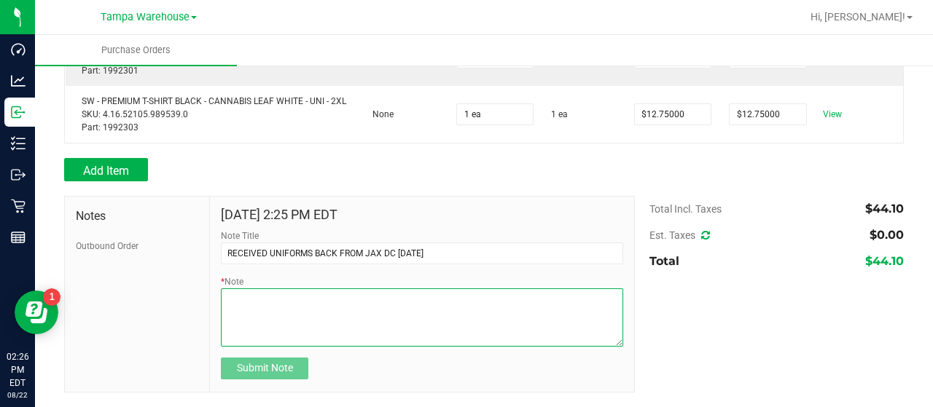
click at [351, 302] on textarea "* Note" at bounding box center [422, 318] width 402 height 58
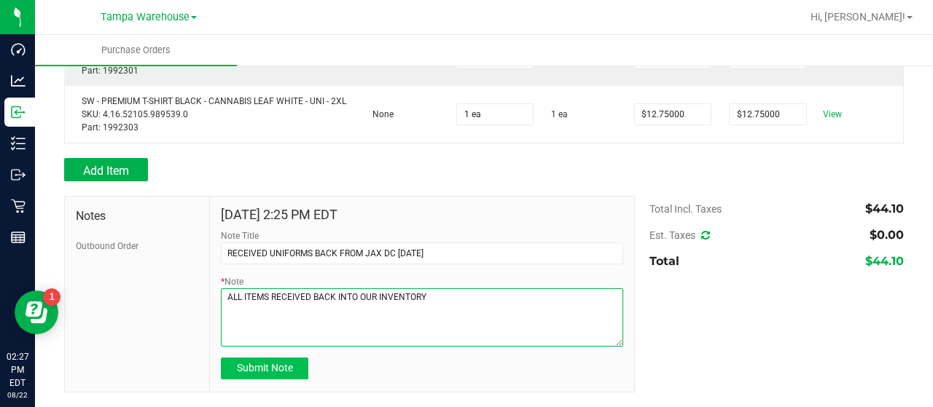
type textarea "ALL ITEMS RECEIVED BACK INTO OUR INVENTORY"
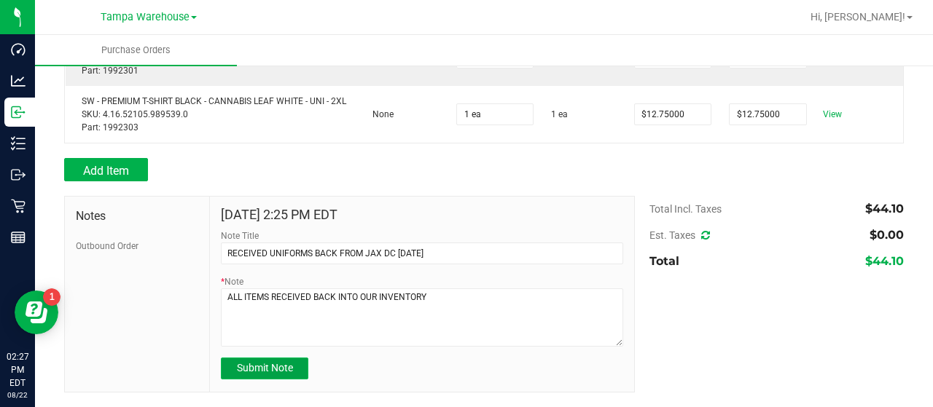
click at [273, 364] on button "Submit Note" at bounding box center [264, 369] width 87 height 22
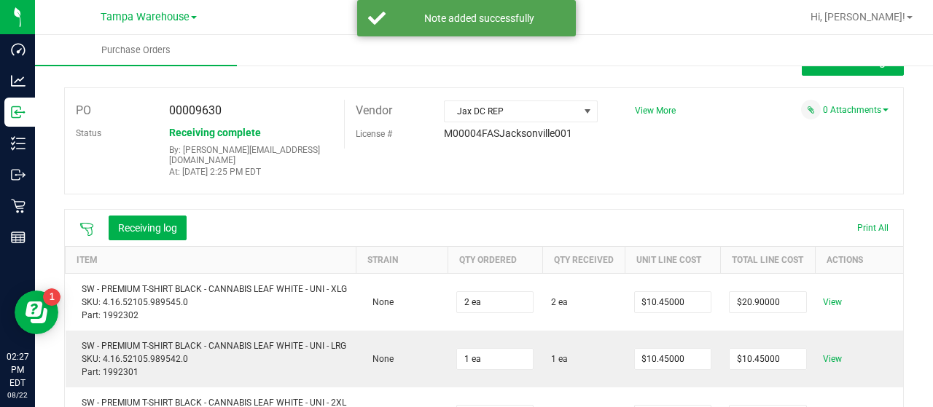
scroll to position [0, 0]
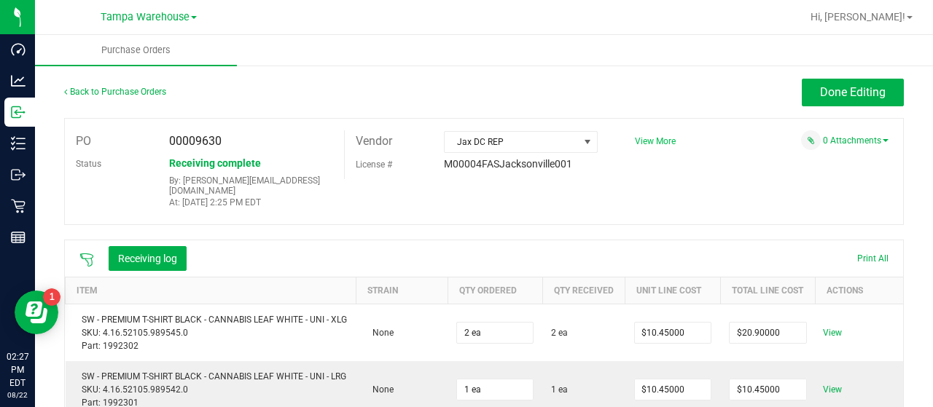
click at [657, 138] on span "View More" at bounding box center [655, 141] width 41 height 10
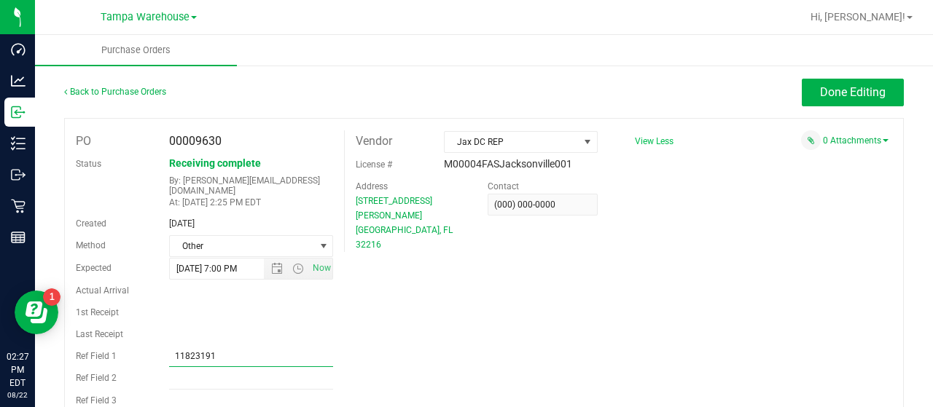
click at [267, 352] on input "11823191" at bounding box center [251, 356] width 165 height 22
type input "1"
type input "UNIFORMS 08/22/25"
click at [832, 94] on span "Done Editing" at bounding box center [853, 92] width 66 height 14
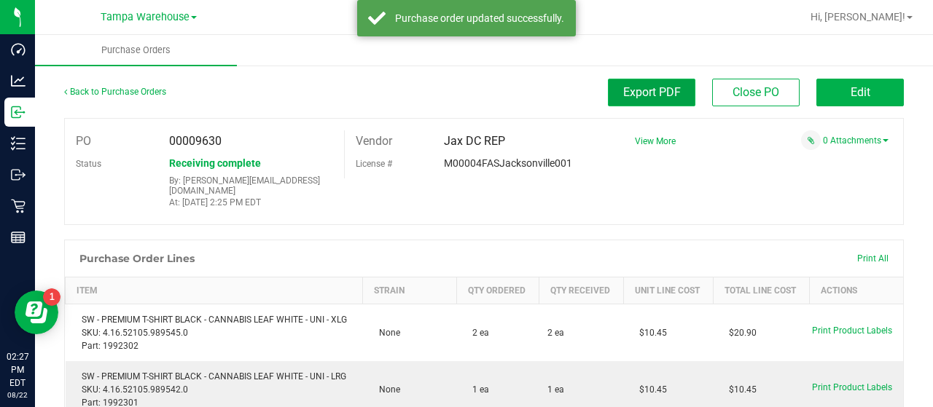
click at [662, 95] on span "Export PDF" at bounding box center [652, 92] width 58 height 14
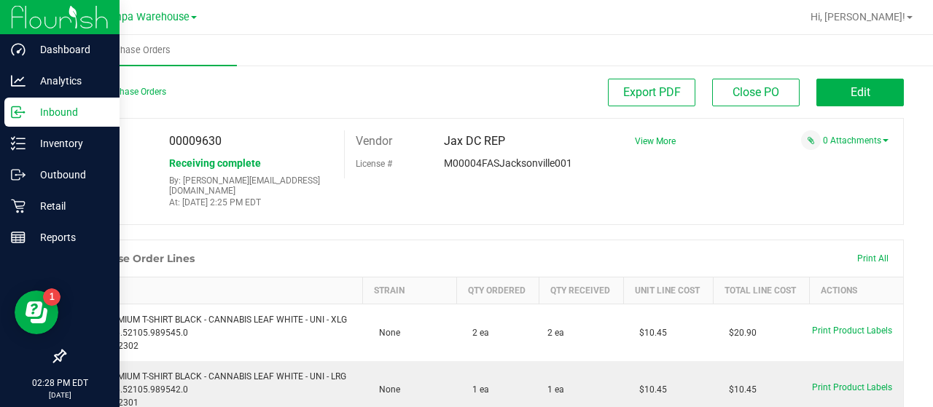
click at [50, 110] on p "Inbound" at bounding box center [69, 111] width 87 height 17
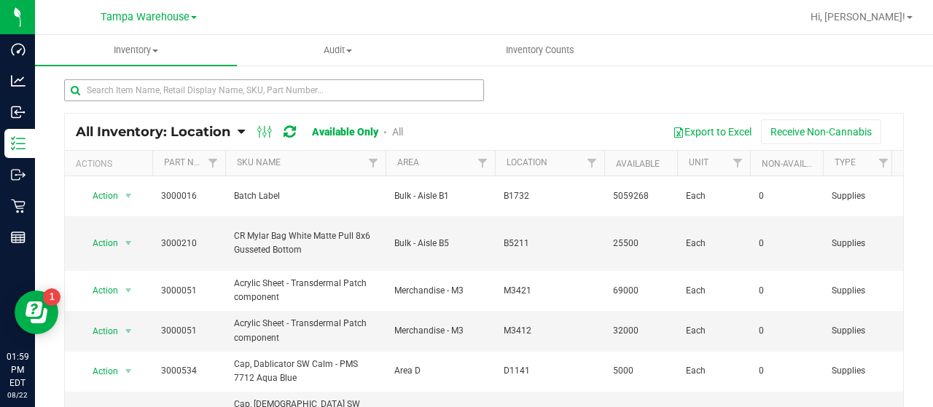
click at [135, 91] on input "text" at bounding box center [274, 90] width 420 height 22
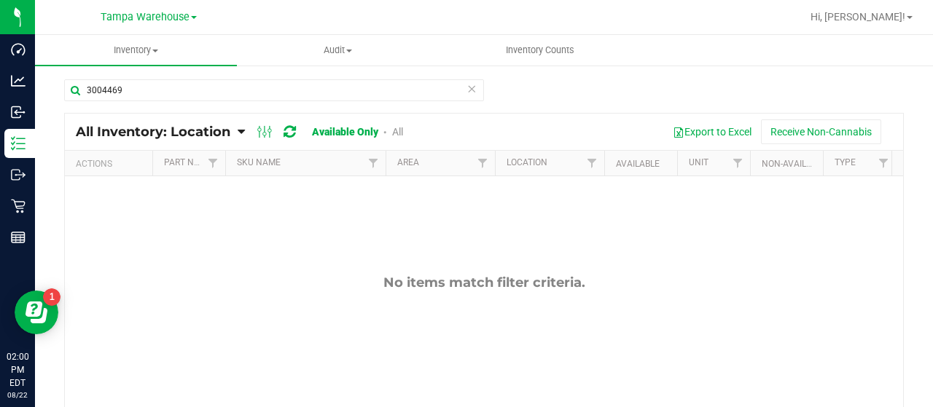
click at [397, 133] on link "All" at bounding box center [397, 132] width 11 height 12
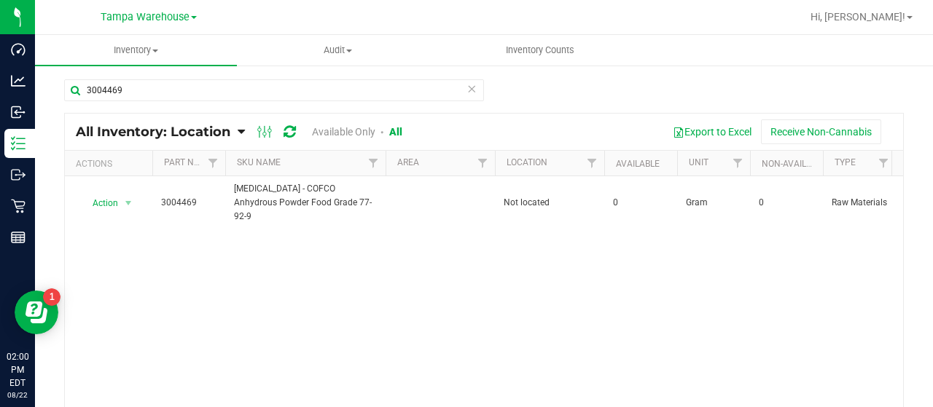
click at [331, 130] on link "Available Only" at bounding box center [343, 132] width 63 height 12
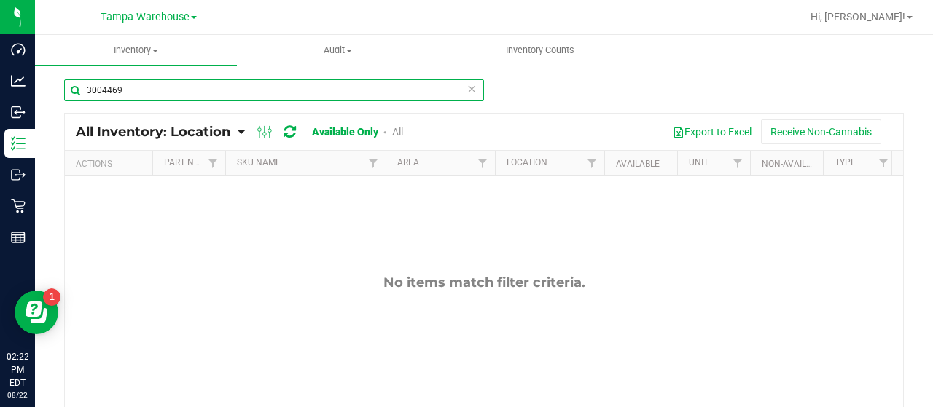
click at [287, 82] on input "3004469" at bounding box center [274, 90] width 420 height 22
type input "3"
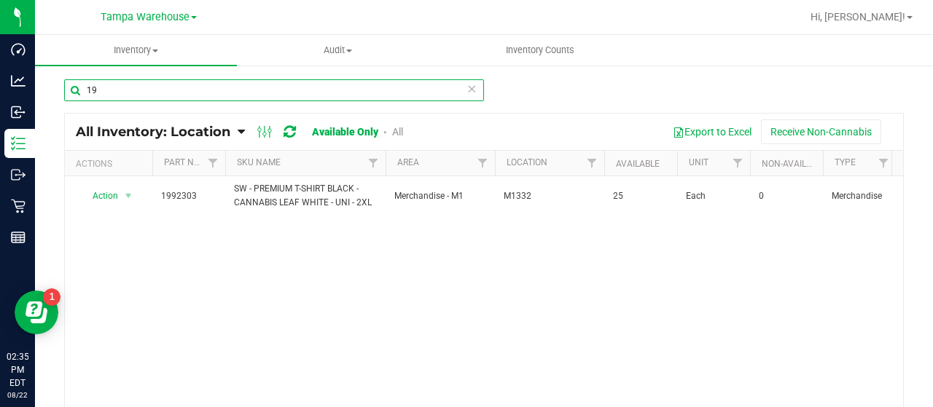
type input "1"
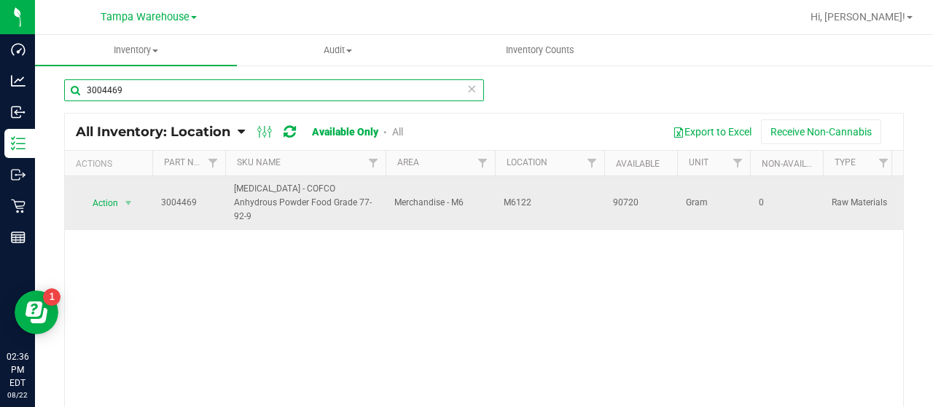
type input "3004469"
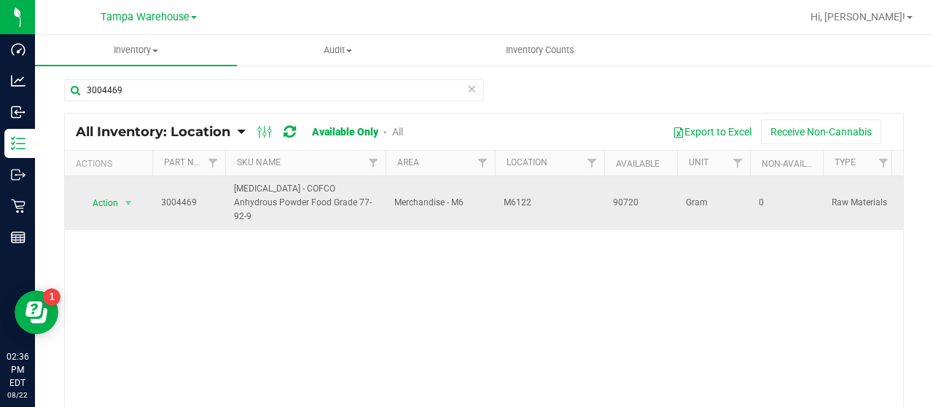
drag, startPoint x: 235, startPoint y: 186, endPoint x: 345, endPoint y: 209, distance: 113.2
click at [345, 209] on span "Citric Acid - COFCO Anhydrous Powder Food Grade 77-92-9" at bounding box center [305, 203] width 143 height 42
copy span "Citric Acid - COFCO Anhydrous Powder Food Grade 77-92-9"
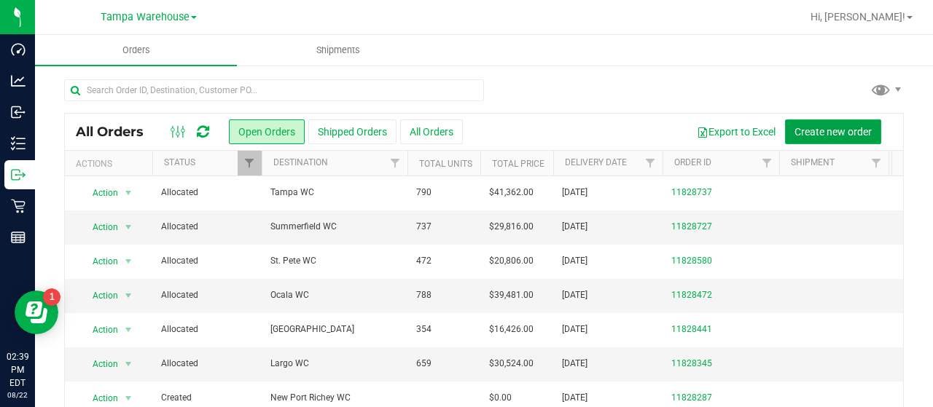
click at [825, 128] on span "Create new order" at bounding box center [832, 132] width 77 height 12
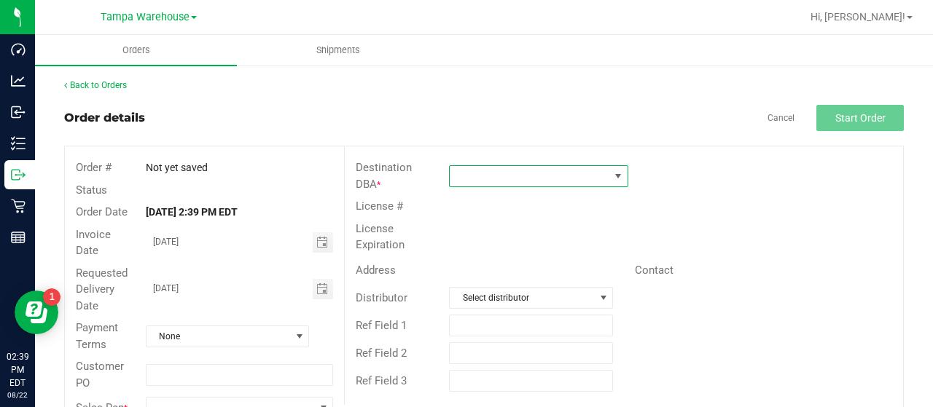
click at [536, 173] on span at bounding box center [530, 176] width 160 height 20
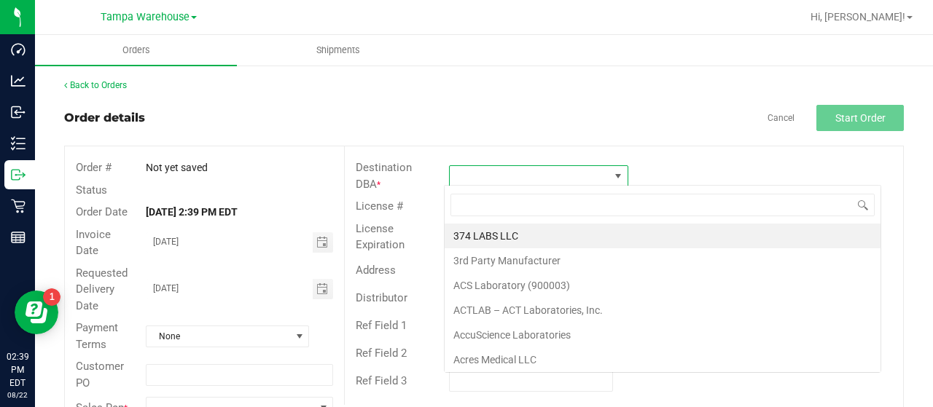
scroll to position [21, 176]
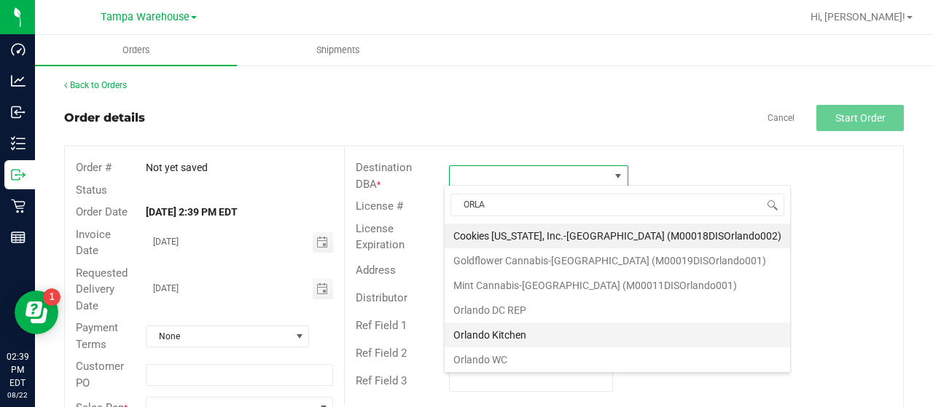
type input "ORLAN"
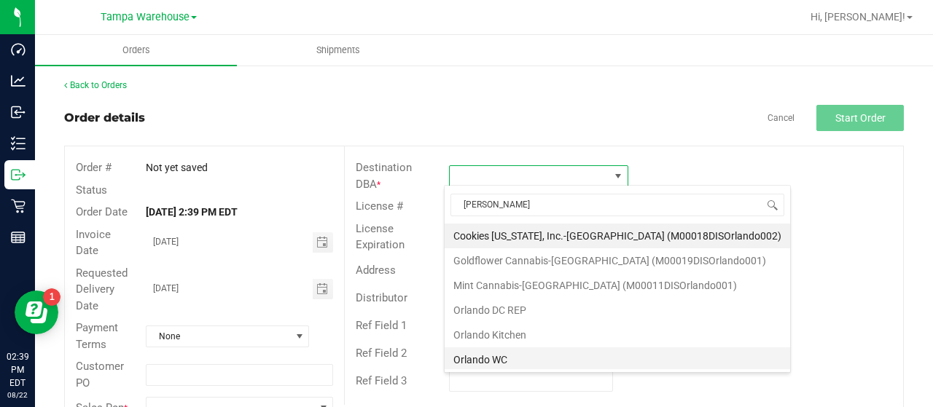
click at [503, 354] on li "Orlando WC" at bounding box center [617, 360] width 345 height 25
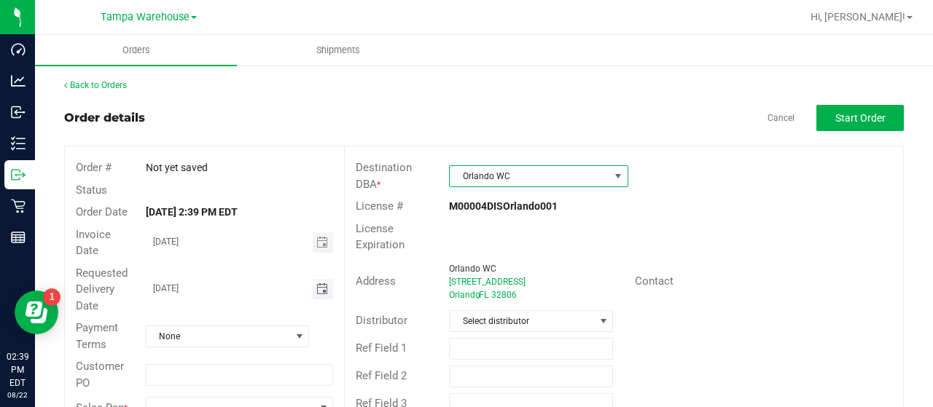
click at [318, 286] on span "Toggle calendar" at bounding box center [322, 289] width 12 height 12
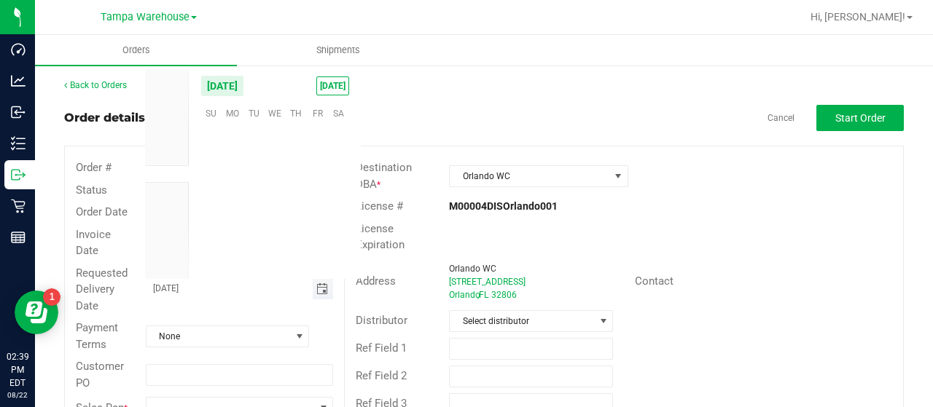
scroll to position [236192, 0]
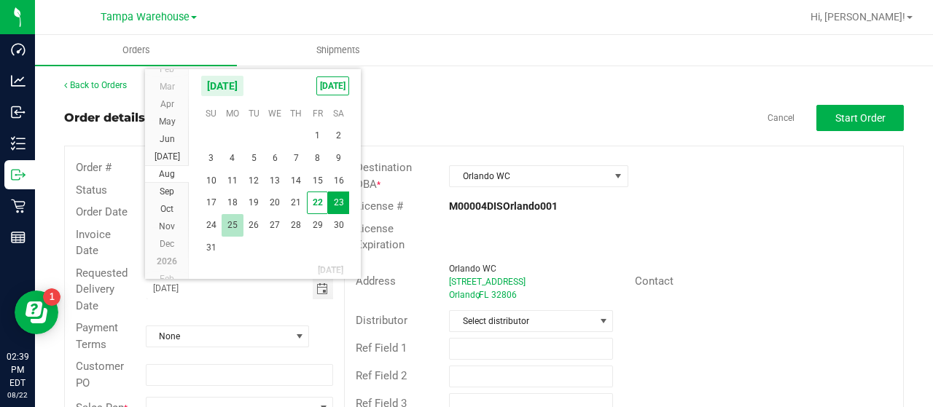
click at [235, 224] on span "25" at bounding box center [232, 225] width 21 height 23
type input "08/25/2025"
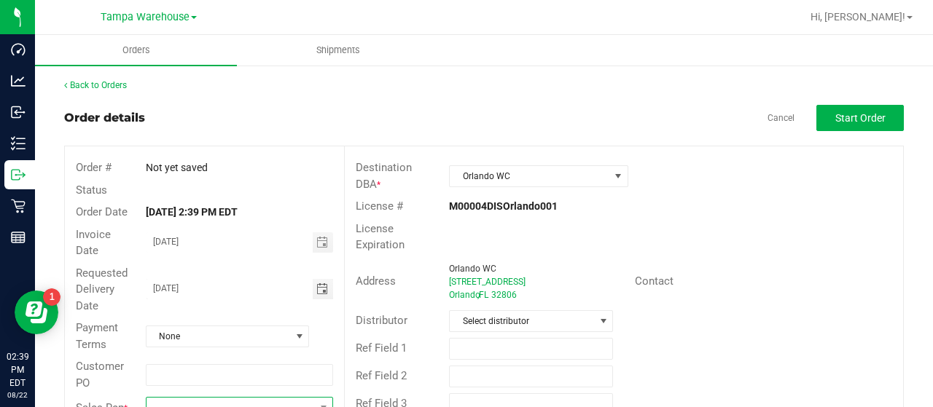
click at [224, 401] on span at bounding box center [230, 408] width 168 height 20
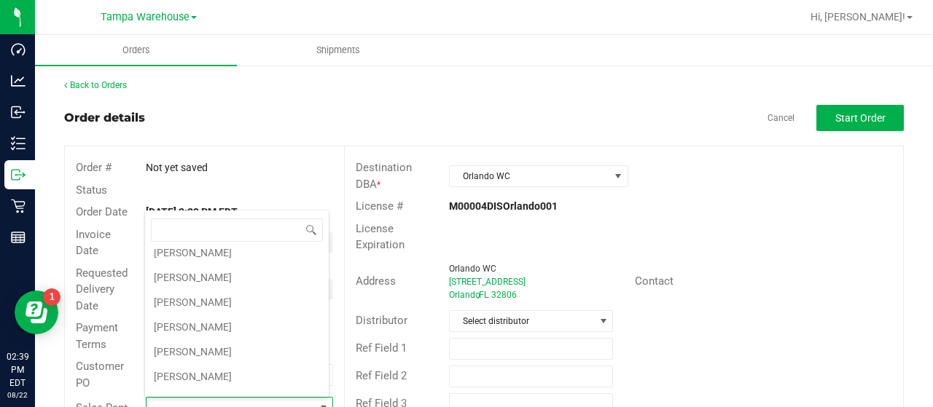
scroll to position [292, 0]
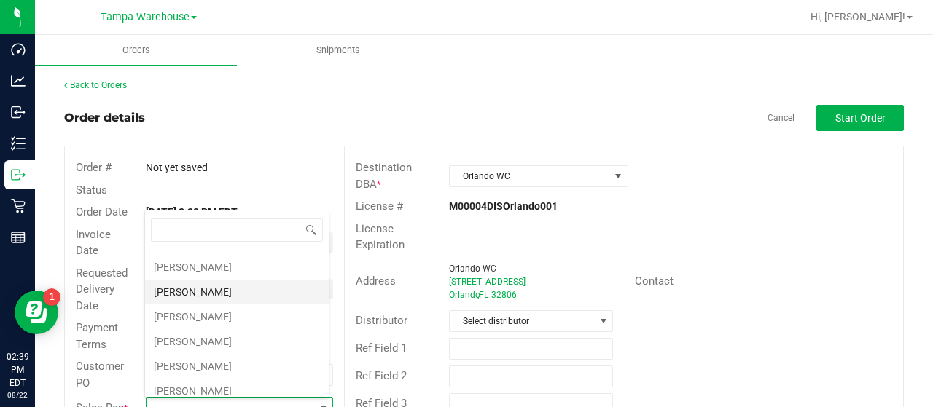
click at [210, 281] on li "[PERSON_NAME]" at bounding box center [237, 292] width 184 height 25
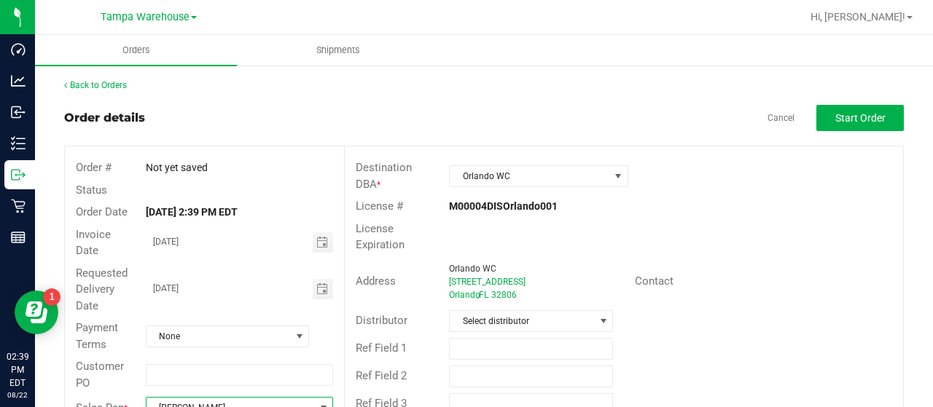
scroll to position [10, 0]
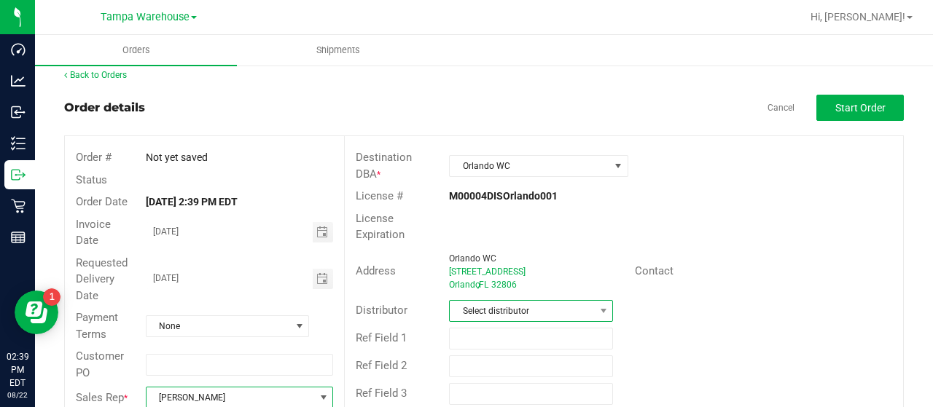
click at [558, 304] on span "Select distributor" at bounding box center [522, 311] width 144 height 20
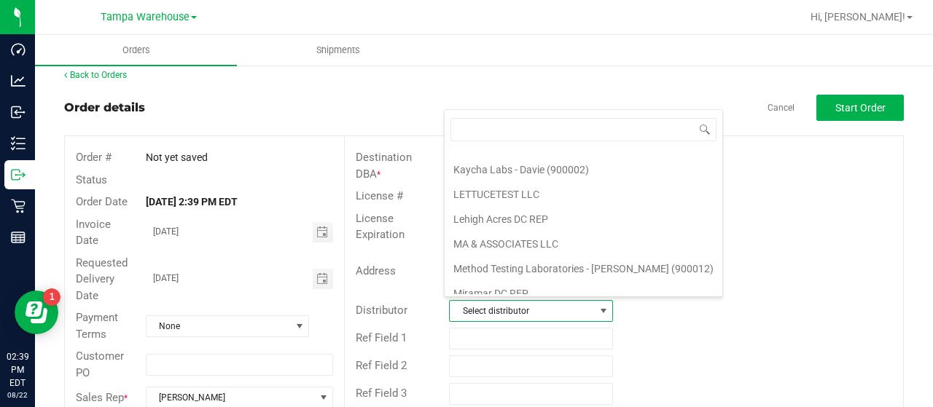
scroll to position [680, 0]
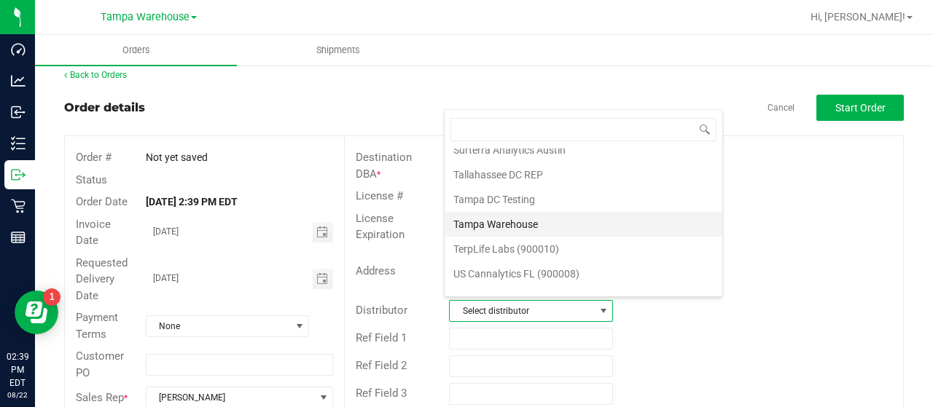
click at [515, 212] on li "Tampa Warehouse" at bounding box center [584, 224] width 278 height 25
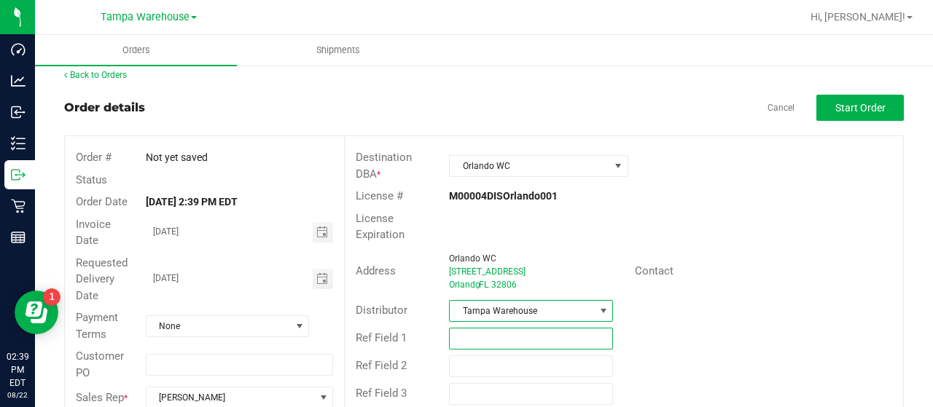
click at [493, 333] on input "text" at bounding box center [531, 339] width 164 height 22
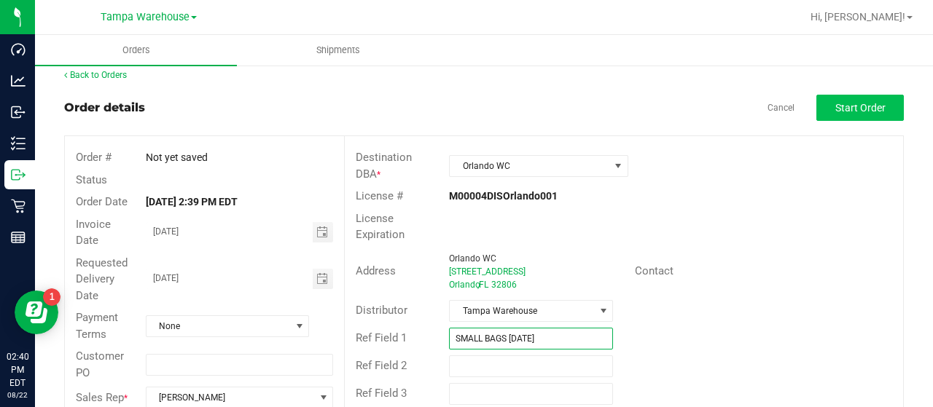
type input "SMALL BAGS 08/22/25"
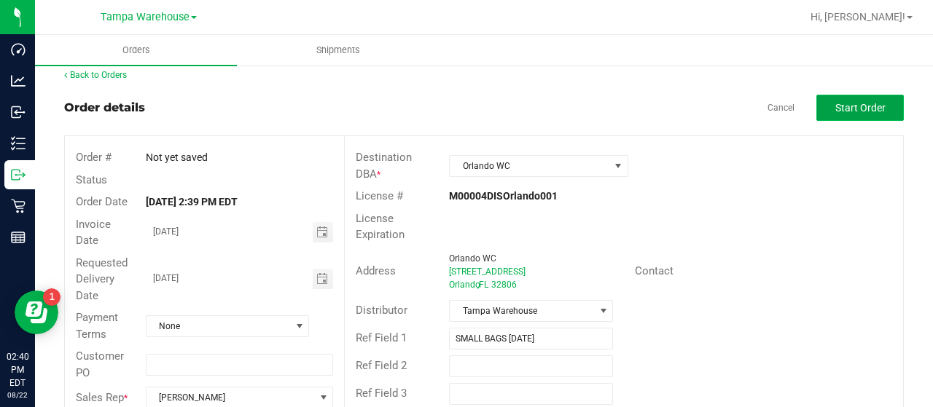
click at [840, 107] on span "Start Order" at bounding box center [860, 108] width 50 height 12
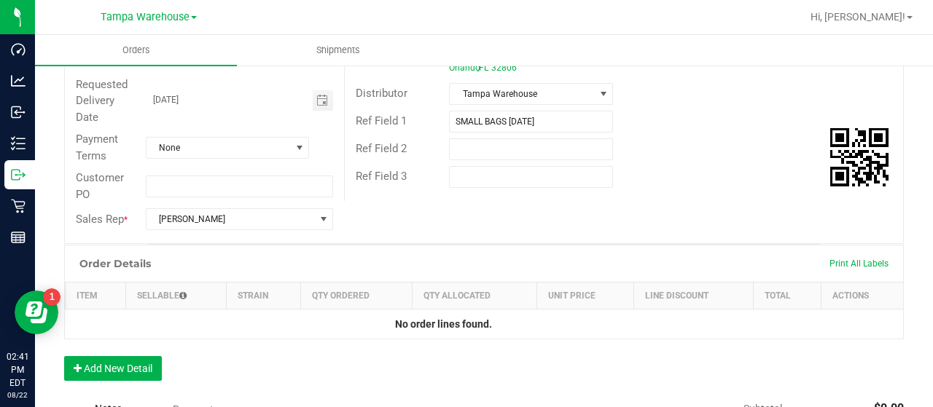
scroll to position [229, 0]
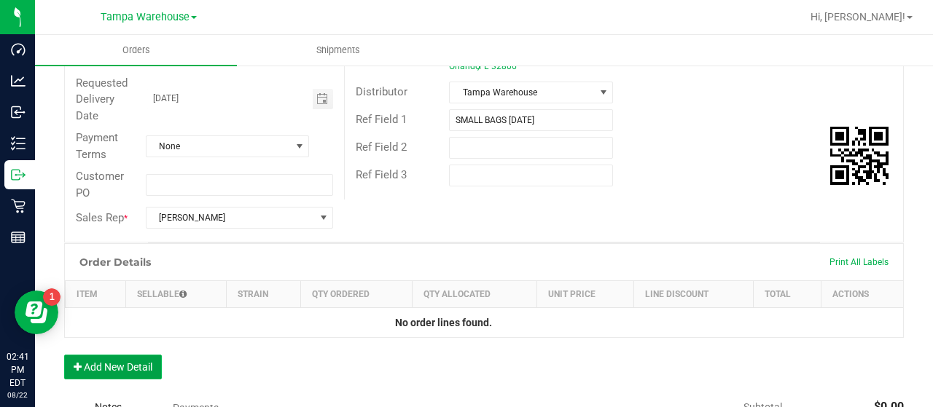
click at [146, 362] on button "Add New Detail" at bounding box center [113, 367] width 98 height 25
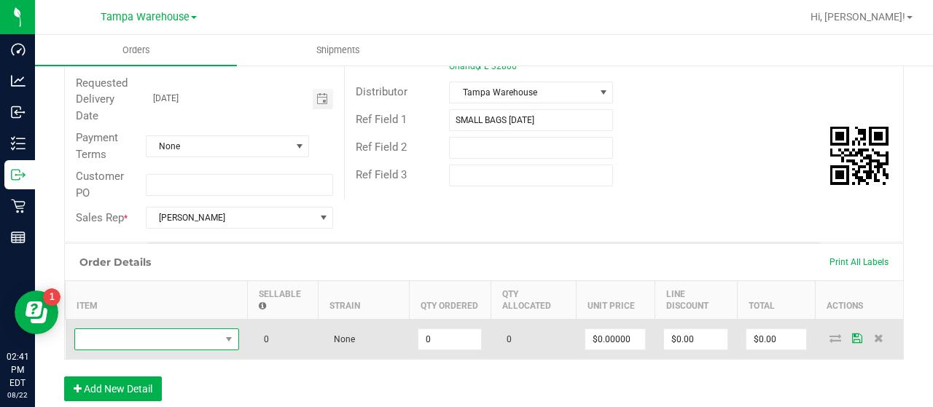
click at [184, 334] on span "NO DATA FOUND" at bounding box center [147, 339] width 145 height 20
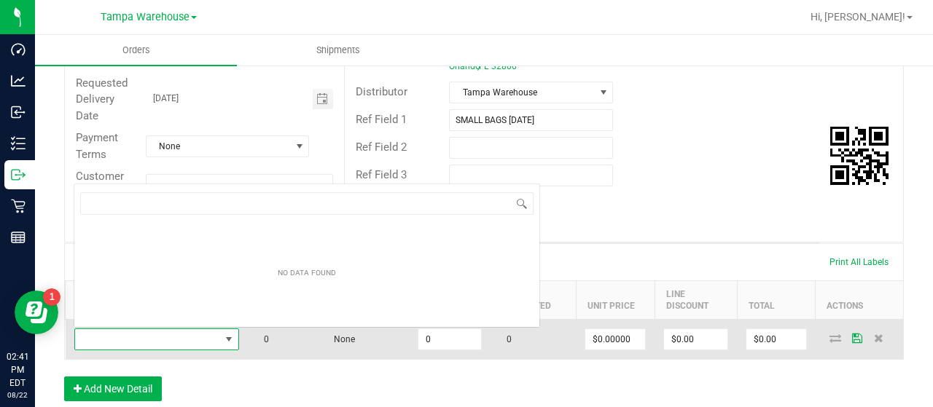
scroll to position [21, 165]
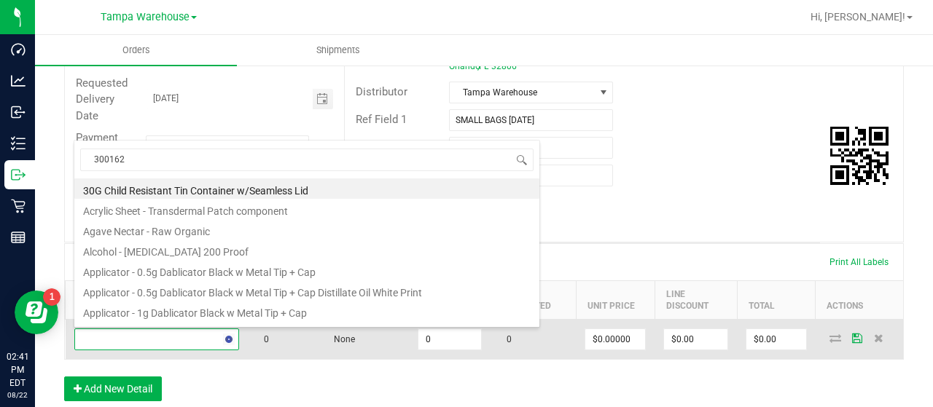
type input "3001626"
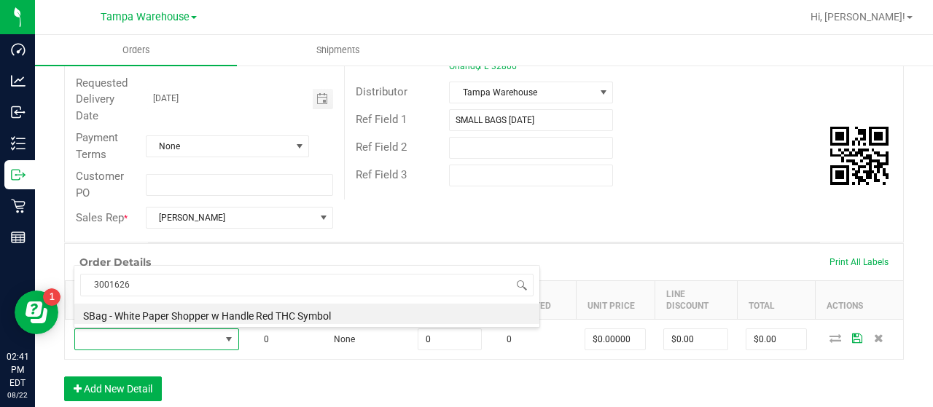
click at [314, 309] on li "SBag - White Paper Shopper w Handle Red THC Symbol" at bounding box center [306, 314] width 465 height 20
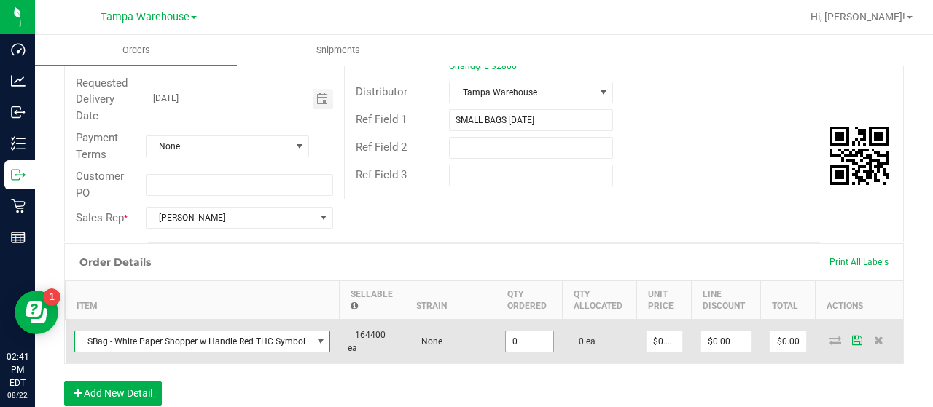
click at [531, 343] on input "0" at bounding box center [529, 342] width 47 height 20
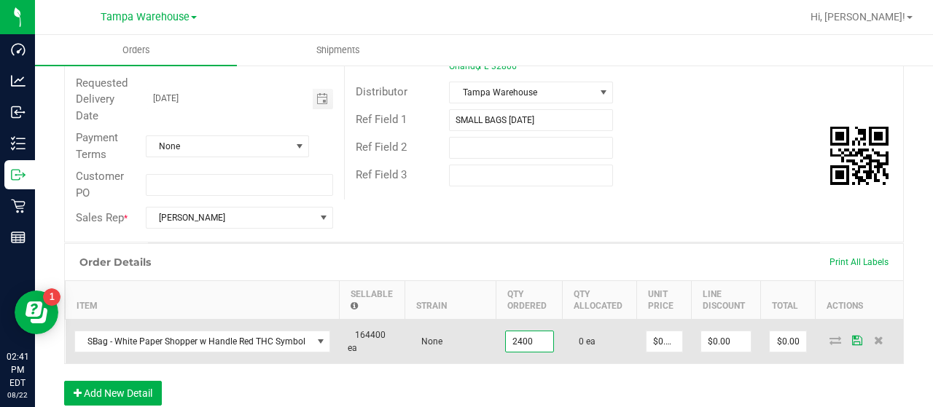
type input "2400 ea"
click at [603, 351] on td "0 ea" at bounding box center [600, 342] width 74 height 44
click at [829, 337] on icon at bounding box center [835, 340] width 12 height 9
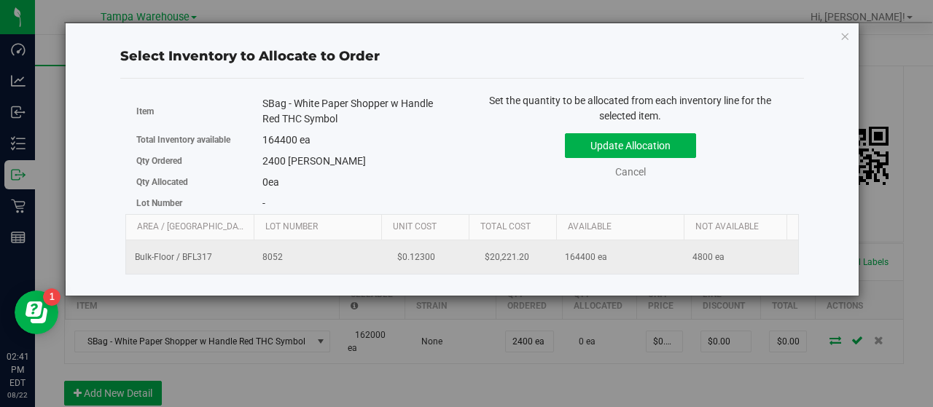
scroll to position [0, 150]
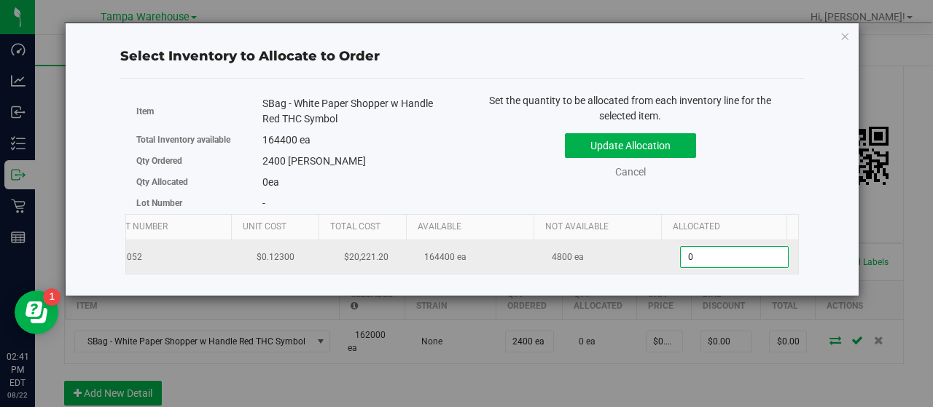
click at [710, 251] on span "0 0" at bounding box center [734, 257] width 109 height 22
type input "02400"
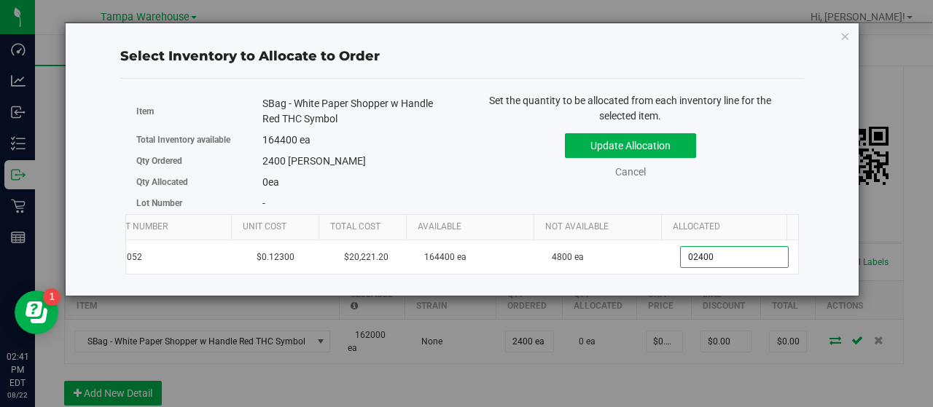
type input "2,400"
click at [736, 179] on div "Set the quantity to be allocated from each inventory line for the selected item…" at bounding box center [630, 143] width 337 height 101
click at [681, 141] on button "Update Allocation" at bounding box center [630, 145] width 131 height 25
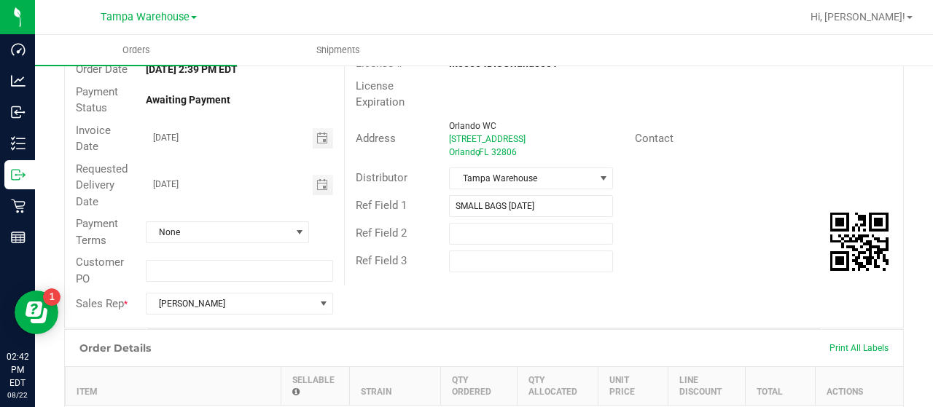
scroll to position [10, 0]
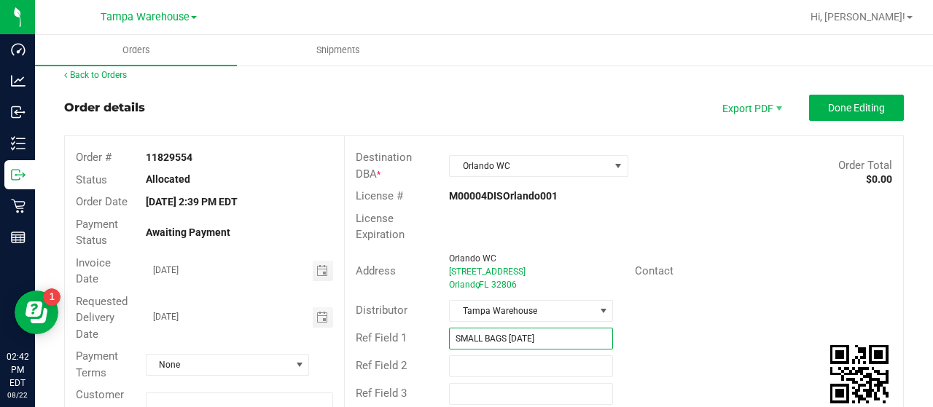
click at [504, 335] on input "SMALL BAGS 08/22/25" at bounding box center [531, 339] width 164 height 22
type input "SMALL BAGS/PPE 08/22/25"
click at [828, 109] on span "Done Editing" at bounding box center [856, 108] width 57 height 12
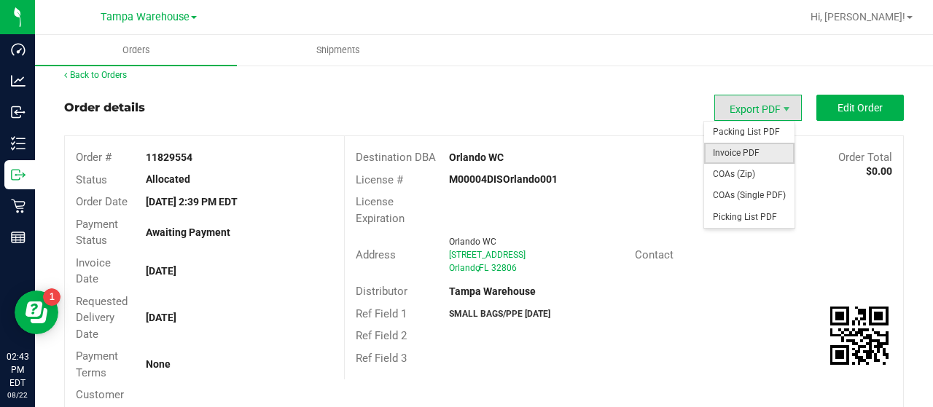
click at [733, 149] on span "Invoice PDF" at bounding box center [749, 153] width 90 height 21
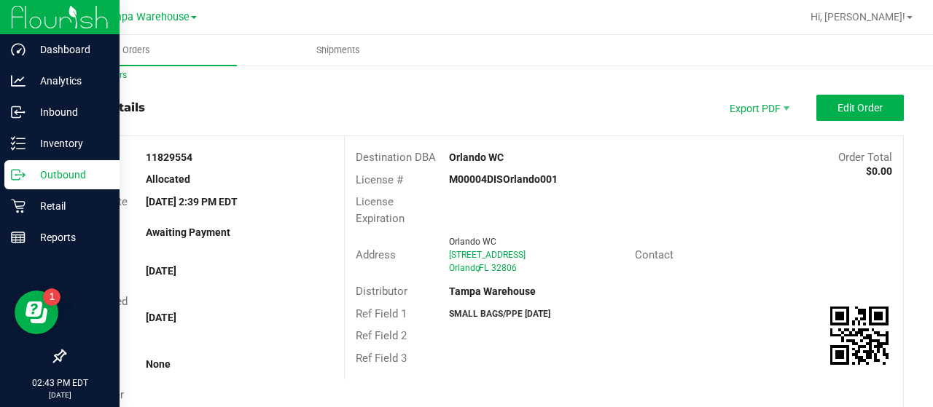
click at [64, 171] on p "Outbound" at bounding box center [69, 174] width 87 height 17
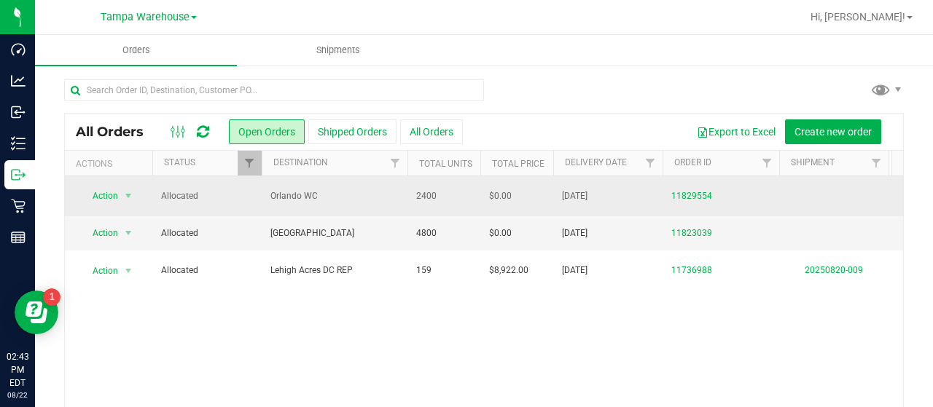
click at [340, 194] on span "Orlando WC" at bounding box center [334, 196] width 128 height 14
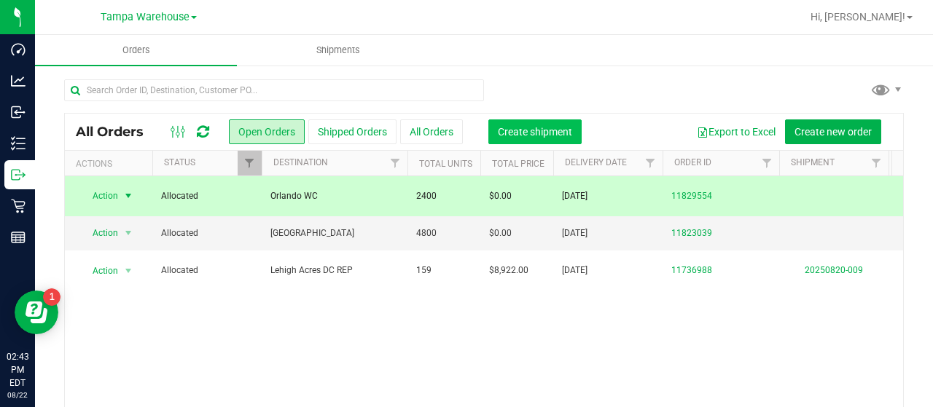
click at [528, 126] on span "Create shipment" at bounding box center [535, 132] width 74 height 12
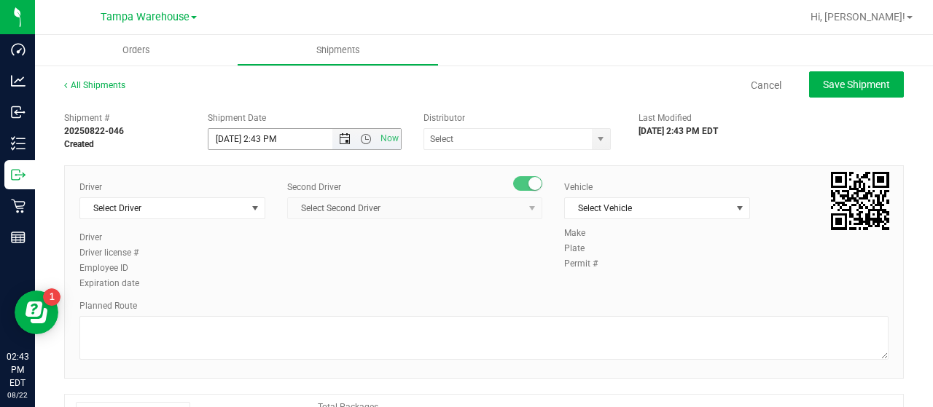
click at [340, 138] on span "Open the date view" at bounding box center [345, 139] width 12 height 12
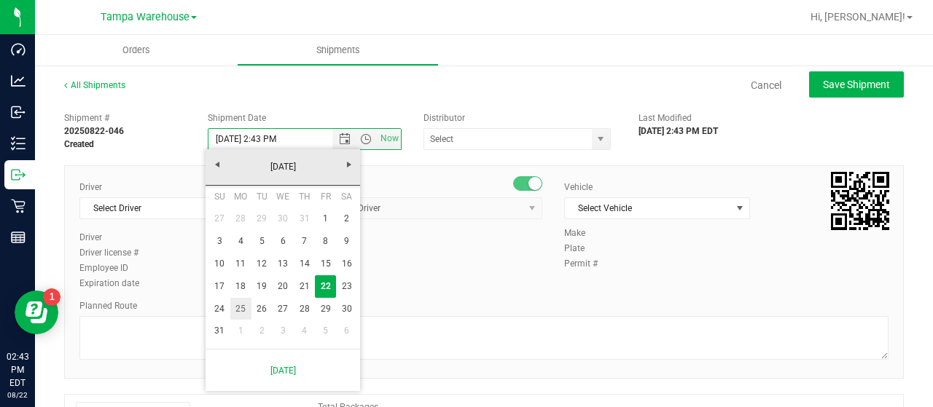
click at [240, 302] on link "25" at bounding box center [240, 309] width 21 height 23
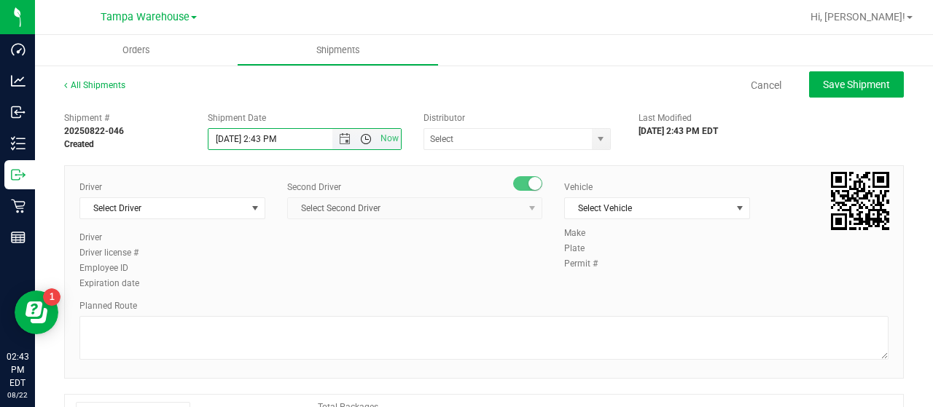
click at [365, 136] on span "Open the time view" at bounding box center [366, 139] width 12 height 12
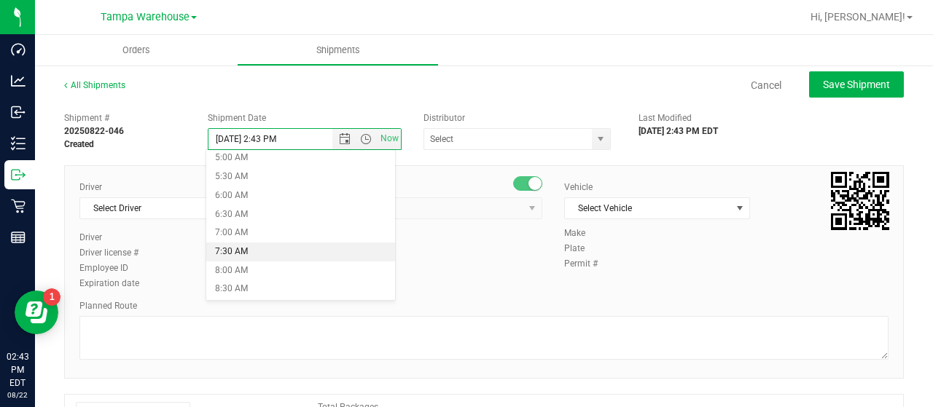
scroll to position [219, 0]
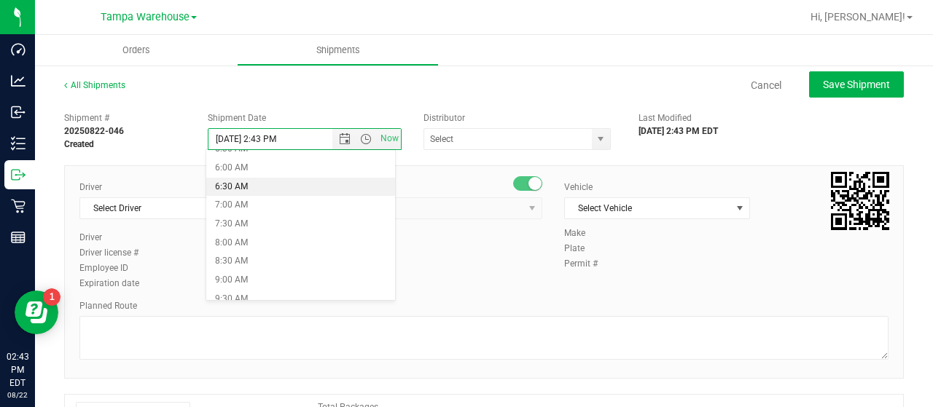
click at [265, 179] on li "6:30 AM" at bounding box center [300, 187] width 188 height 19
type input "[DATE] 6:30 AM"
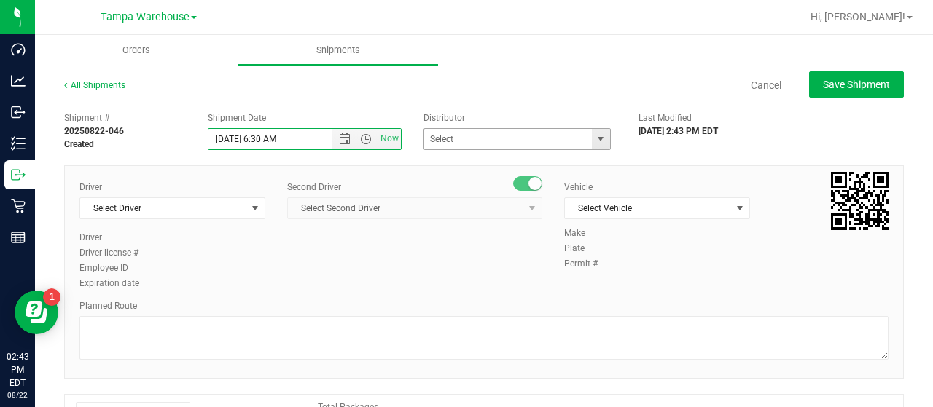
click at [599, 137] on span "select" at bounding box center [601, 139] width 12 height 12
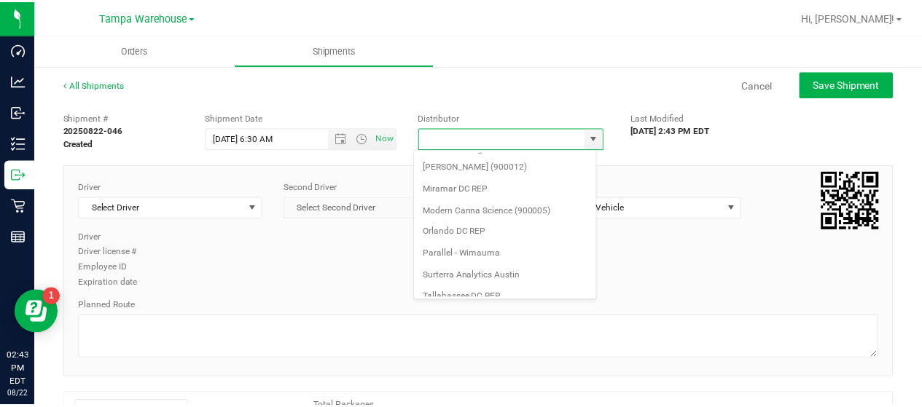
scroll to position [571, 0]
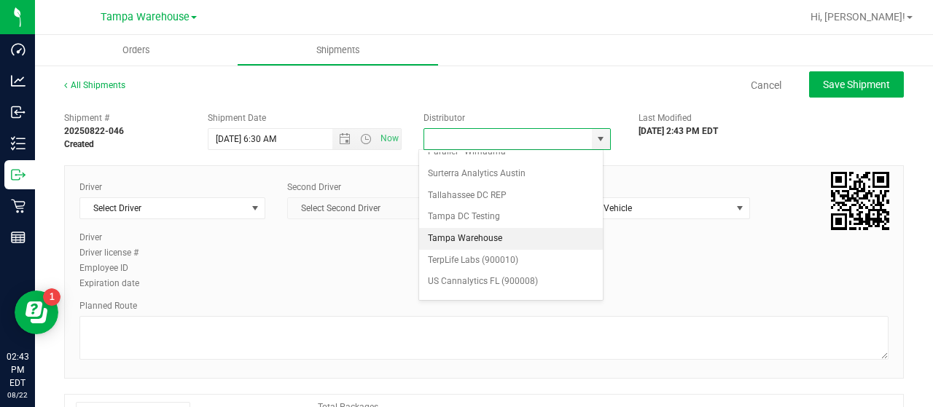
click at [480, 228] on li "Tampa Warehouse" at bounding box center [511, 239] width 184 height 22
type input "Tampa Warehouse"
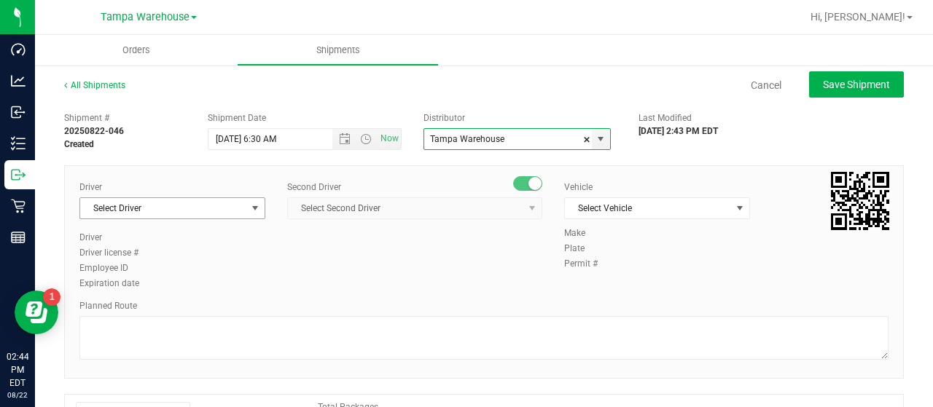
click at [171, 214] on span "Select Driver" at bounding box center [163, 208] width 166 height 20
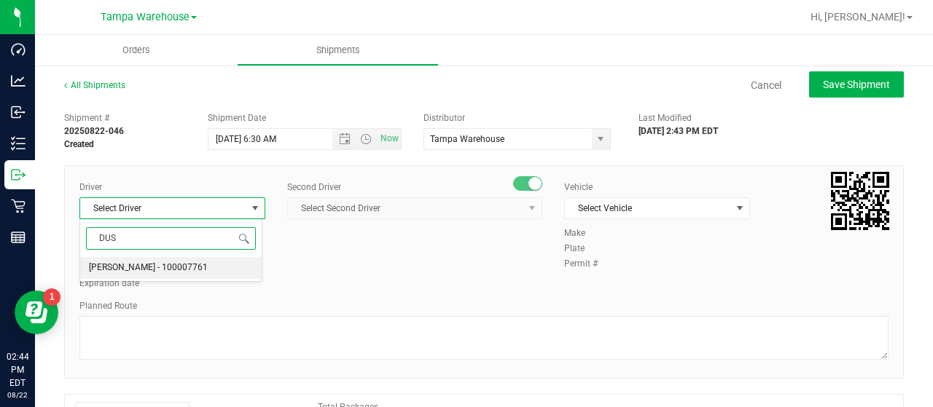
click at [156, 262] on span "[PERSON_NAME] - 100007761" at bounding box center [148, 268] width 119 height 19
type input "DUS"
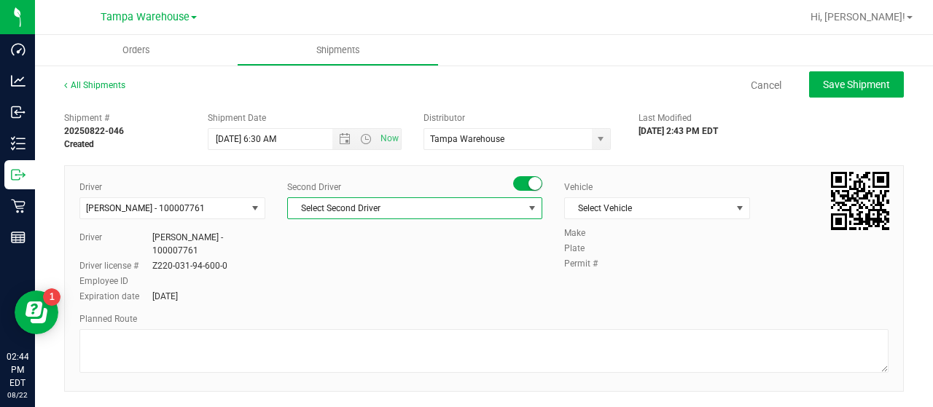
click at [523, 209] on span "select" at bounding box center [532, 208] width 18 height 20
type input "DANN"
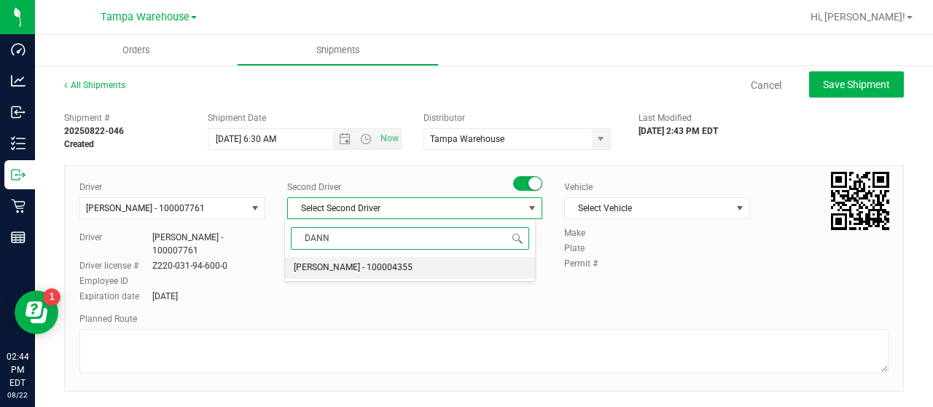
click at [361, 259] on span "[PERSON_NAME] - 100004355" at bounding box center [353, 268] width 119 height 19
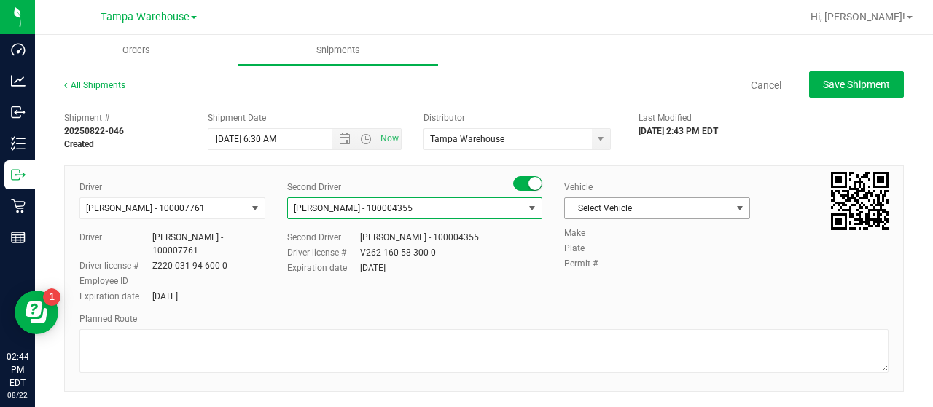
click at [716, 207] on span "Select Vehicle" at bounding box center [648, 208] width 166 height 20
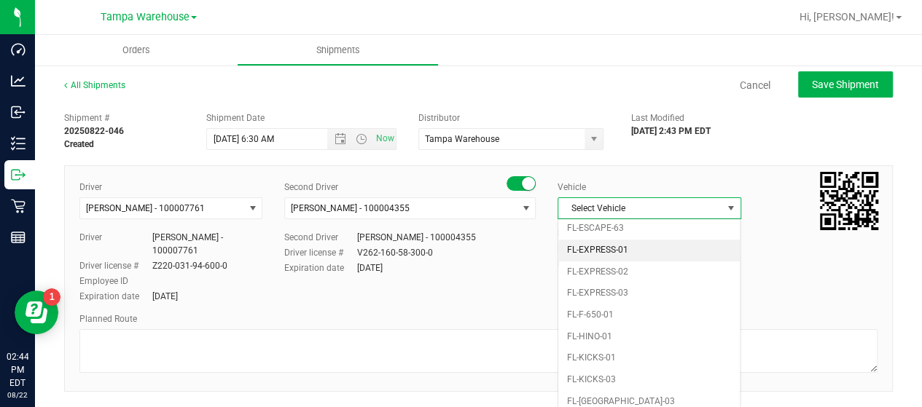
scroll to position [321, 0]
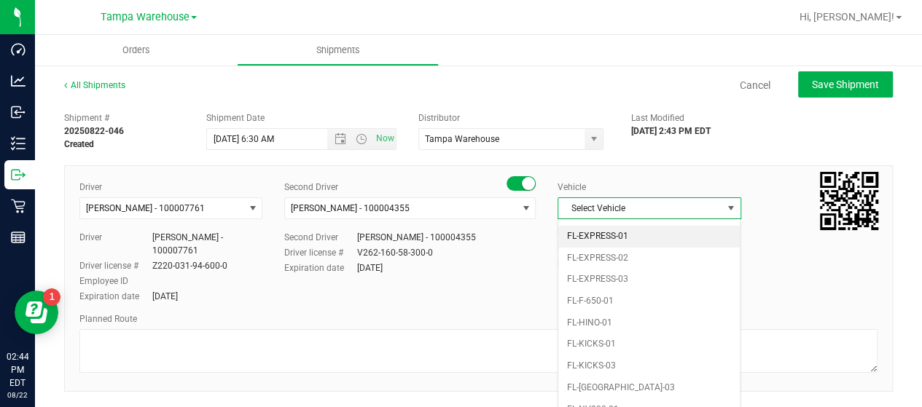
click at [649, 227] on li "FL-EXPRESS-01" at bounding box center [648, 237] width 181 height 22
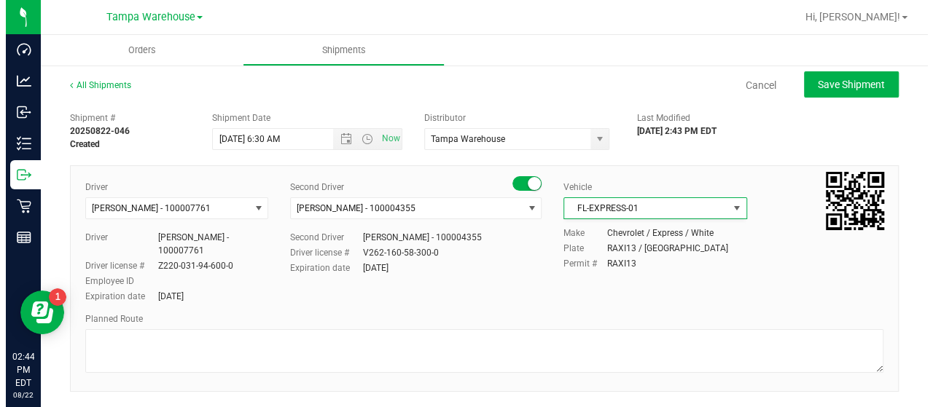
scroll to position [318, 0]
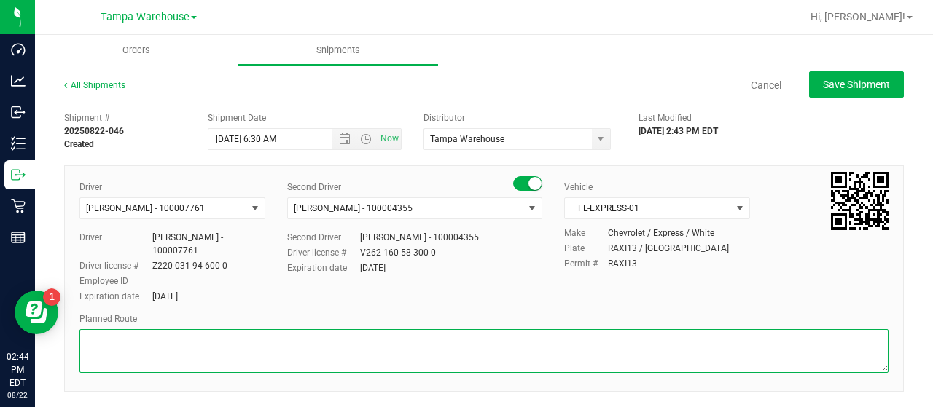
click at [203, 340] on textarea at bounding box center [483, 351] width 809 height 44
type textarea "SMALL BAGS/PPE 08/25/25"
drag, startPoint x: 87, startPoint y: 340, endPoint x: 201, endPoint y: 336, distance: 113.7
click at [201, 336] on textarea at bounding box center [483, 351] width 809 height 44
paste textarea "SMALL BAGS/PPE 08/25/25"
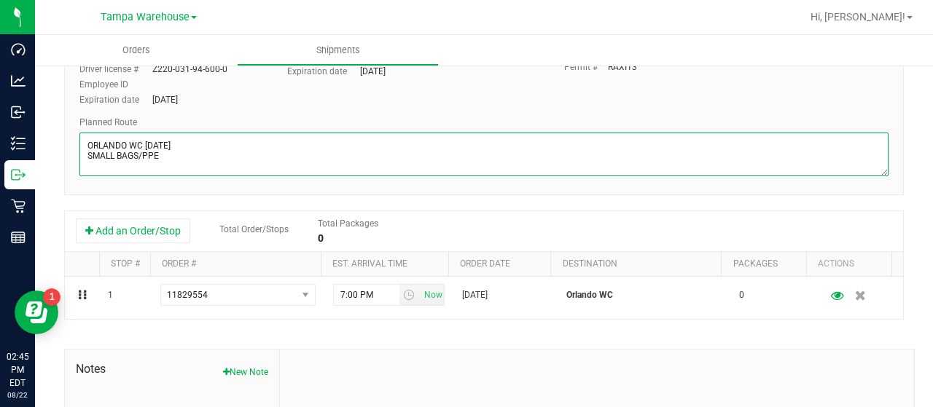
scroll to position [219, 0]
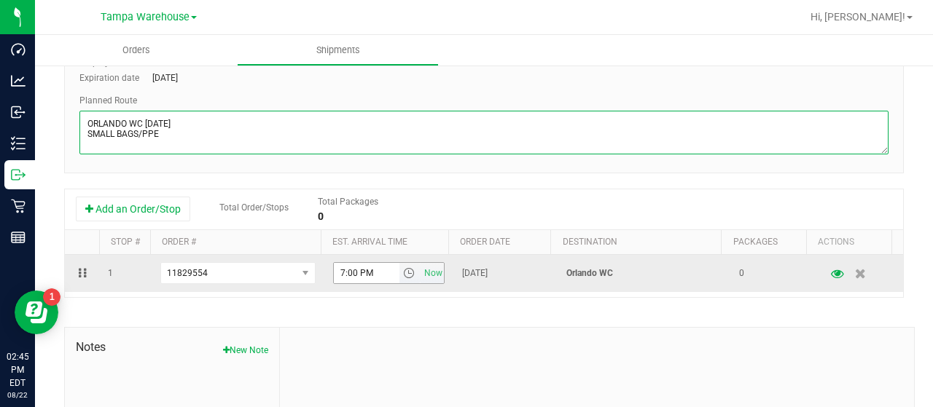
click at [403, 274] on span "select" at bounding box center [409, 273] width 12 height 12
type textarea "ORLANDO WC 08/25/25 SMALL BAGS/PPE"
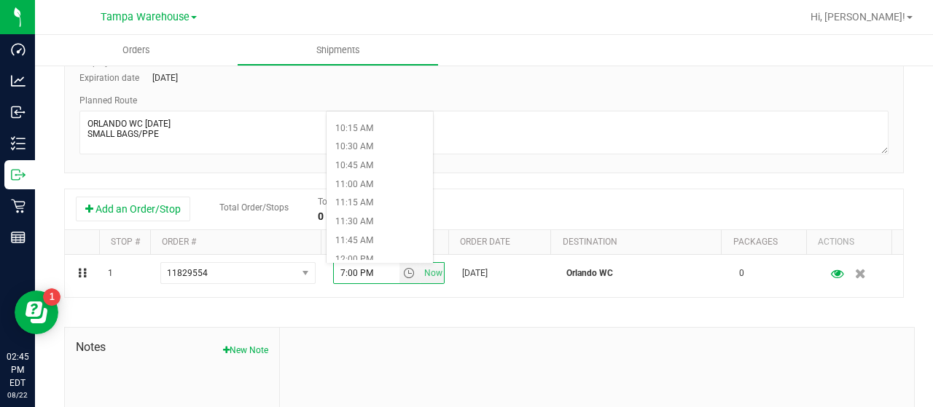
scroll to position [802, 0]
click at [362, 215] on li "12:00 PM" at bounding box center [379, 221] width 106 height 19
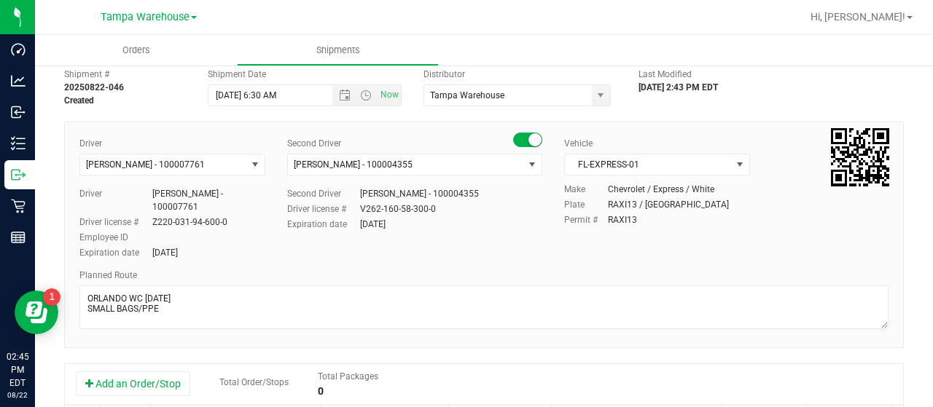
scroll to position [0, 0]
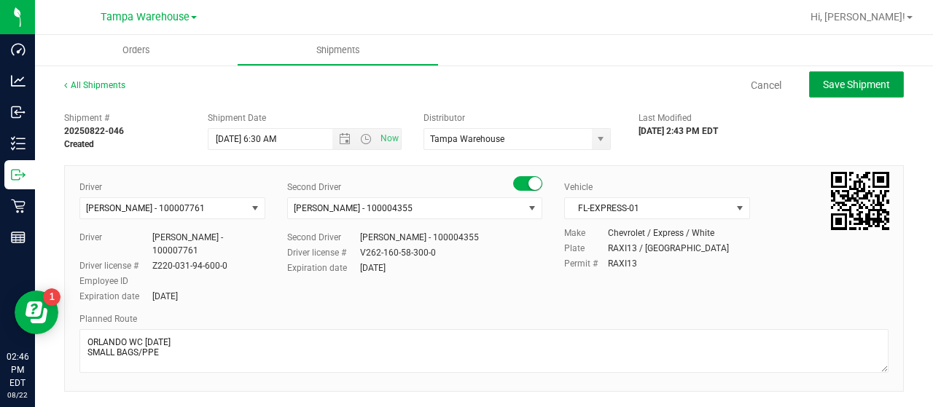
click at [839, 82] on span "Save Shipment" at bounding box center [856, 85] width 67 height 12
type input "[DATE] 10:30 AM"
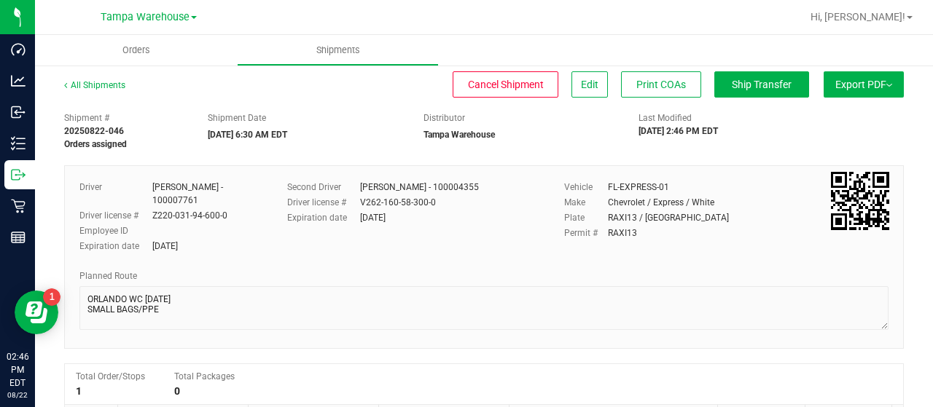
click at [834, 82] on button "Export PDF" at bounding box center [864, 84] width 80 height 26
click at [816, 133] on span "Manifest by Lot" at bounding box center [826, 138] width 60 height 10
click at [759, 82] on span "Ship Transfer" at bounding box center [762, 85] width 60 height 12
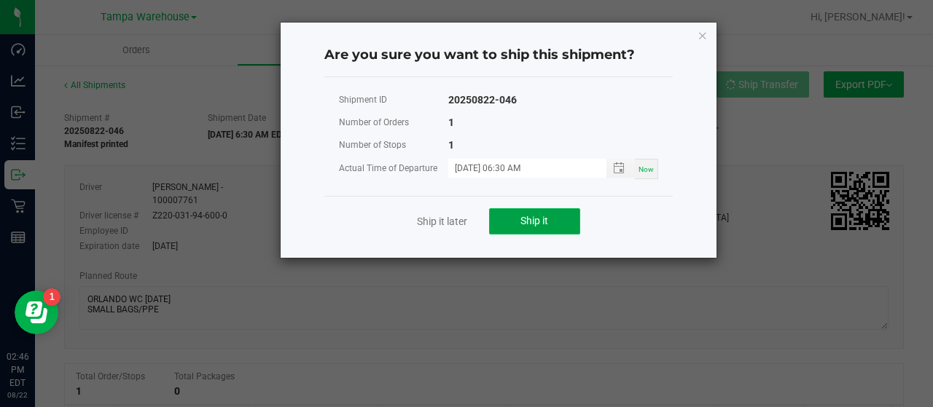
click at [516, 215] on button "Ship it" at bounding box center [534, 221] width 91 height 26
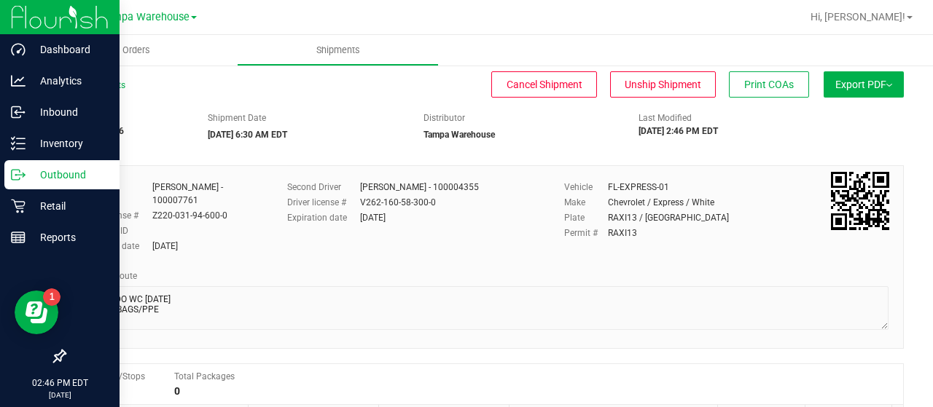
click at [63, 173] on p "Outbound" at bounding box center [69, 174] width 87 height 17
